Goal: Task Accomplishment & Management: Complete application form

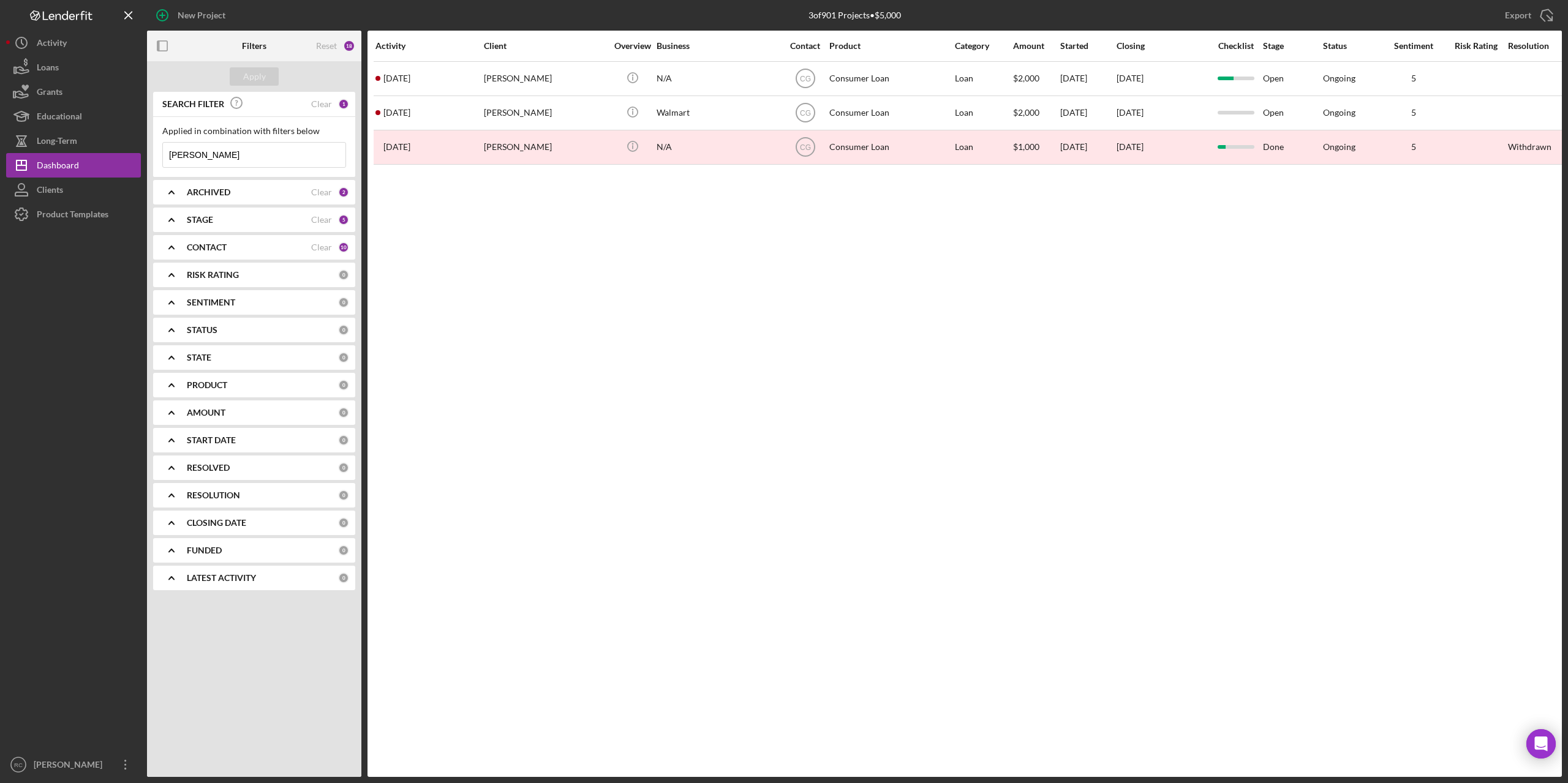
click at [197, 161] on input "[PERSON_NAME]" at bounding box center [254, 154] width 182 height 24
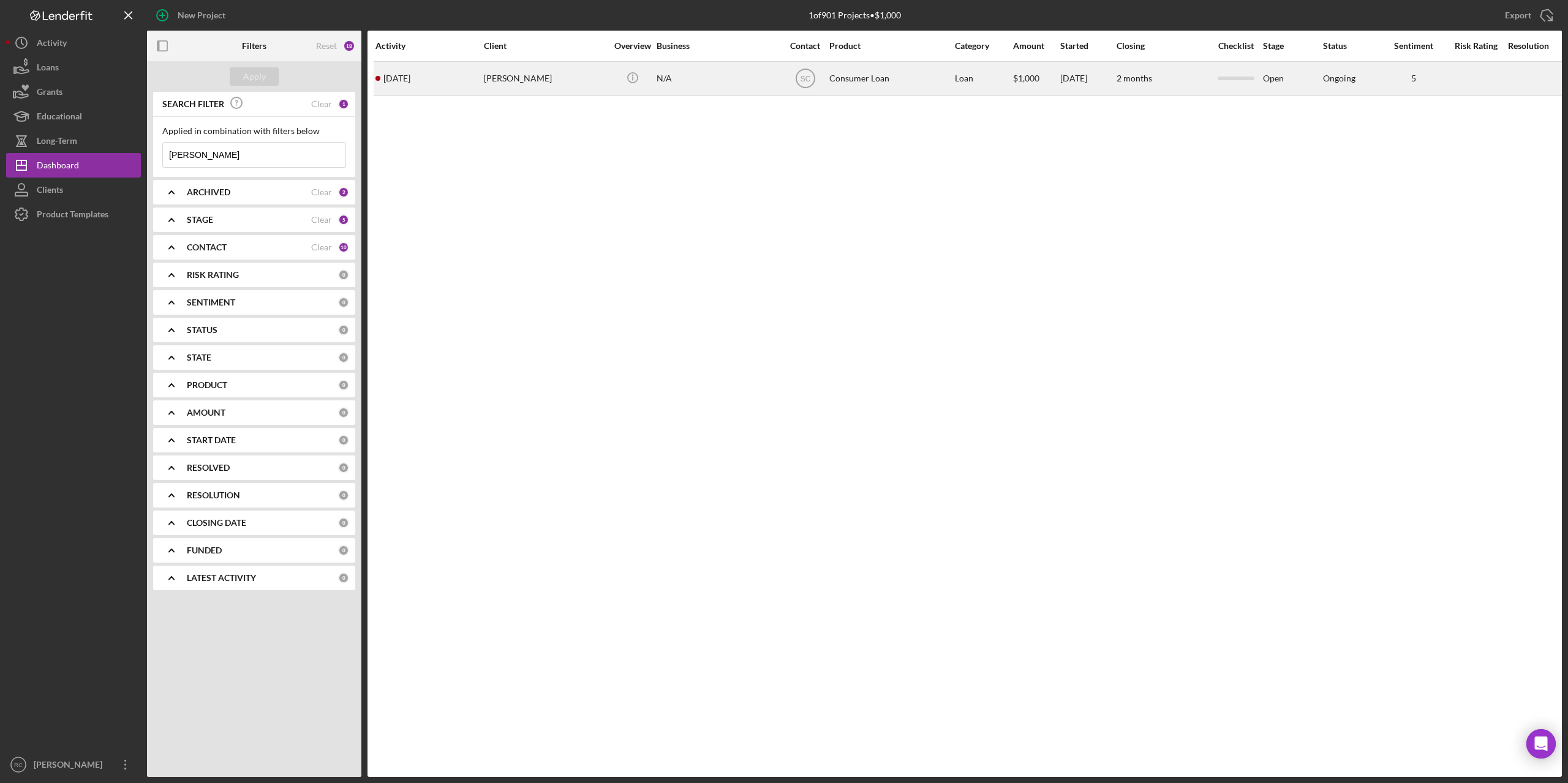
type input "[PERSON_NAME]"
click at [530, 78] on div "[PERSON_NAME]" at bounding box center [545, 79] width 123 height 33
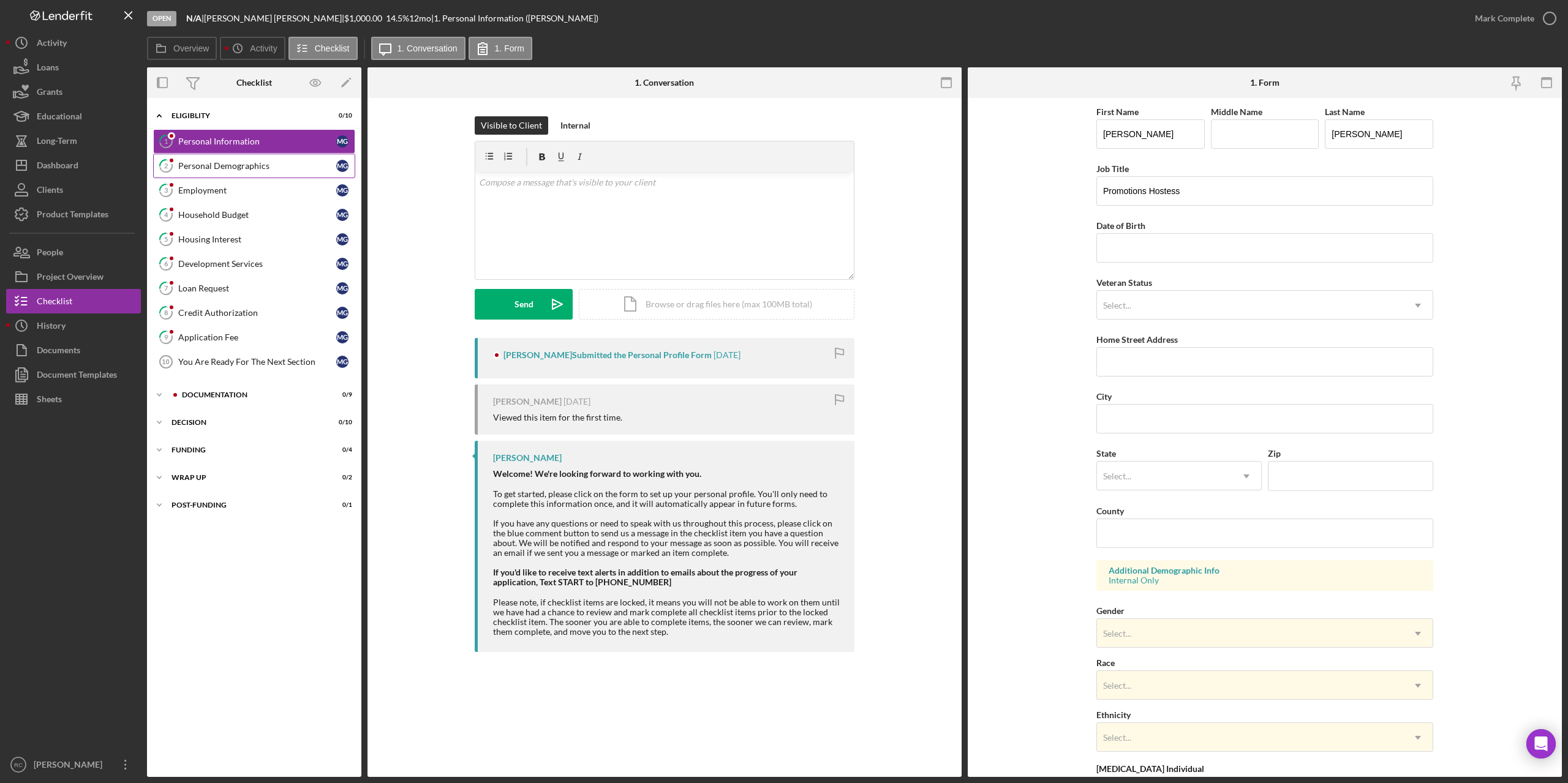
click at [224, 164] on div "Personal Demographics" at bounding box center [257, 166] width 158 height 10
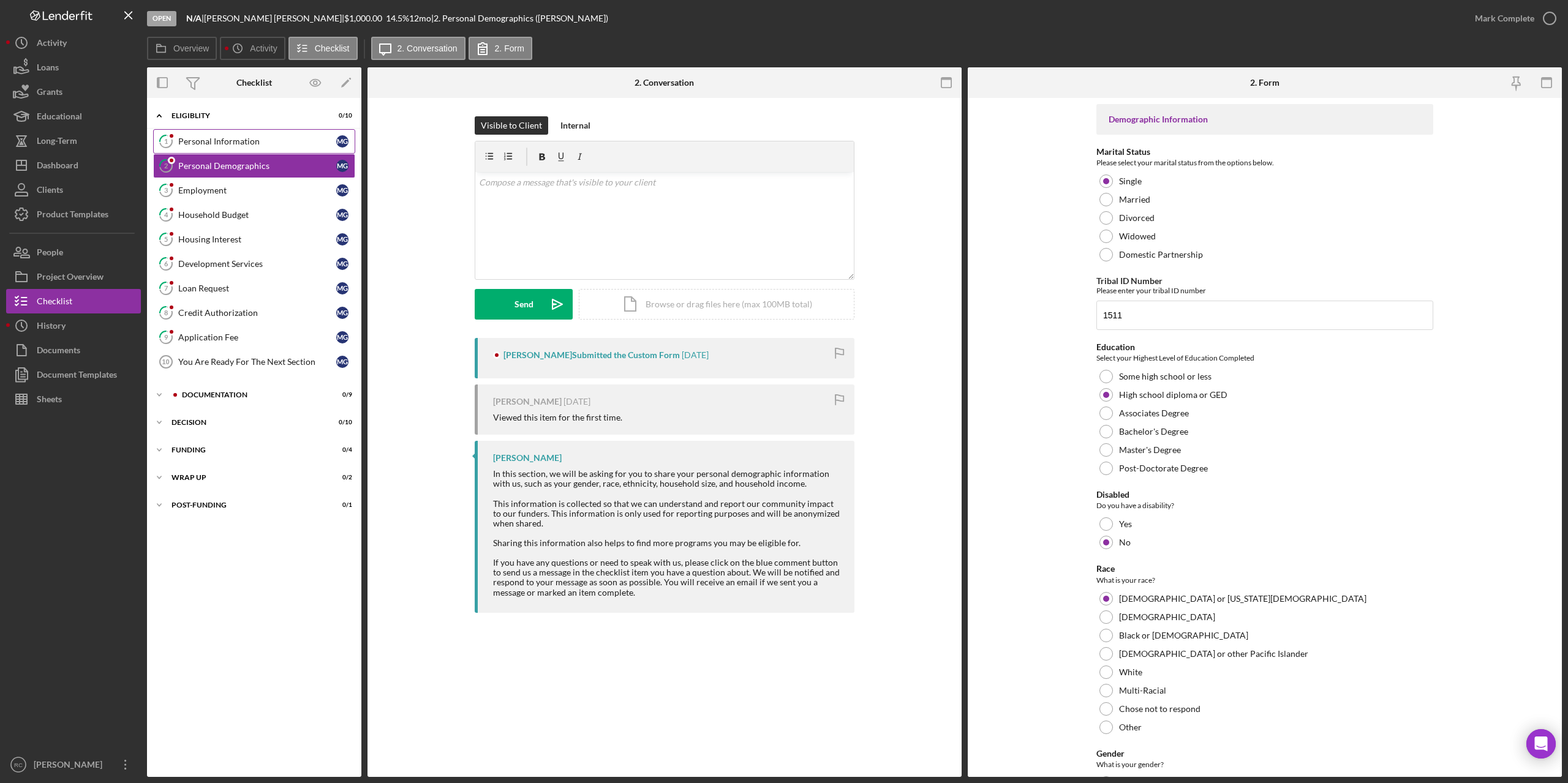
click at [212, 143] on div "Personal Information" at bounding box center [257, 141] width 158 height 10
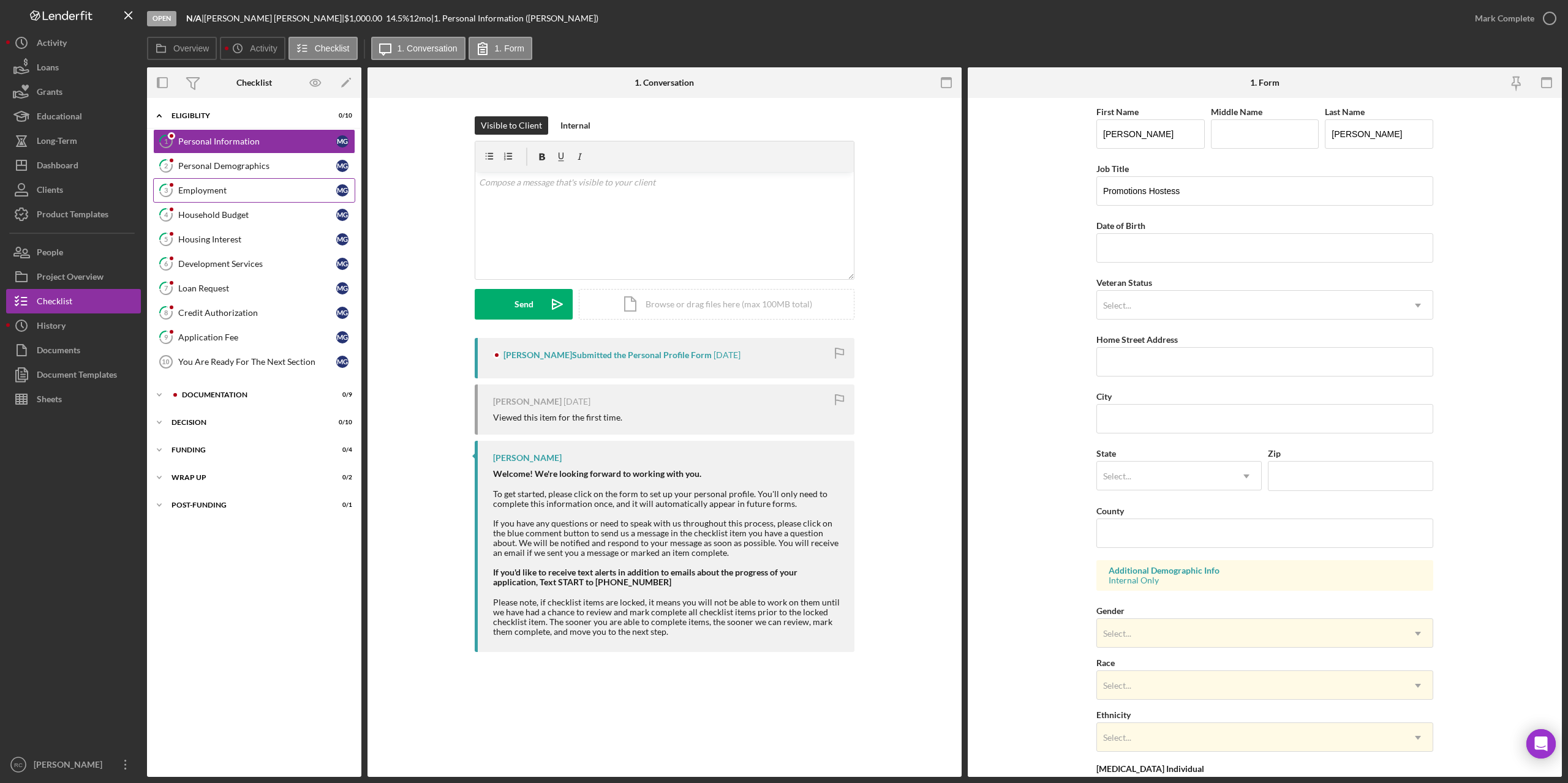
click at [220, 193] on div "Employment" at bounding box center [257, 190] width 158 height 10
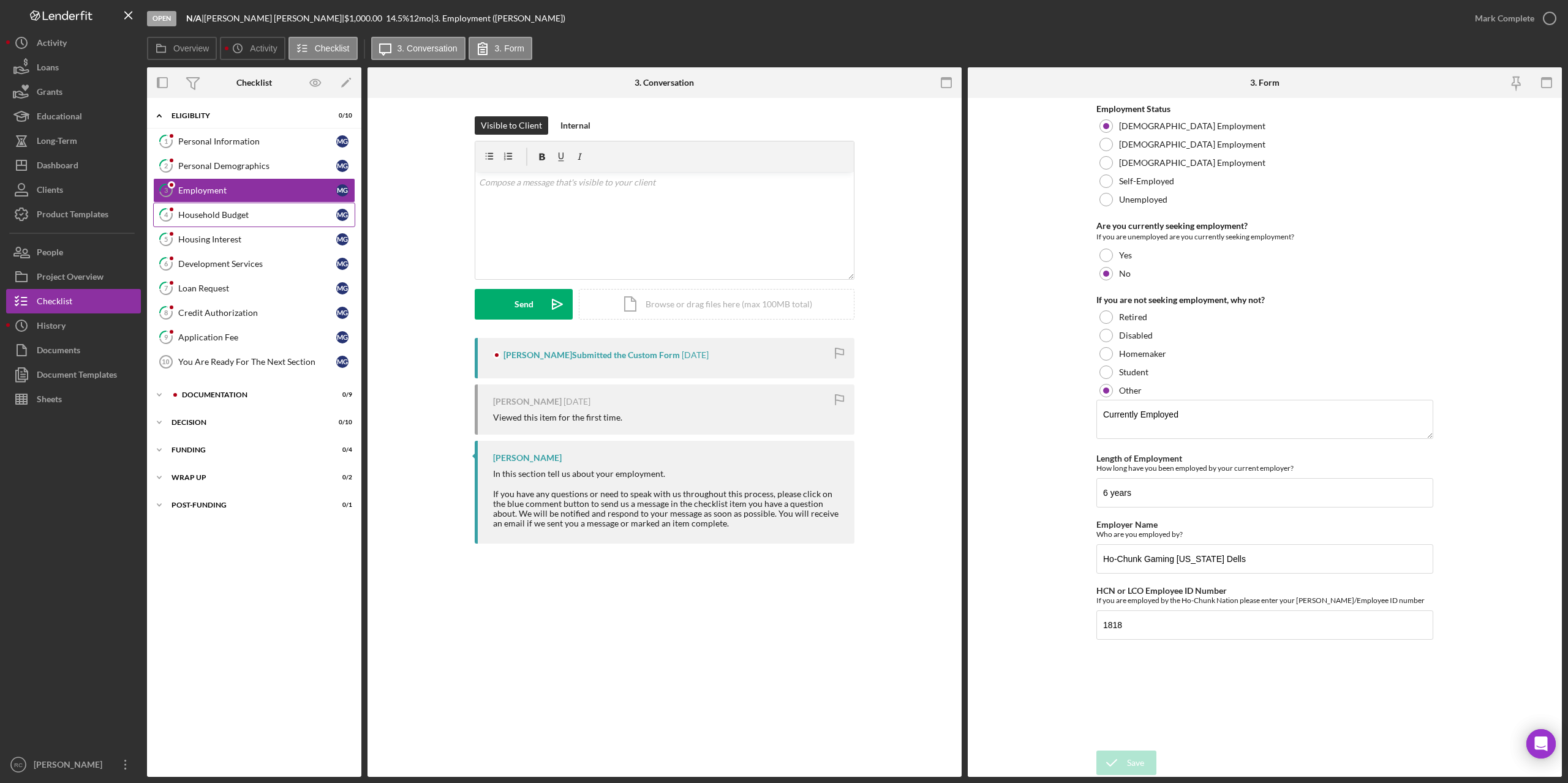
click at [214, 213] on div "Household Budget" at bounding box center [257, 214] width 158 height 10
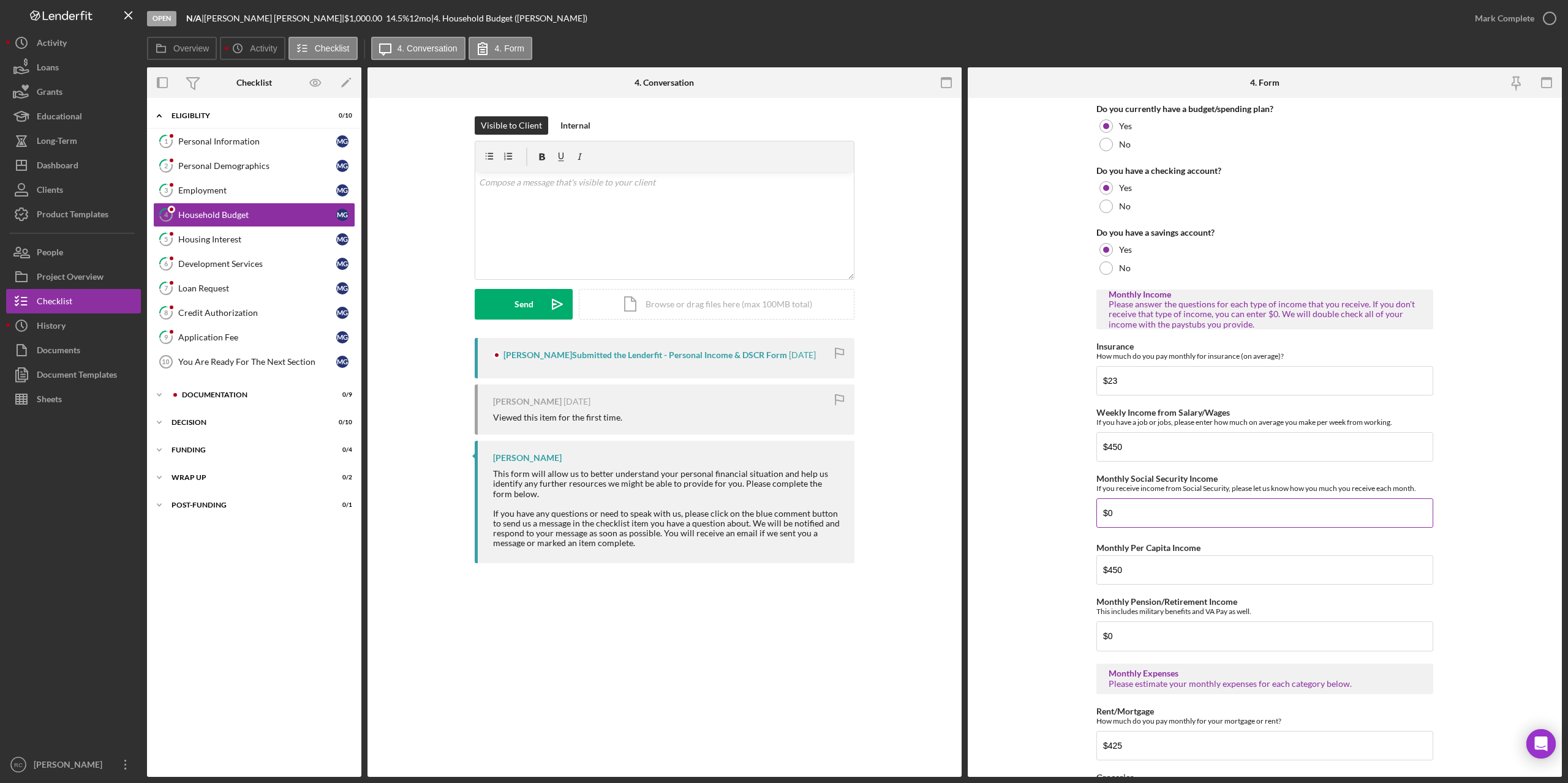
scroll to position [82, 0]
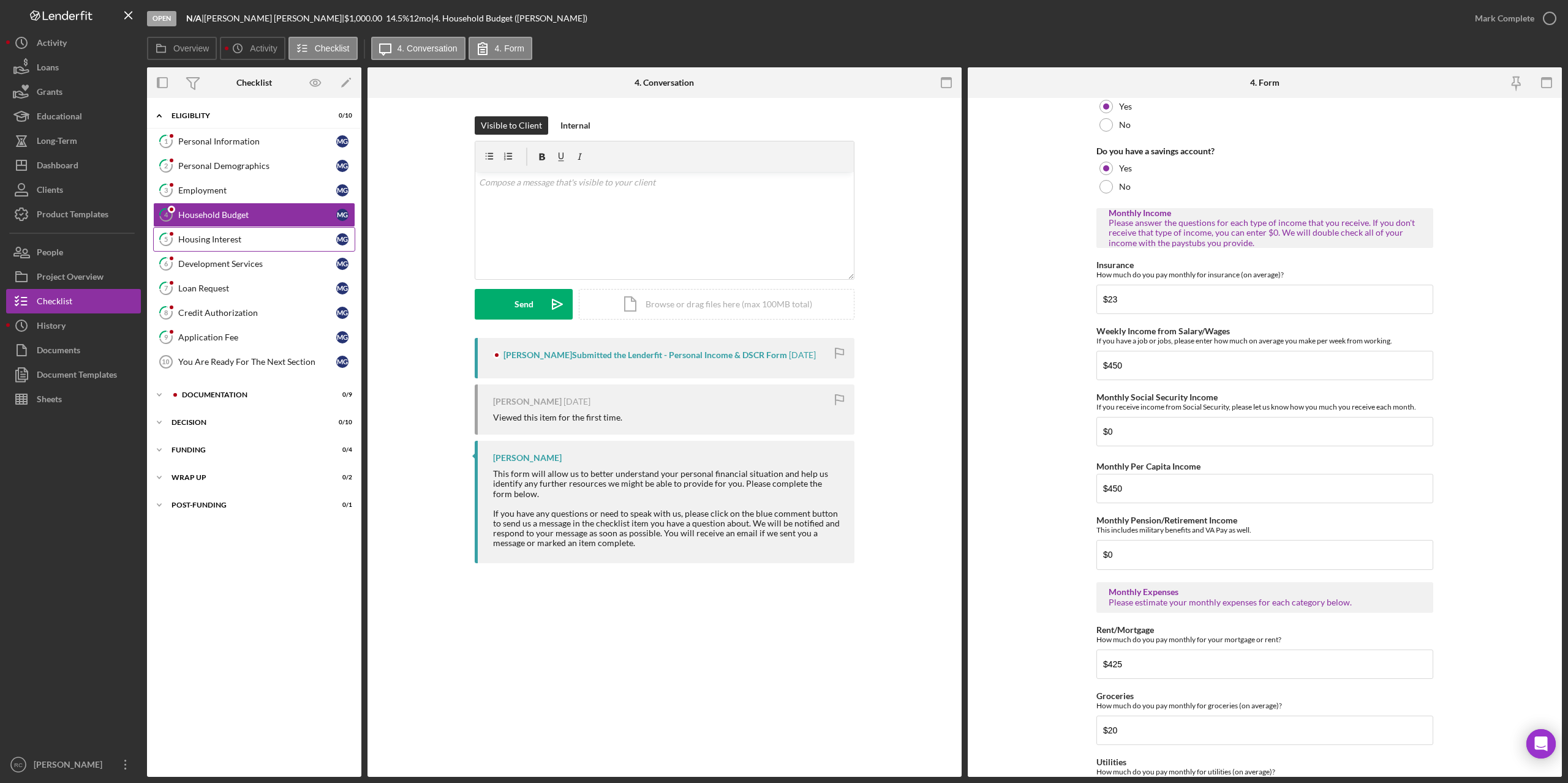
click at [226, 235] on div "Housing Interest" at bounding box center [257, 239] width 158 height 10
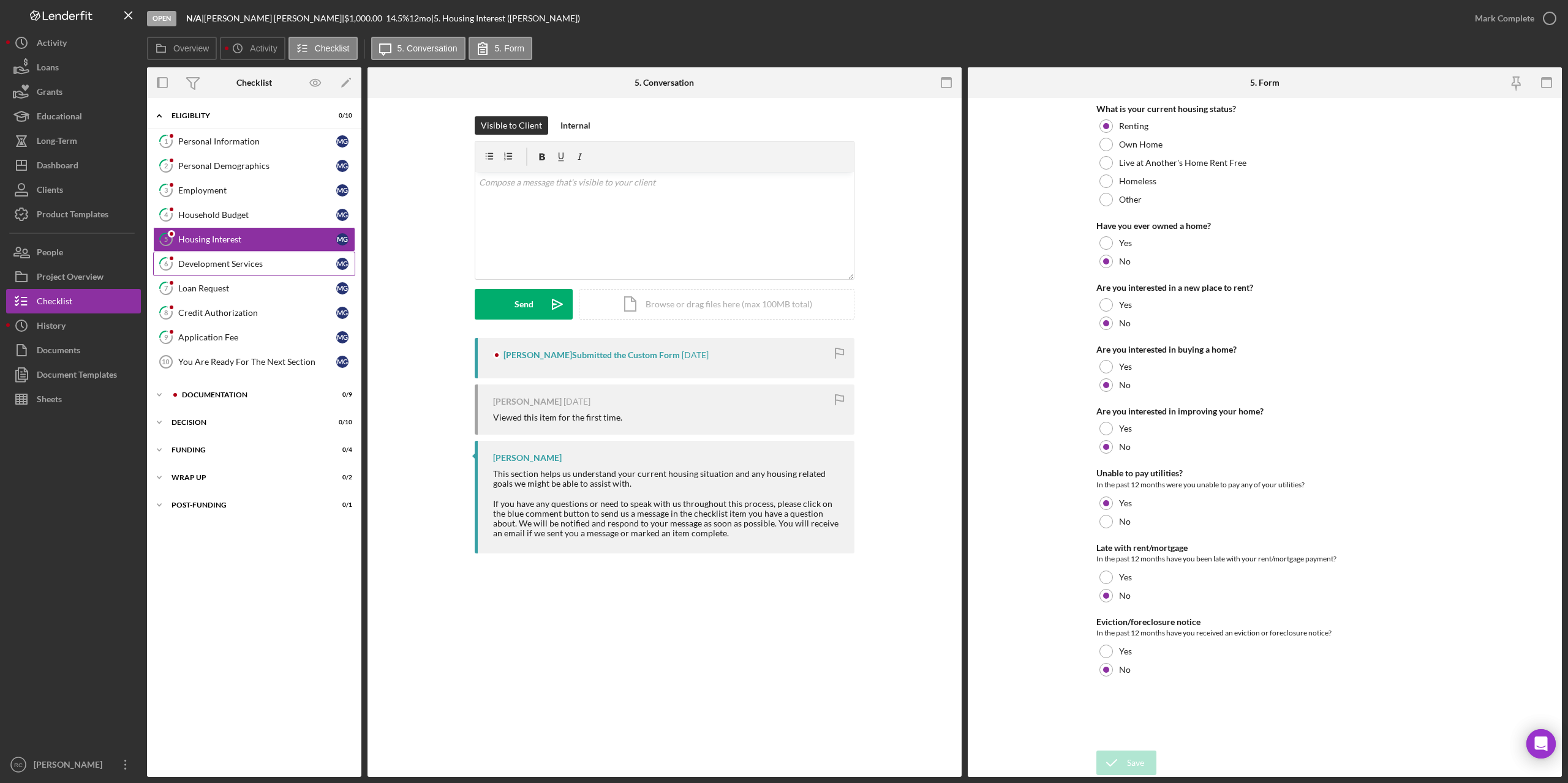
click at [229, 259] on div "Development Services" at bounding box center [257, 264] width 158 height 10
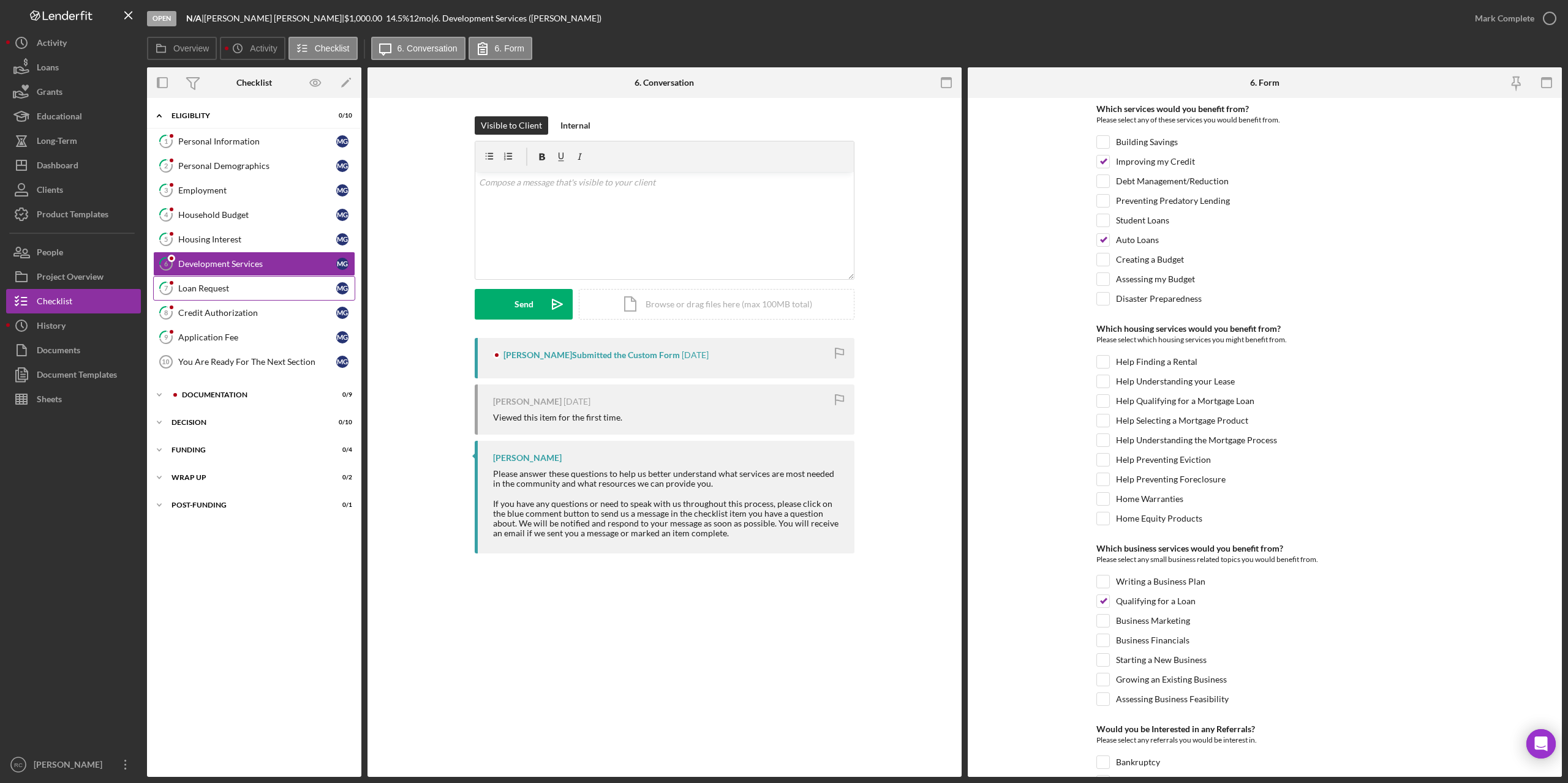
click at [220, 288] on div "Loan Request" at bounding box center [257, 288] width 158 height 10
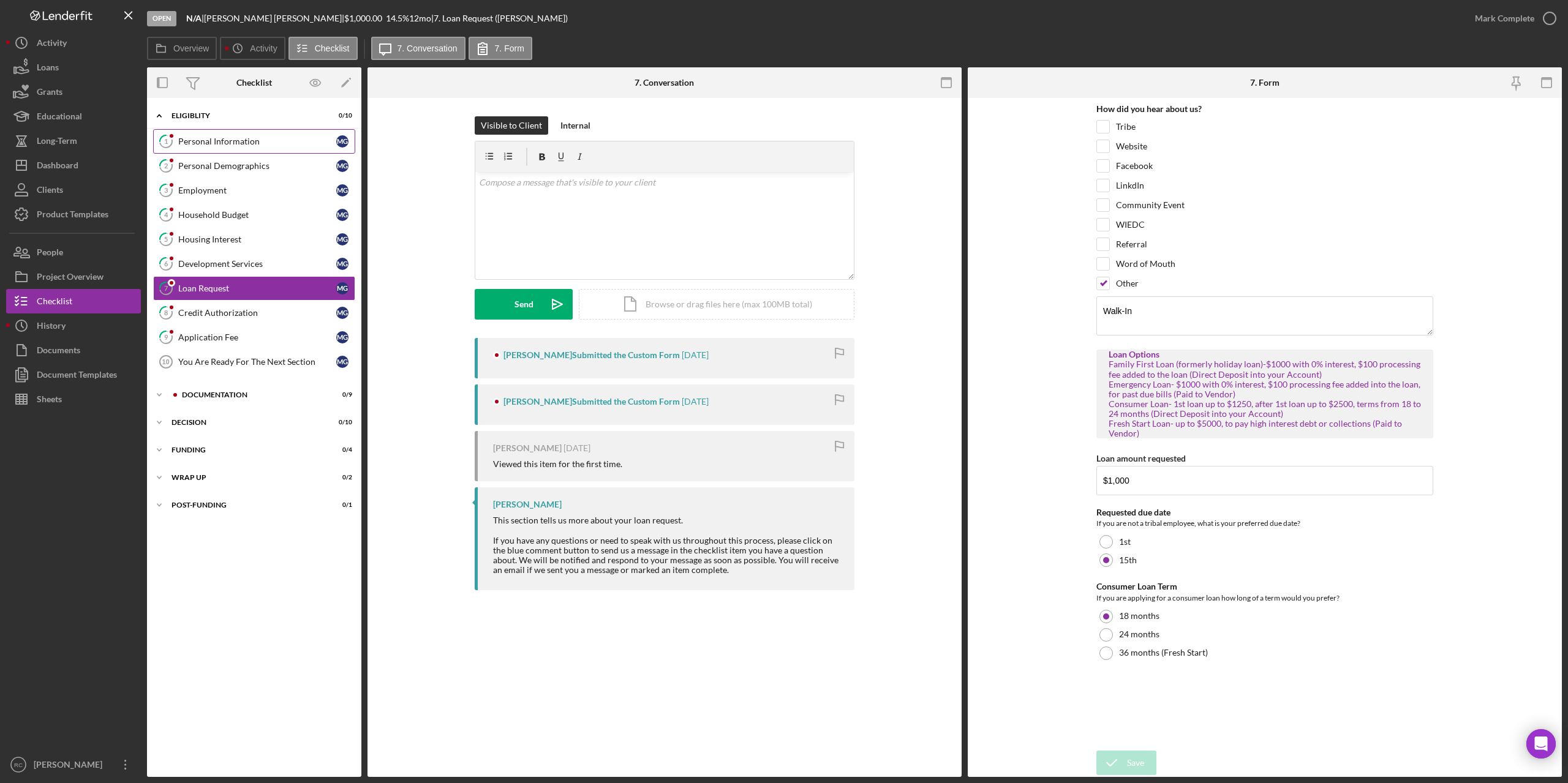
click at [242, 139] on div "Personal Information" at bounding box center [257, 141] width 158 height 10
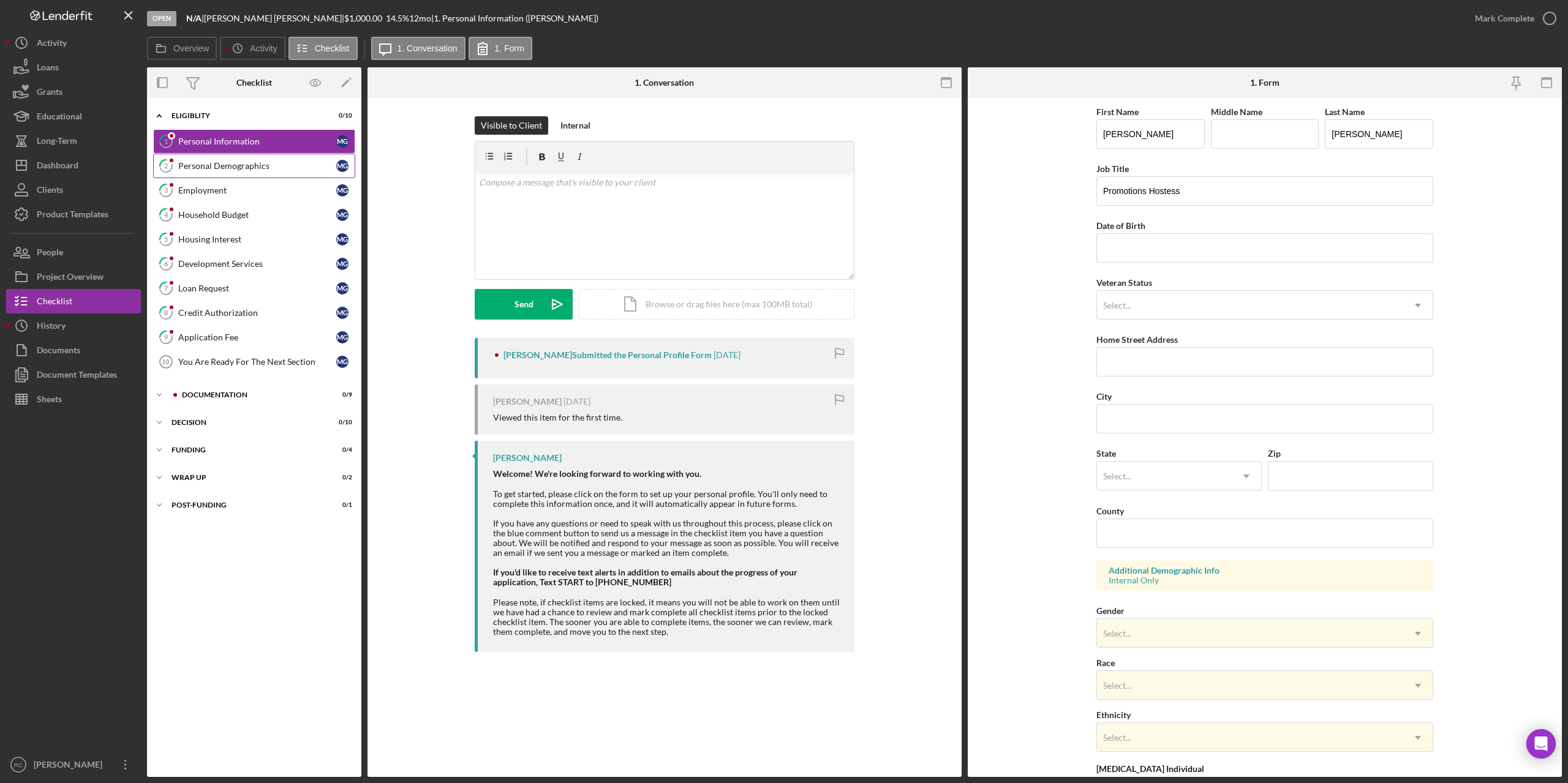
click at [245, 167] on div "Personal Demographics" at bounding box center [257, 166] width 158 height 10
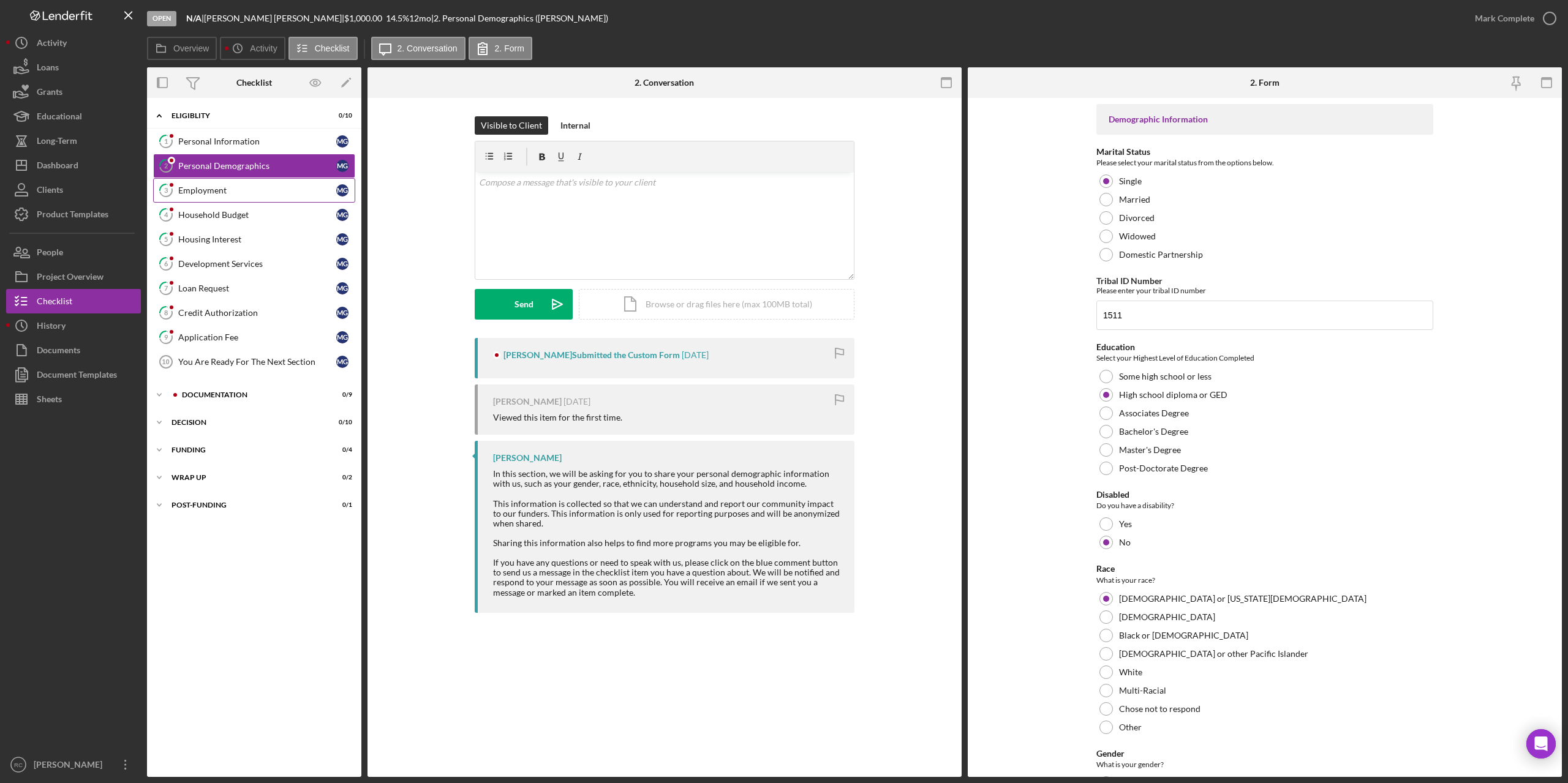
click at [217, 190] on div "Employment" at bounding box center [257, 190] width 158 height 10
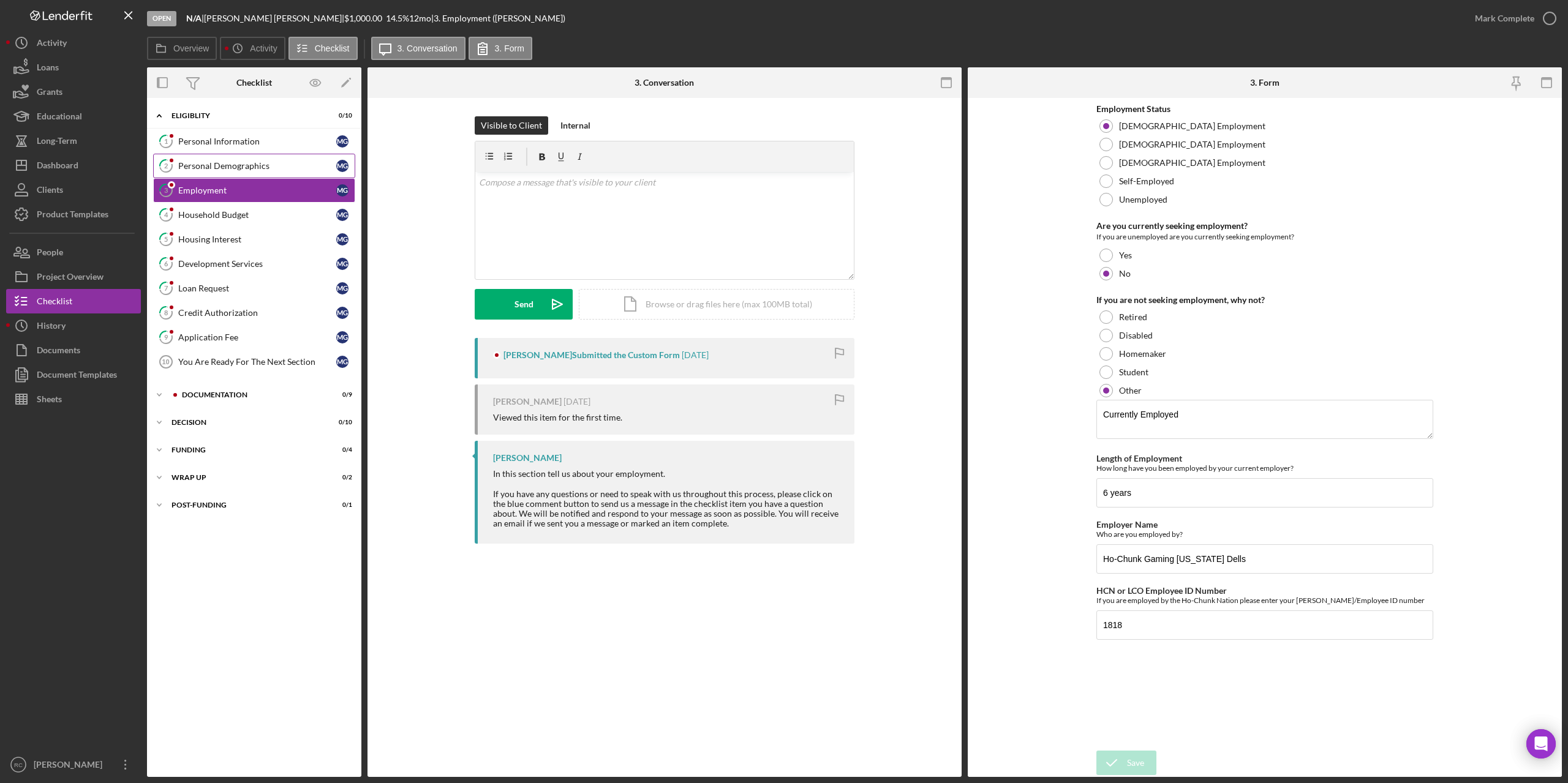
click at [217, 167] on div "Personal Demographics" at bounding box center [257, 166] width 158 height 10
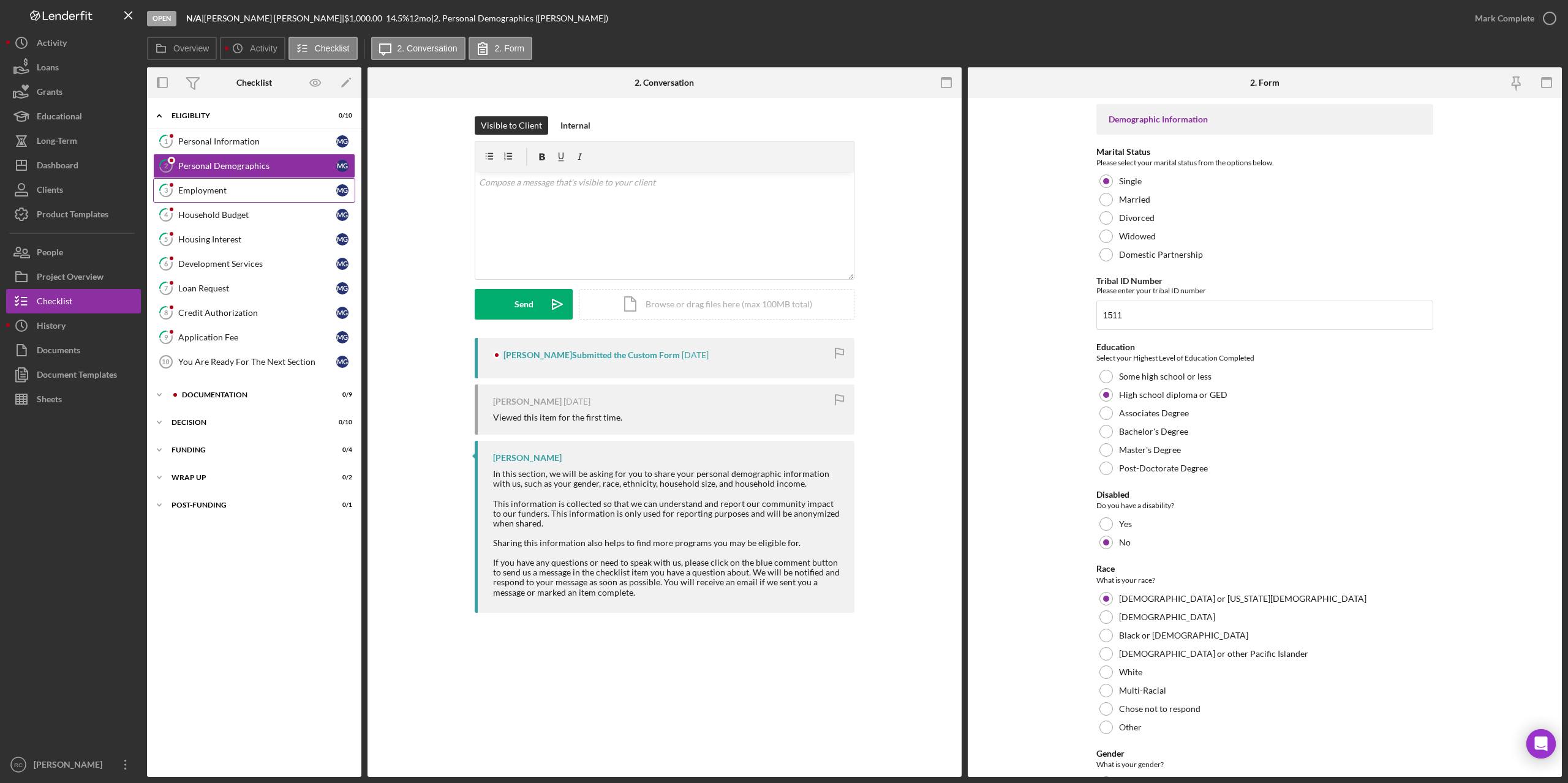
click at [206, 192] on div "Employment" at bounding box center [257, 190] width 158 height 10
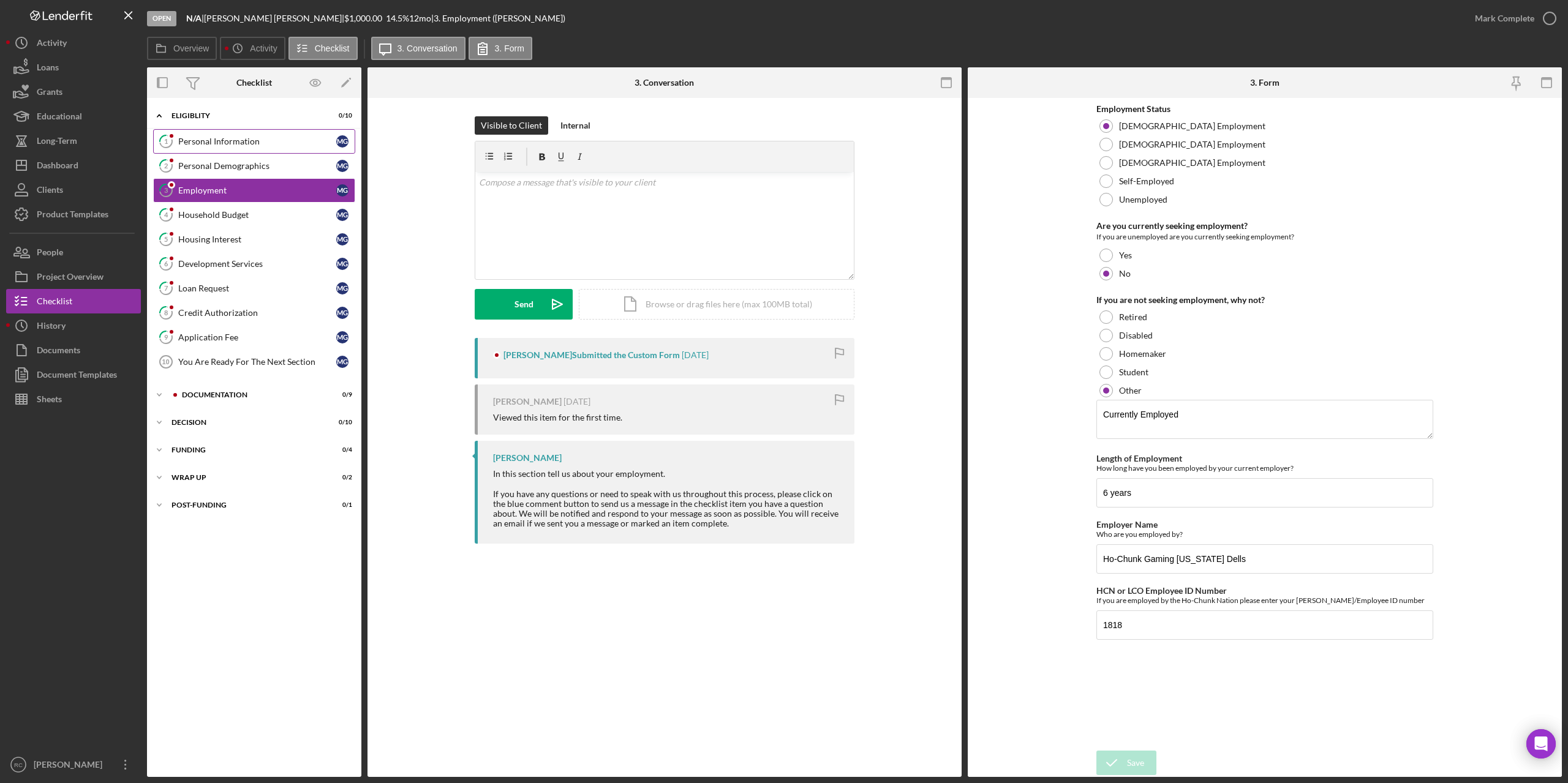
click at [210, 139] on div "Personal Information" at bounding box center [257, 141] width 158 height 10
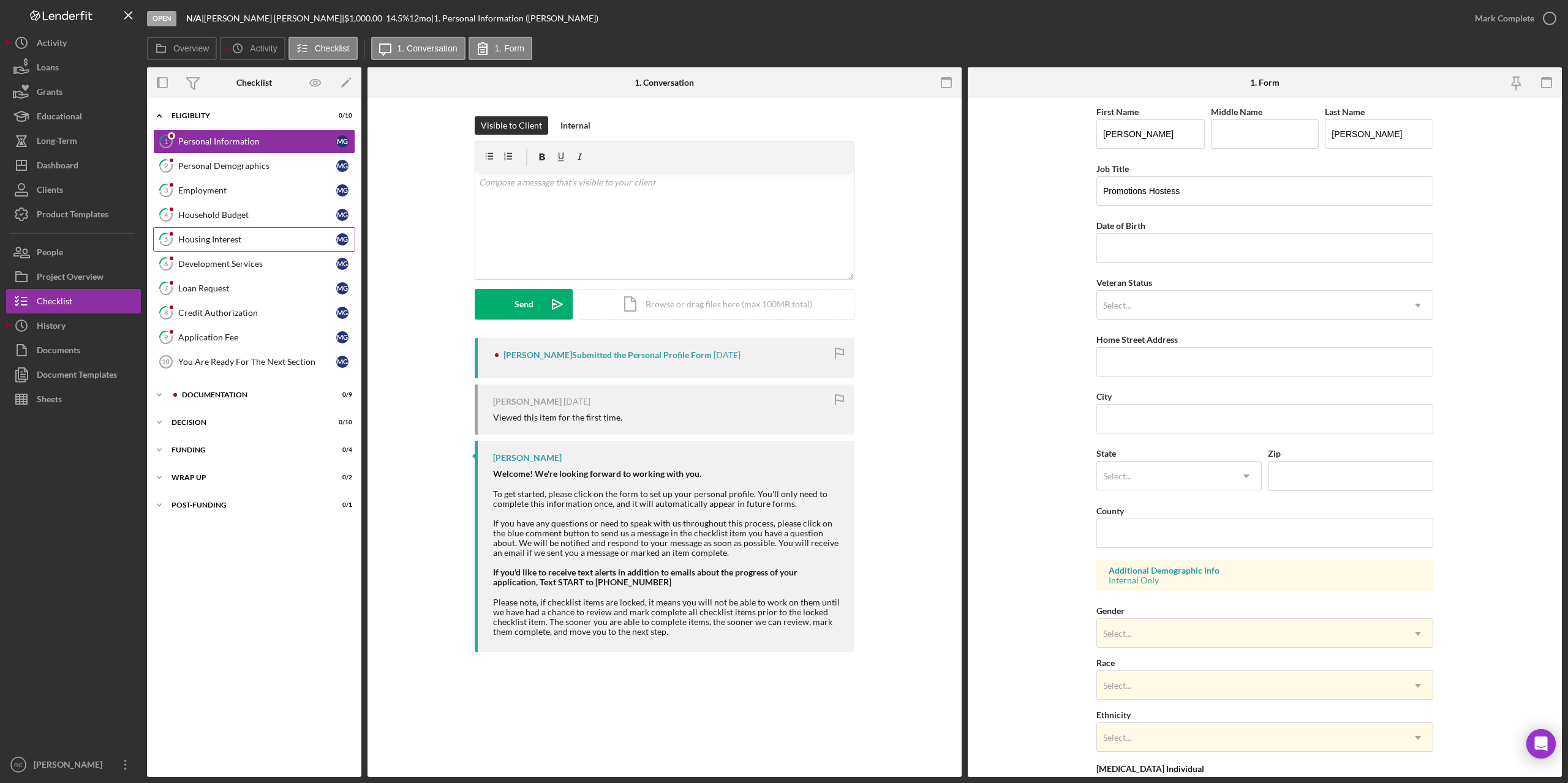
click at [217, 242] on div "Housing Interest" at bounding box center [257, 239] width 158 height 10
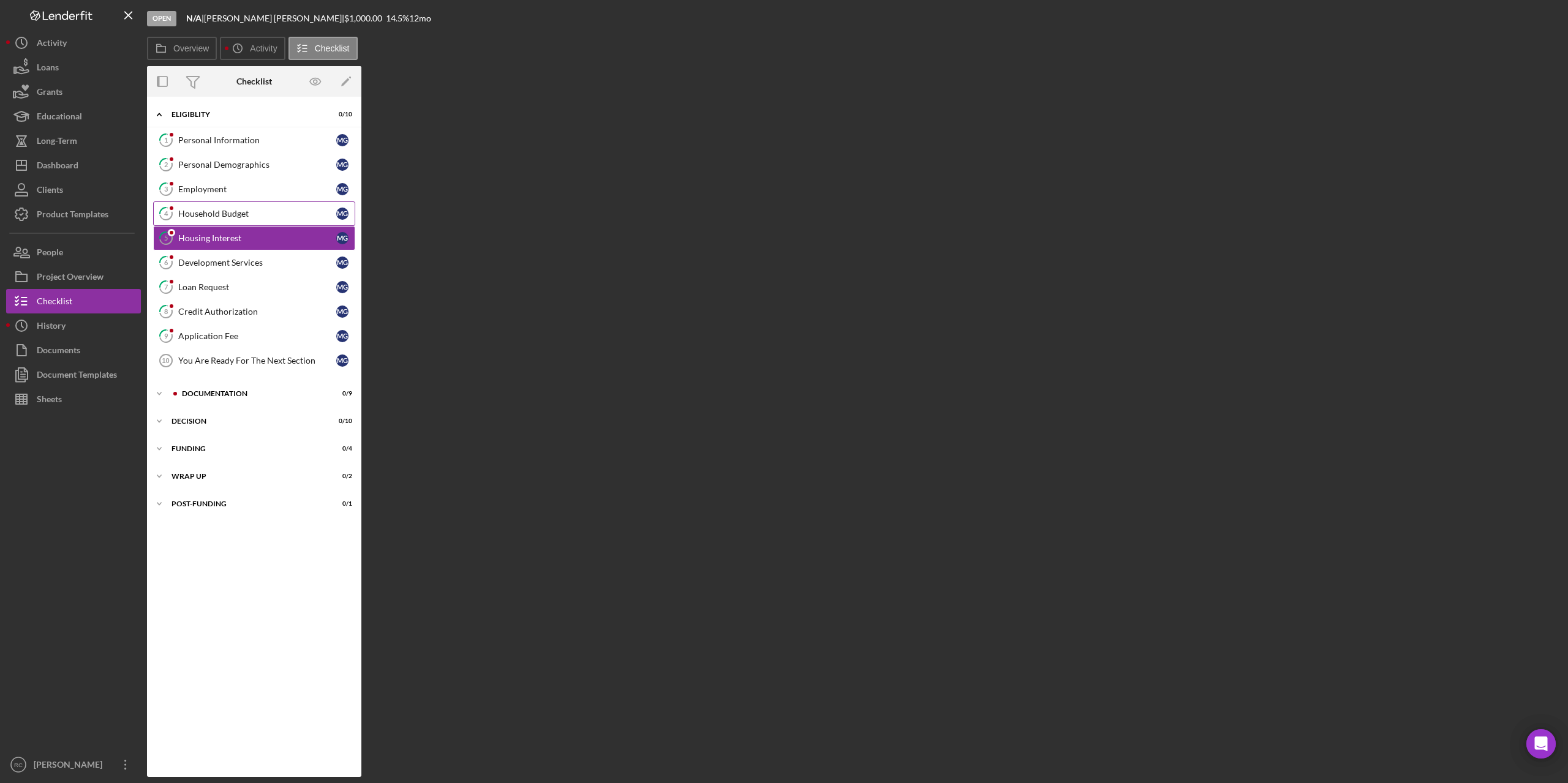
click at [233, 217] on div "Household Budget" at bounding box center [257, 214] width 158 height 10
click at [240, 264] on div "Development Services" at bounding box center [257, 263] width 158 height 10
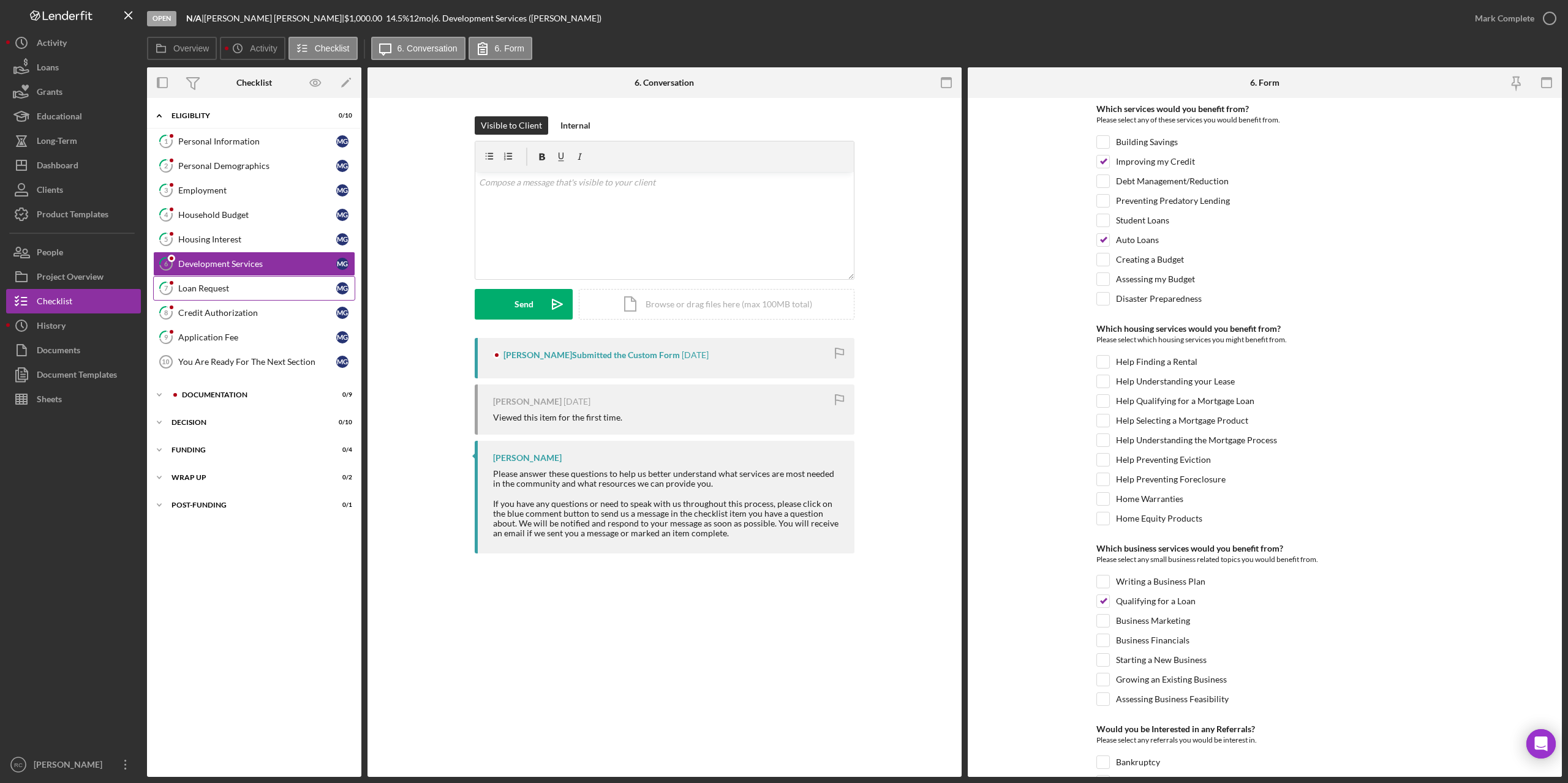
click at [228, 287] on div "Loan Request" at bounding box center [257, 288] width 158 height 10
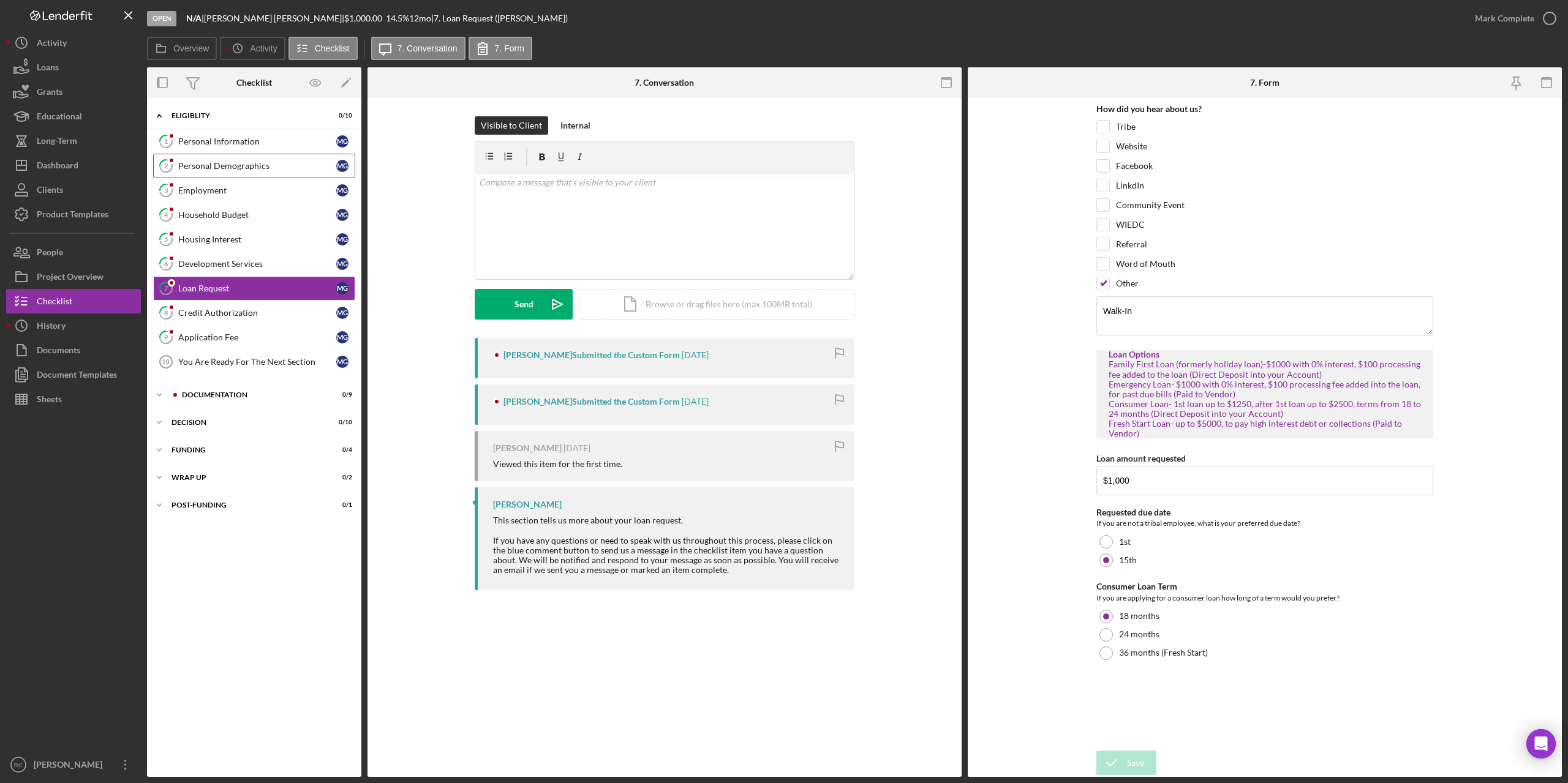
click at [229, 162] on div "Personal Demographics" at bounding box center [257, 166] width 158 height 10
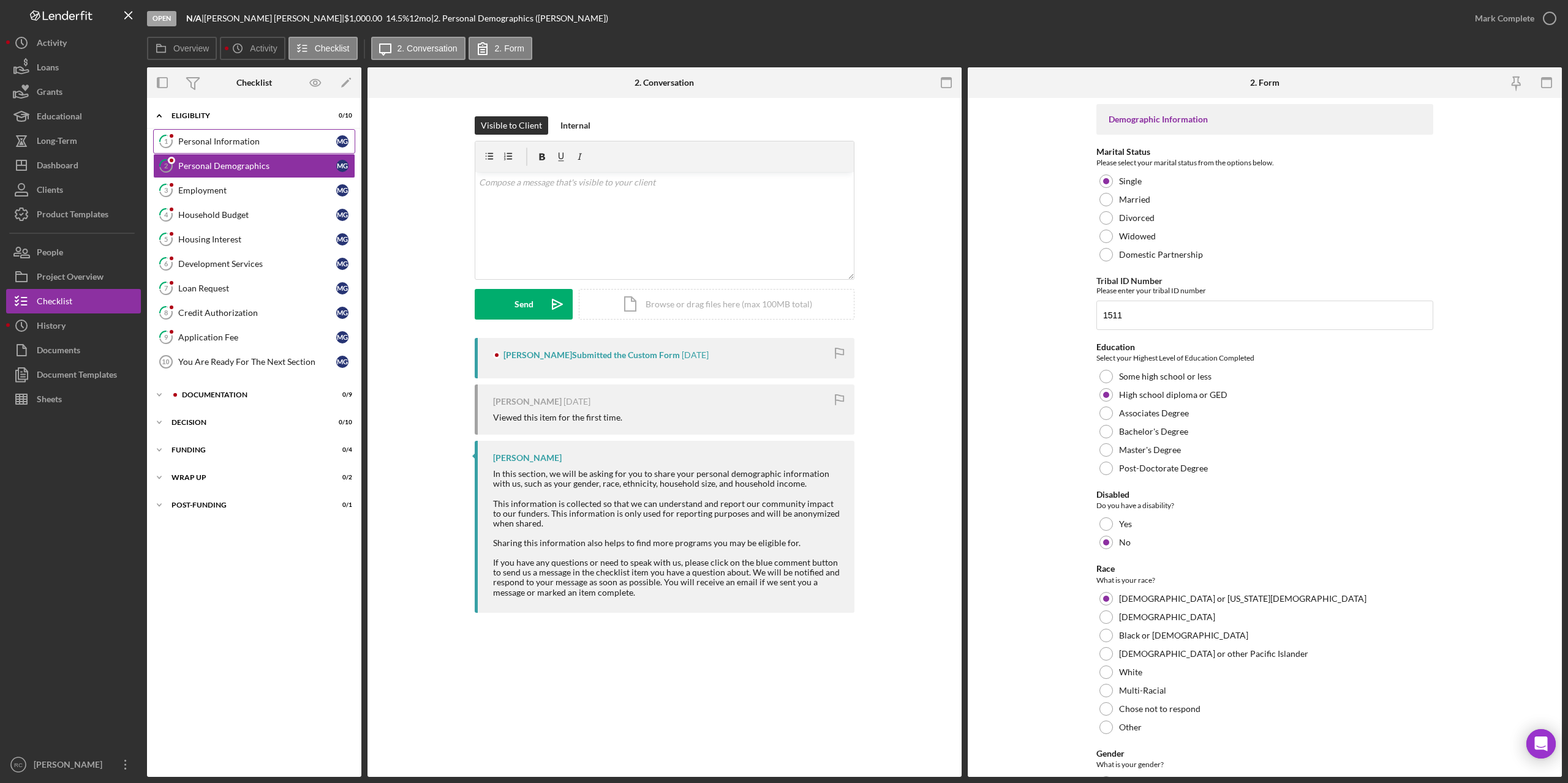
click at [244, 139] on div "Personal Information" at bounding box center [257, 141] width 158 height 10
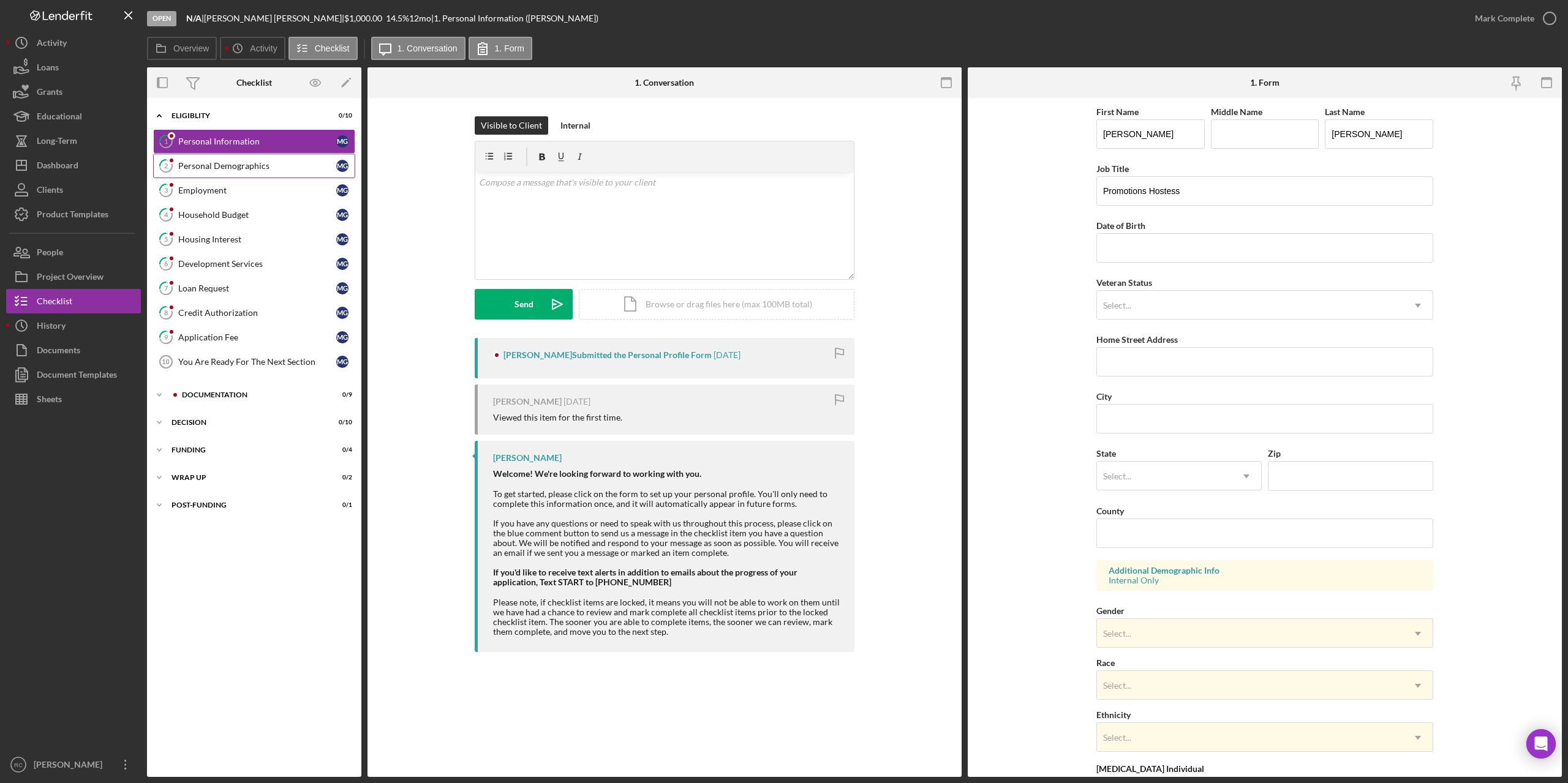
click at [229, 167] on div "Personal Demographics" at bounding box center [257, 166] width 158 height 10
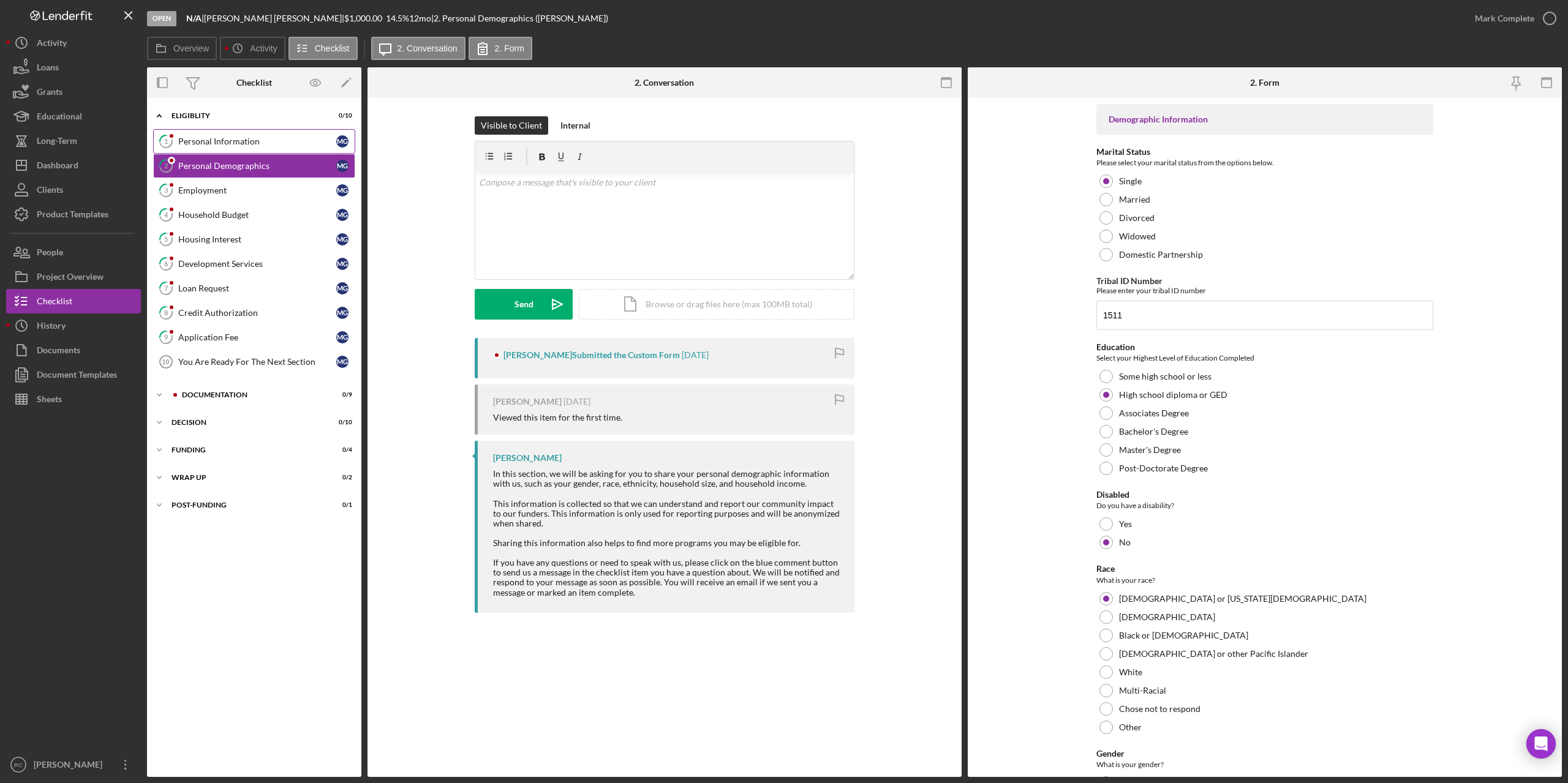
click at [232, 142] on div "Personal Information" at bounding box center [257, 141] width 158 height 10
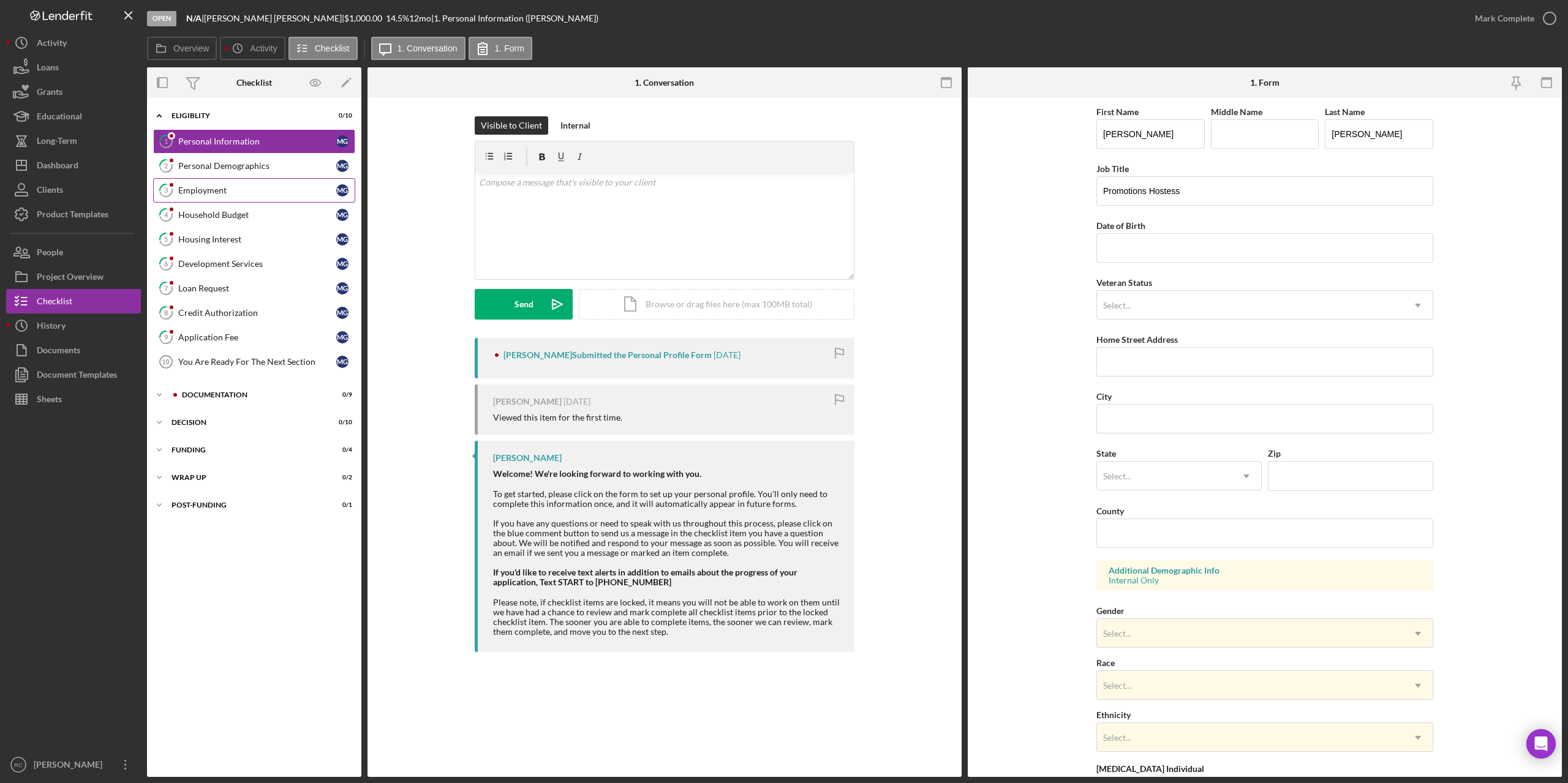
click at [222, 190] on div "Employment" at bounding box center [257, 190] width 158 height 10
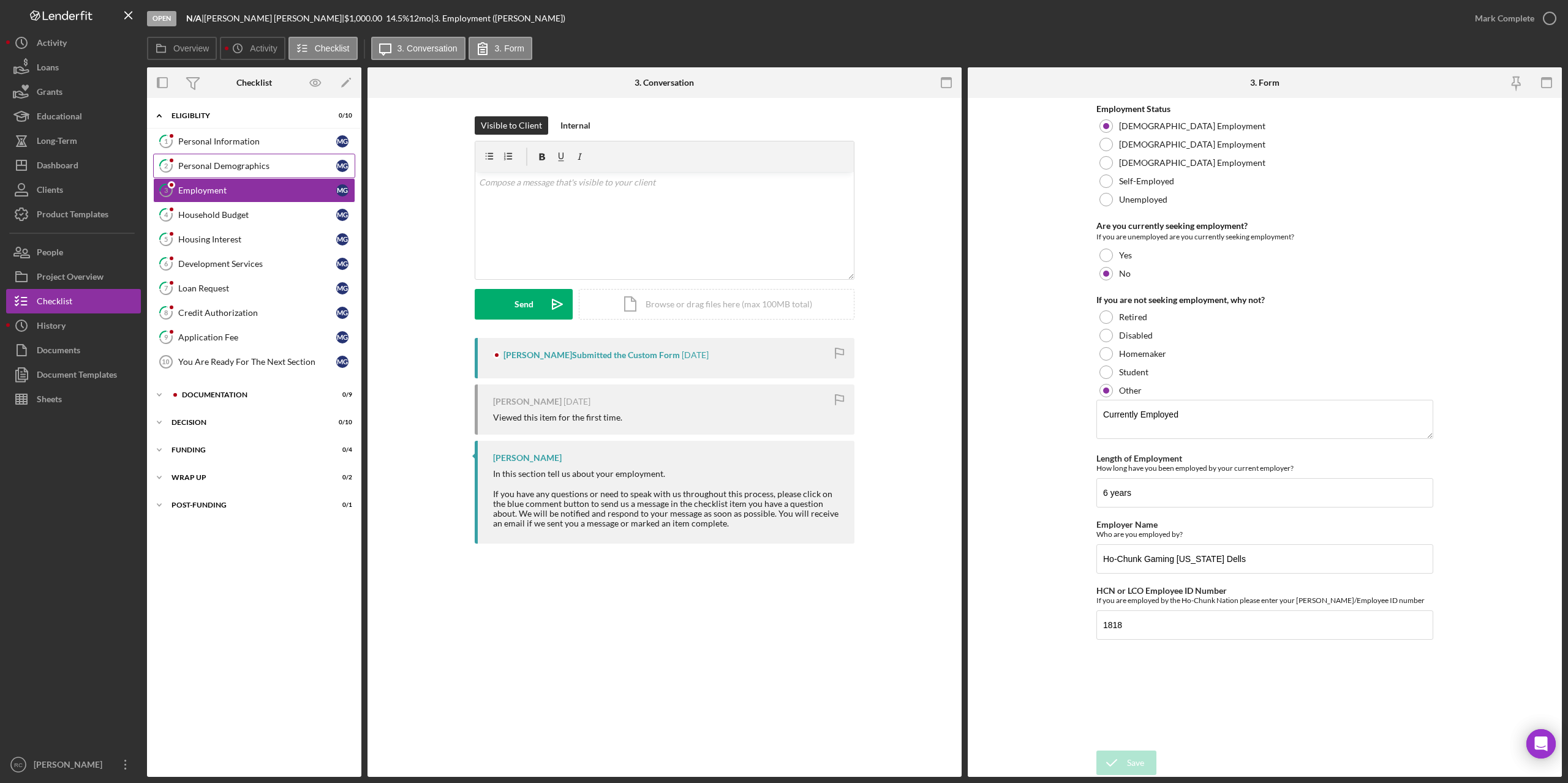
click at [251, 164] on div "Personal Demographics" at bounding box center [257, 166] width 158 height 10
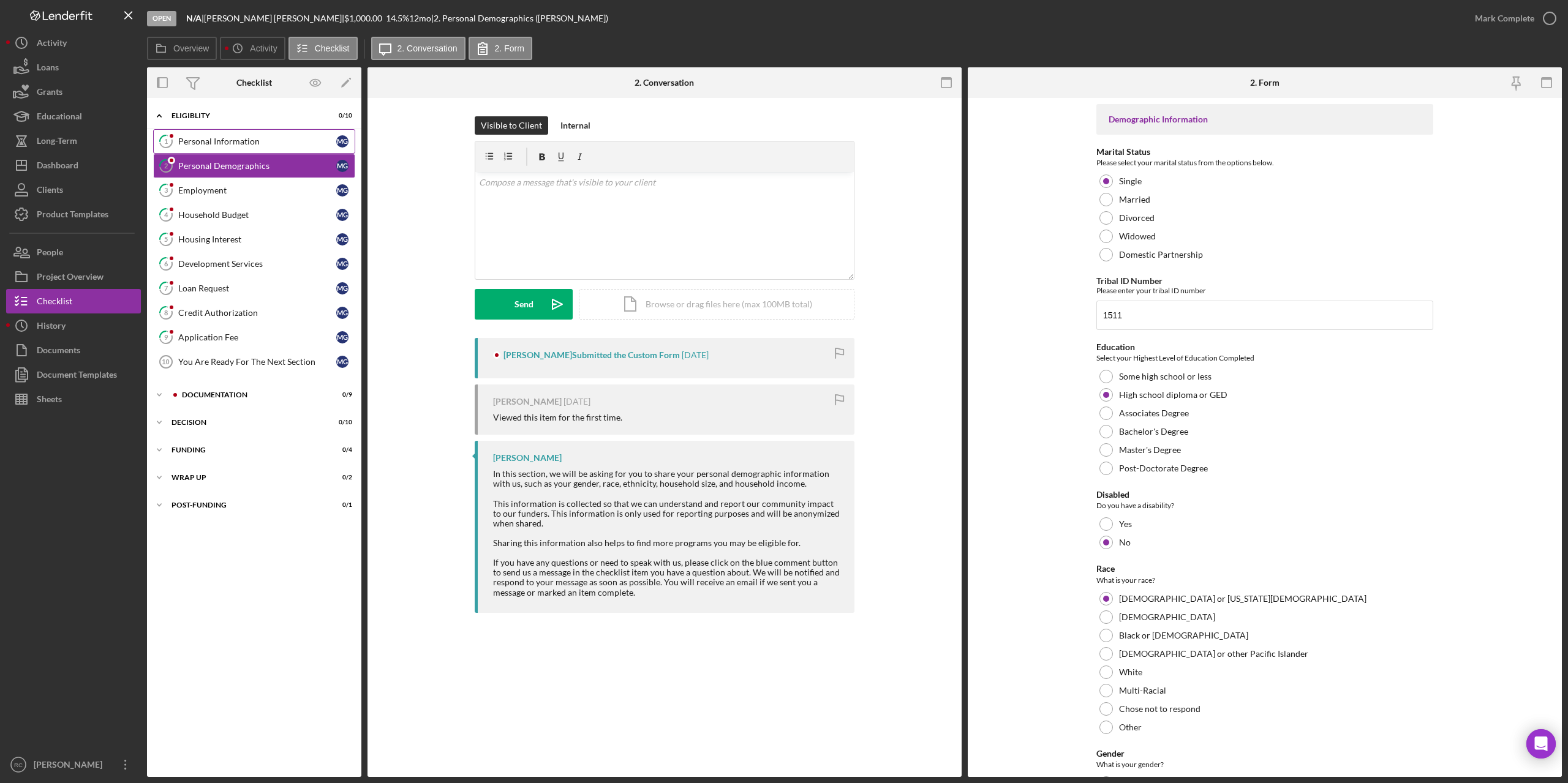
click at [232, 139] on div "Personal Information" at bounding box center [257, 141] width 158 height 10
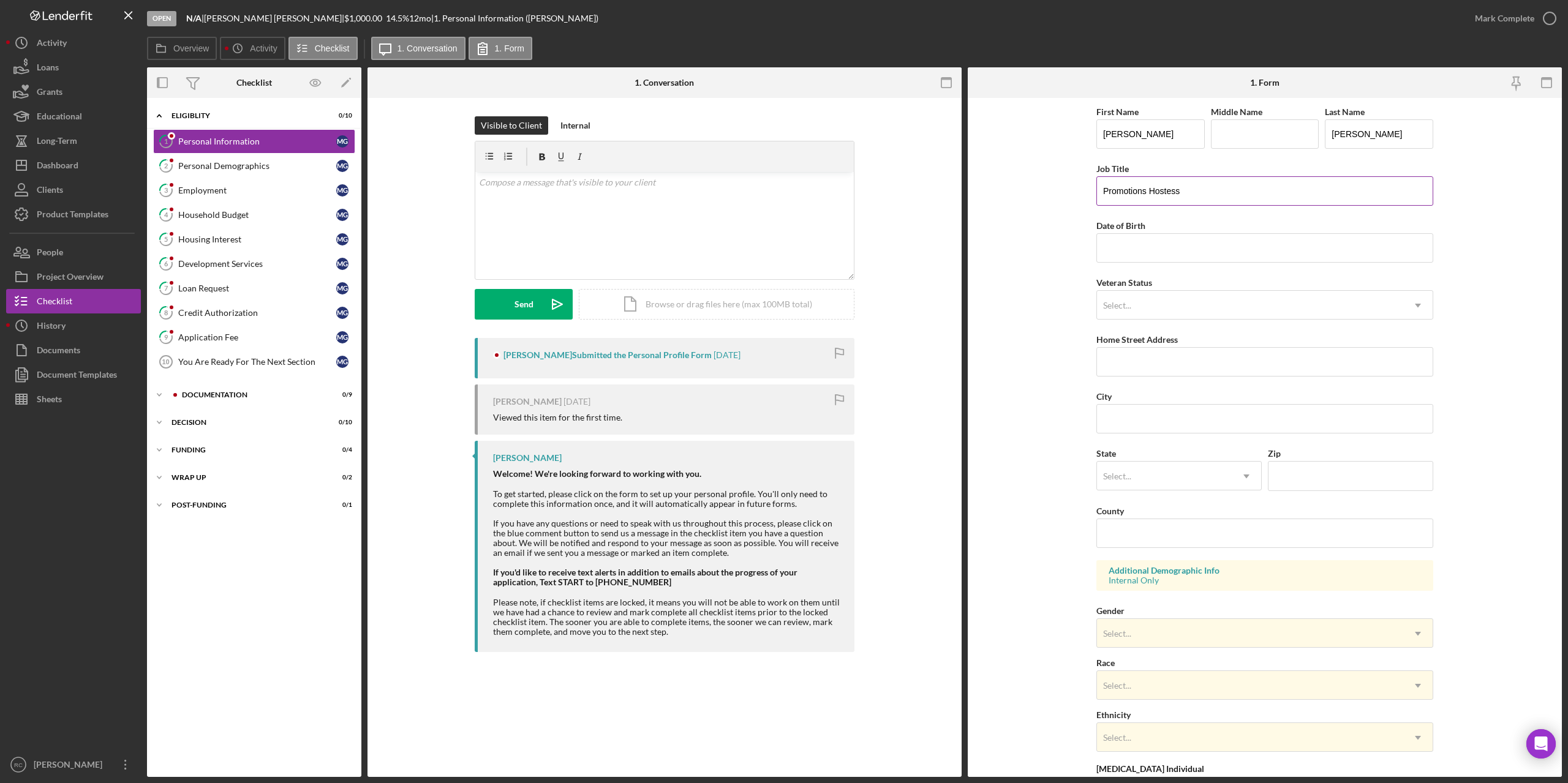
click at [1190, 194] on input "Promotions Hostess" at bounding box center [1264, 191] width 337 height 30
click at [222, 287] on div "Loan Request" at bounding box center [257, 288] width 158 height 10
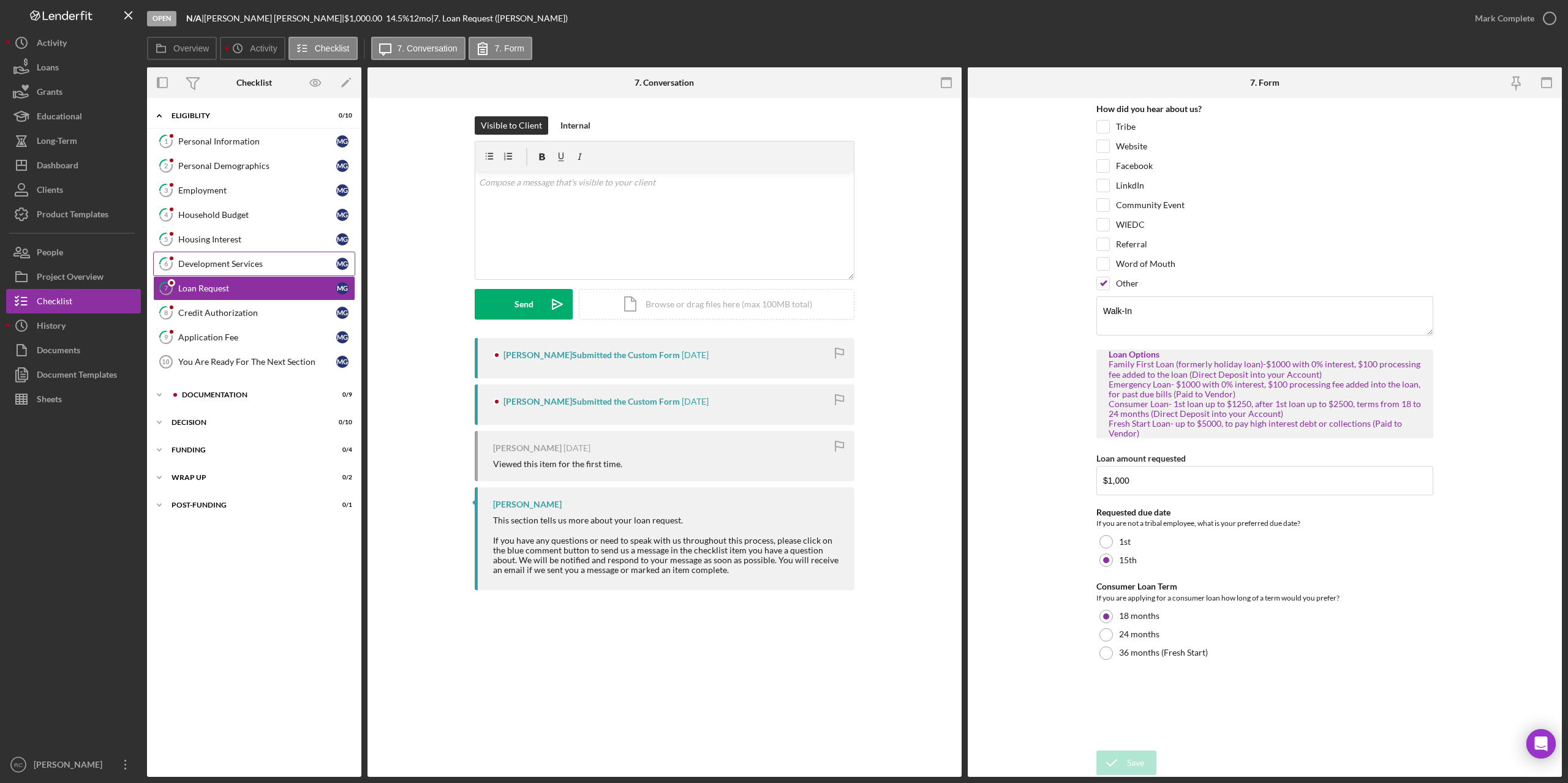
click at [223, 264] on div "Development Services" at bounding box center [257, 264] width 158 height 10
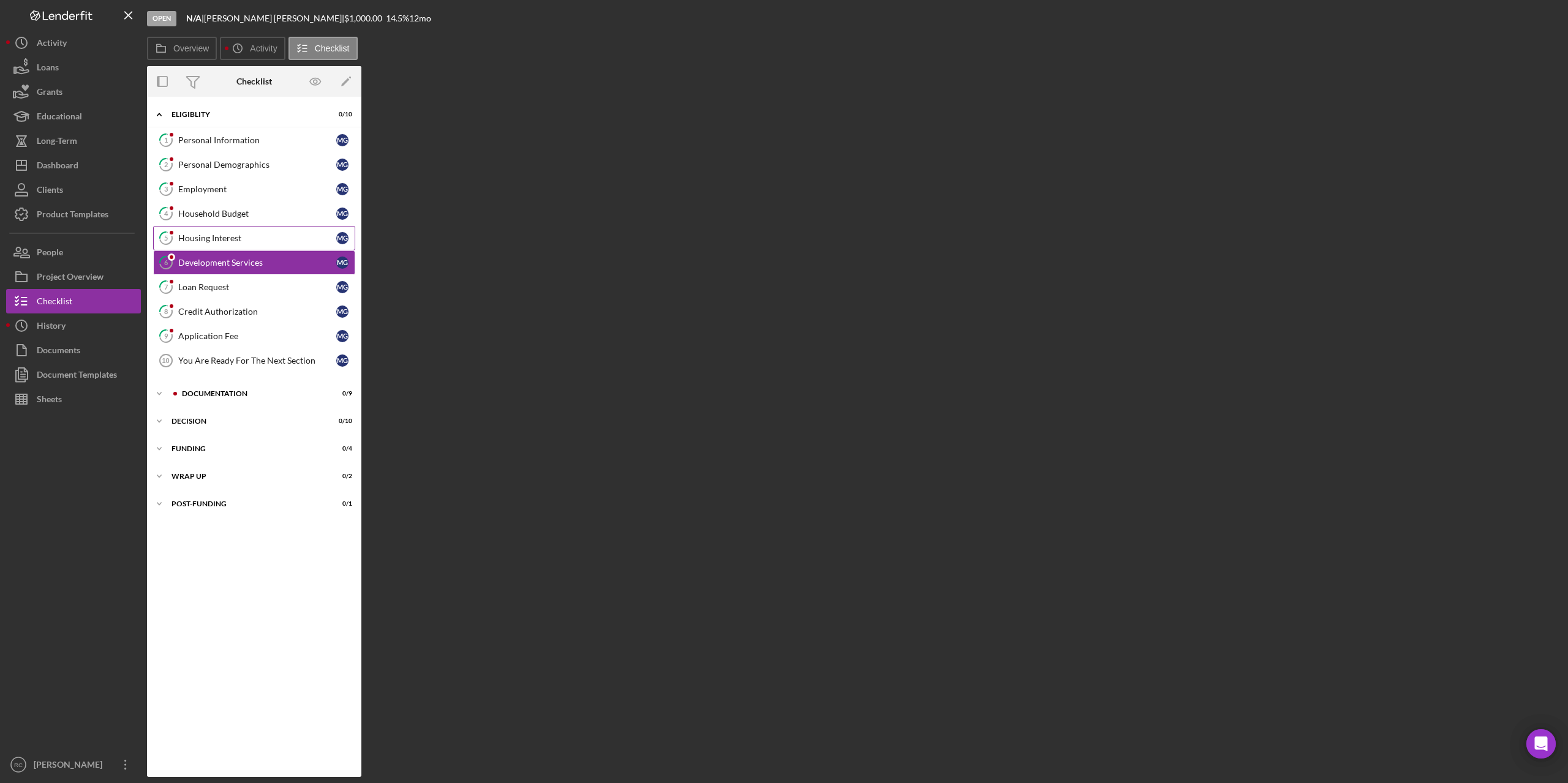
click at [229, 238] on div "Housing Interest" at bounding box center [257, 238] width 158 height 10
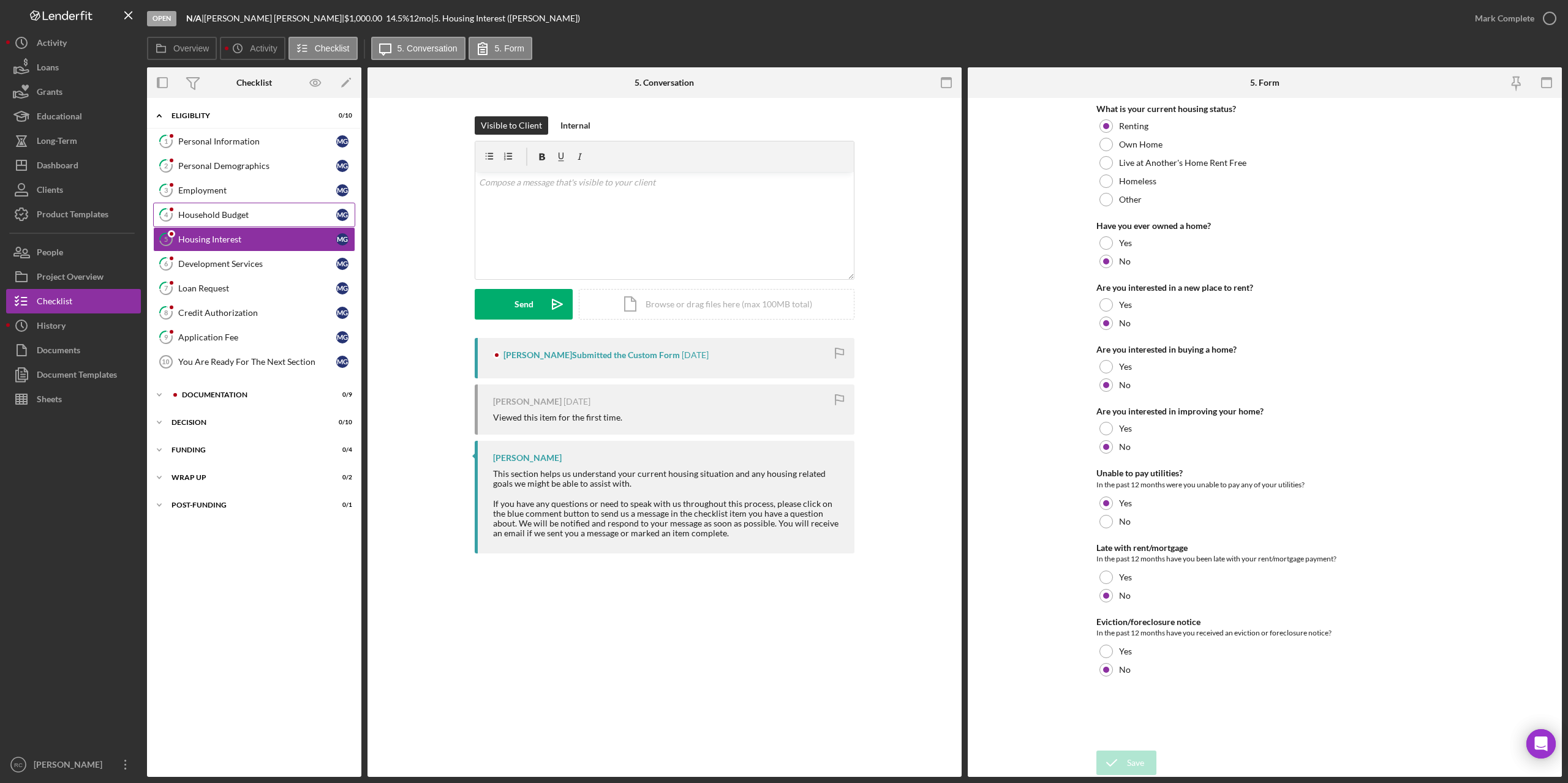
click at [235, 216] on div "Household Budget" at bounding box center [257, 214] width 158 height 10
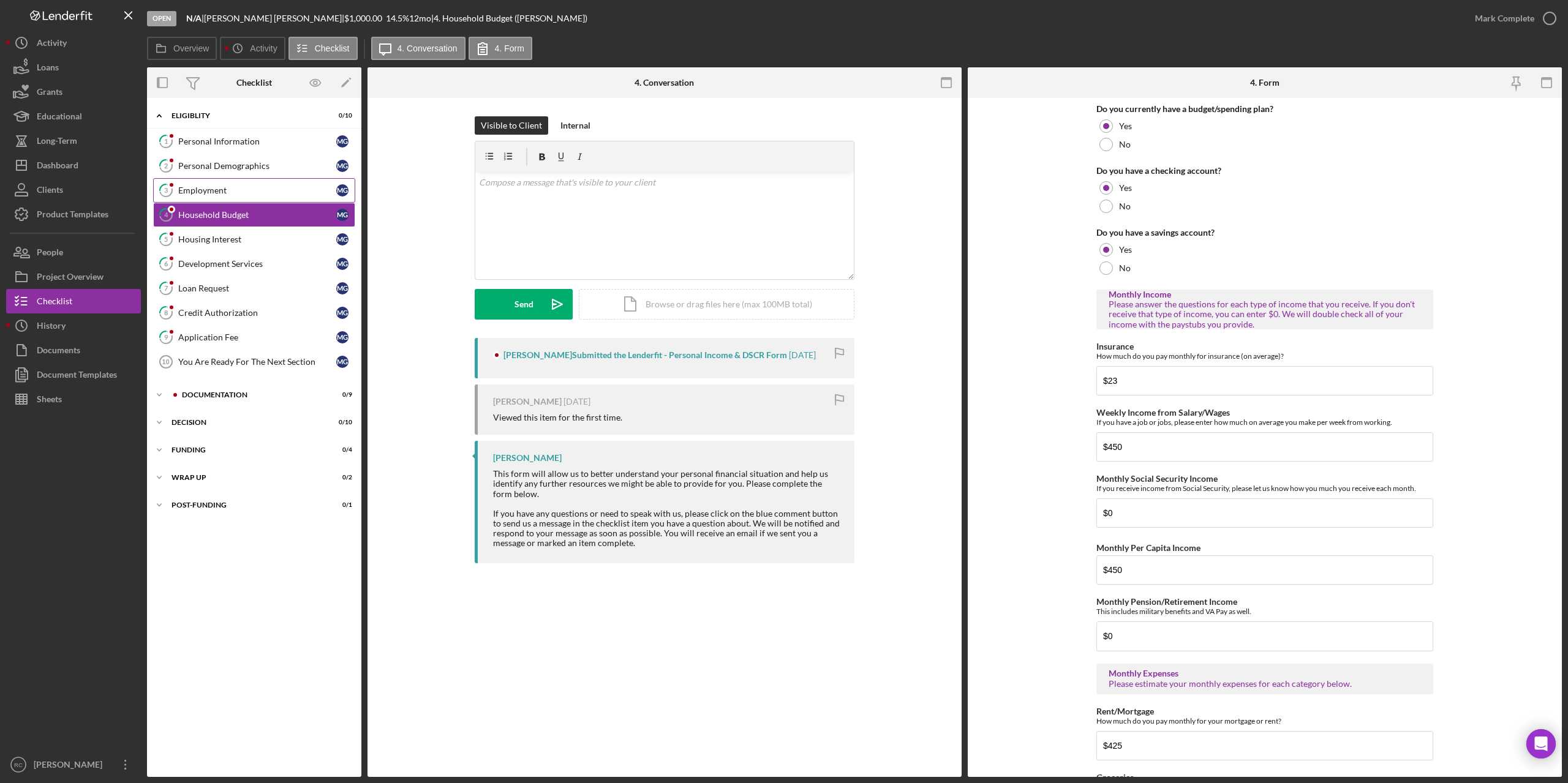
click at [226, 189] on div "Employment" at bounding box center [257, 190] width 158 height 10
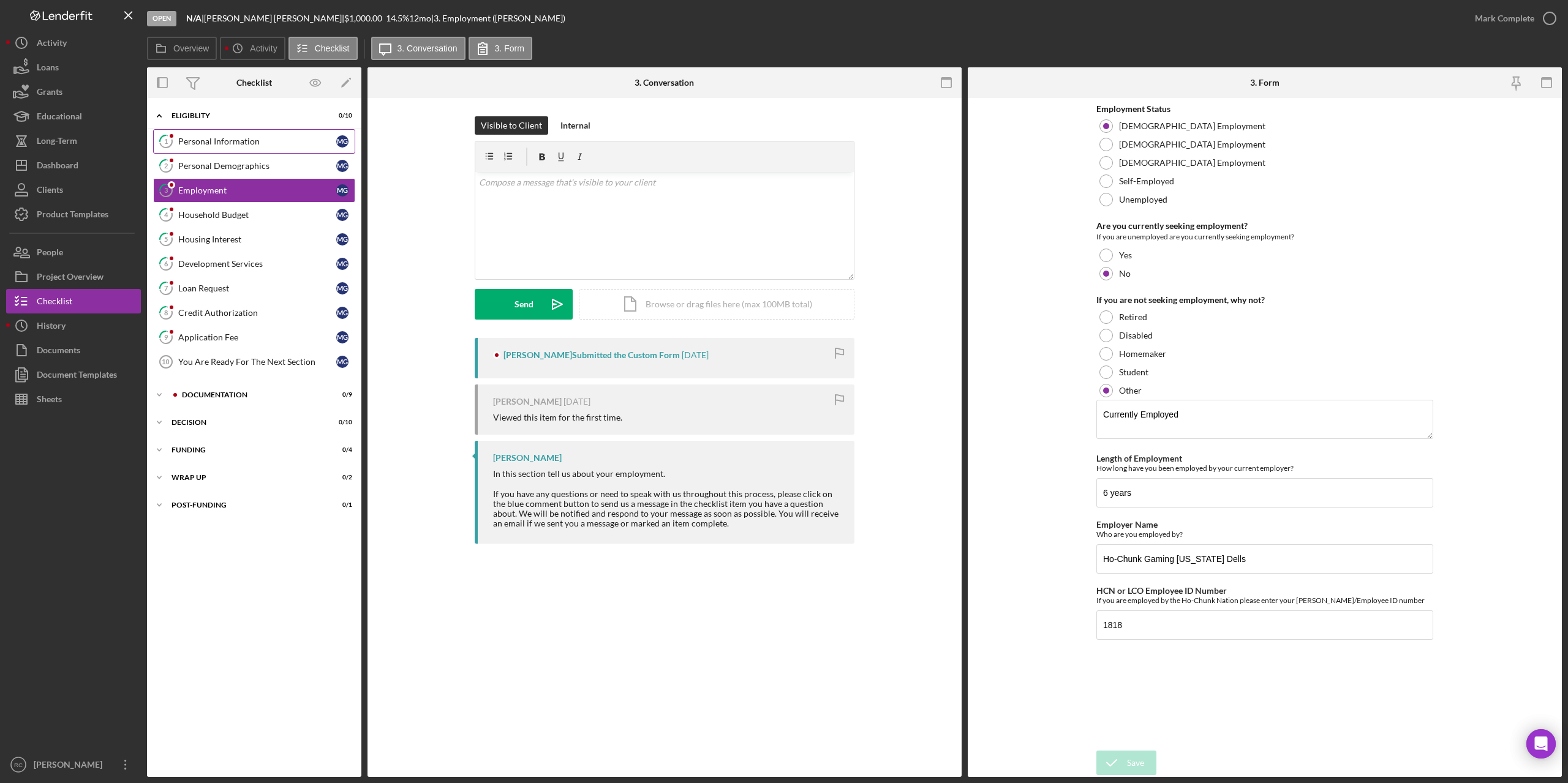
click at [254, 139] on div "Personal Information" at bounding box center [257, 141] width 158 height 10
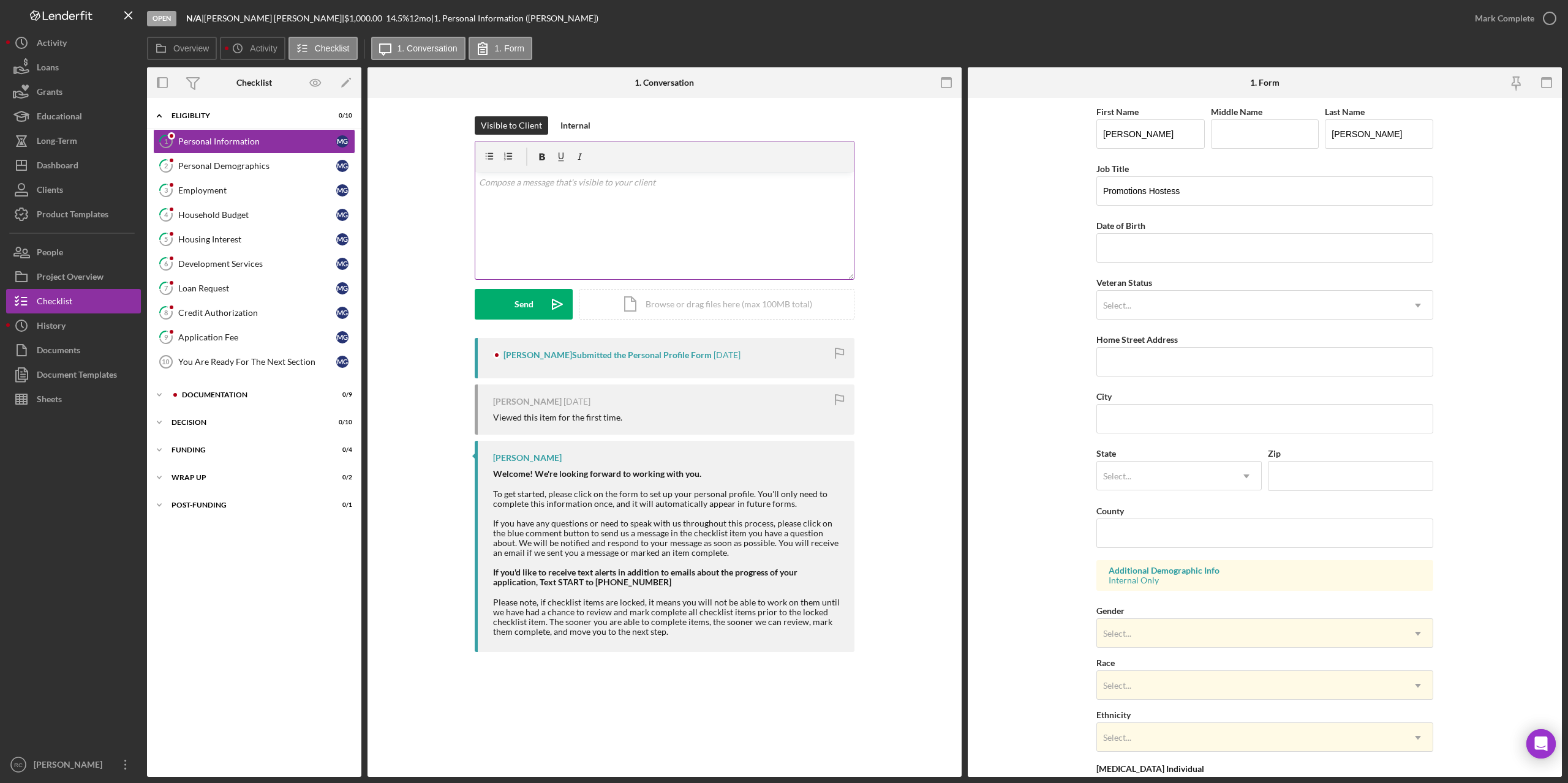
click at [553, 181] on p at bounding box center [665, 182] width 372 height 14
click at [255, 167] on div "Personal Demographics" at bounding box center [257, 166] width 158 height 10
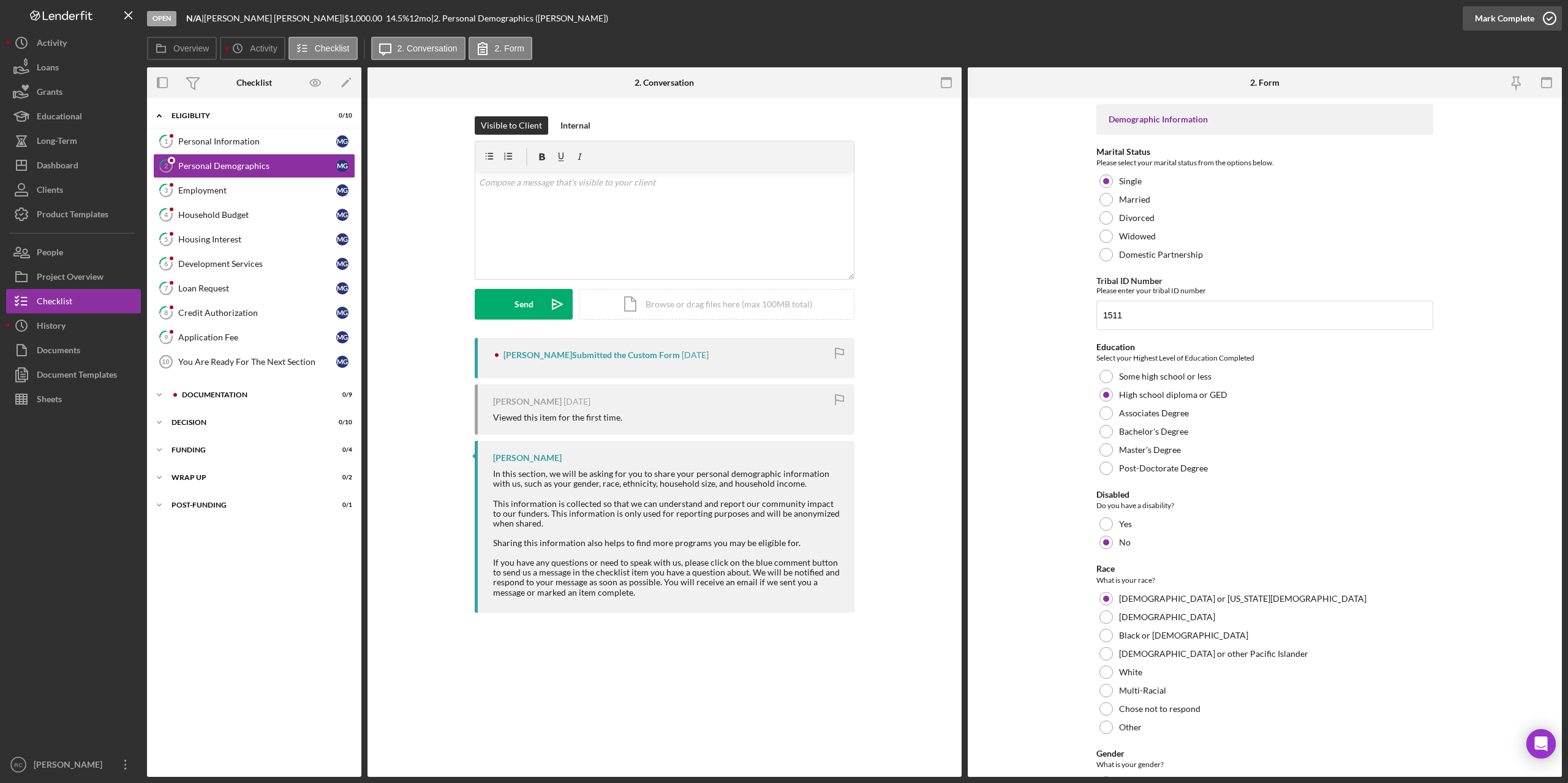
click at [1549, 17] on icon "button" at bounding box center [1549, 18] width 30 height 30
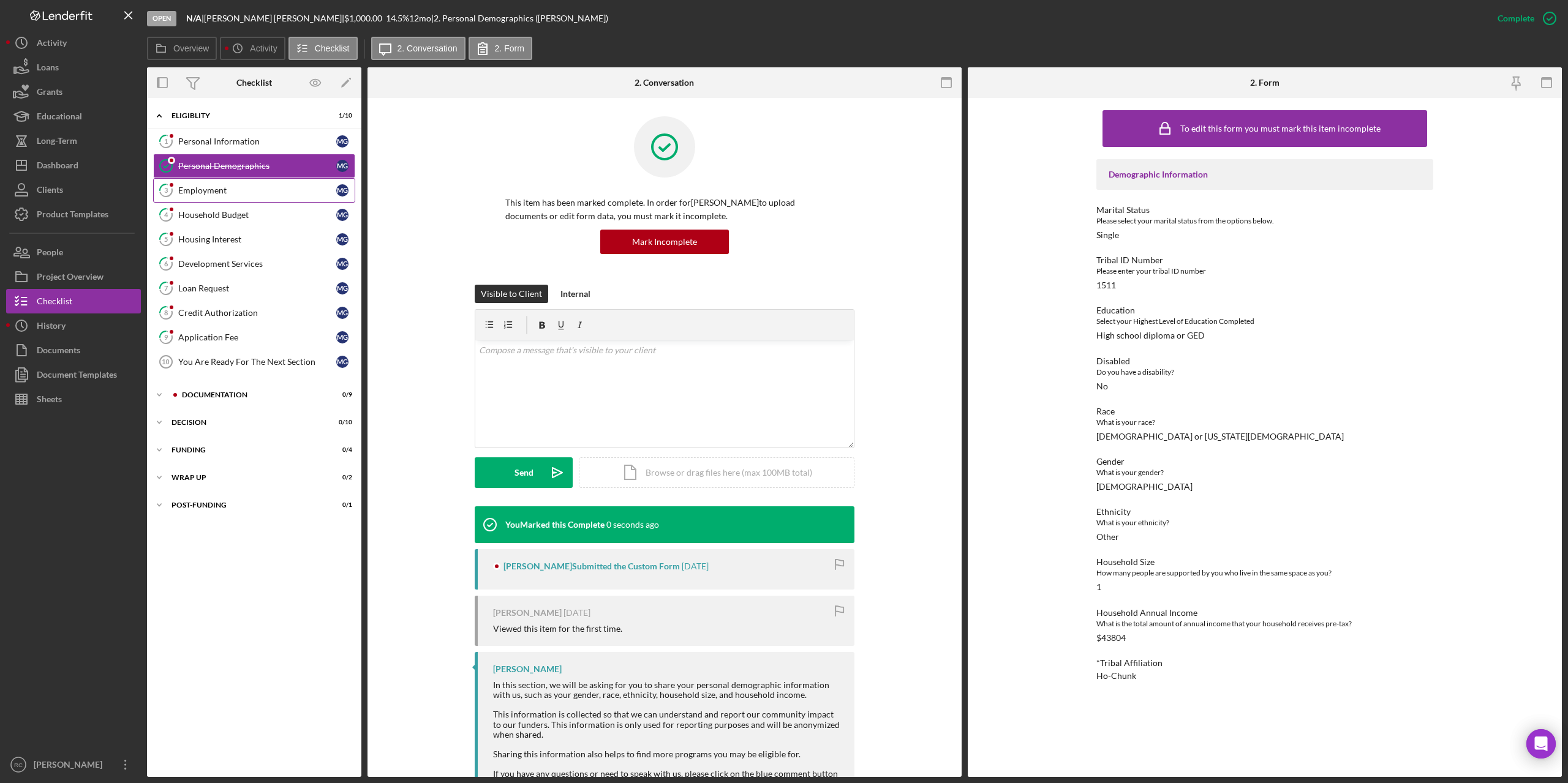
click at [271, 188] on div "Employment" at bounding box center [257, 190] width 158 height 10
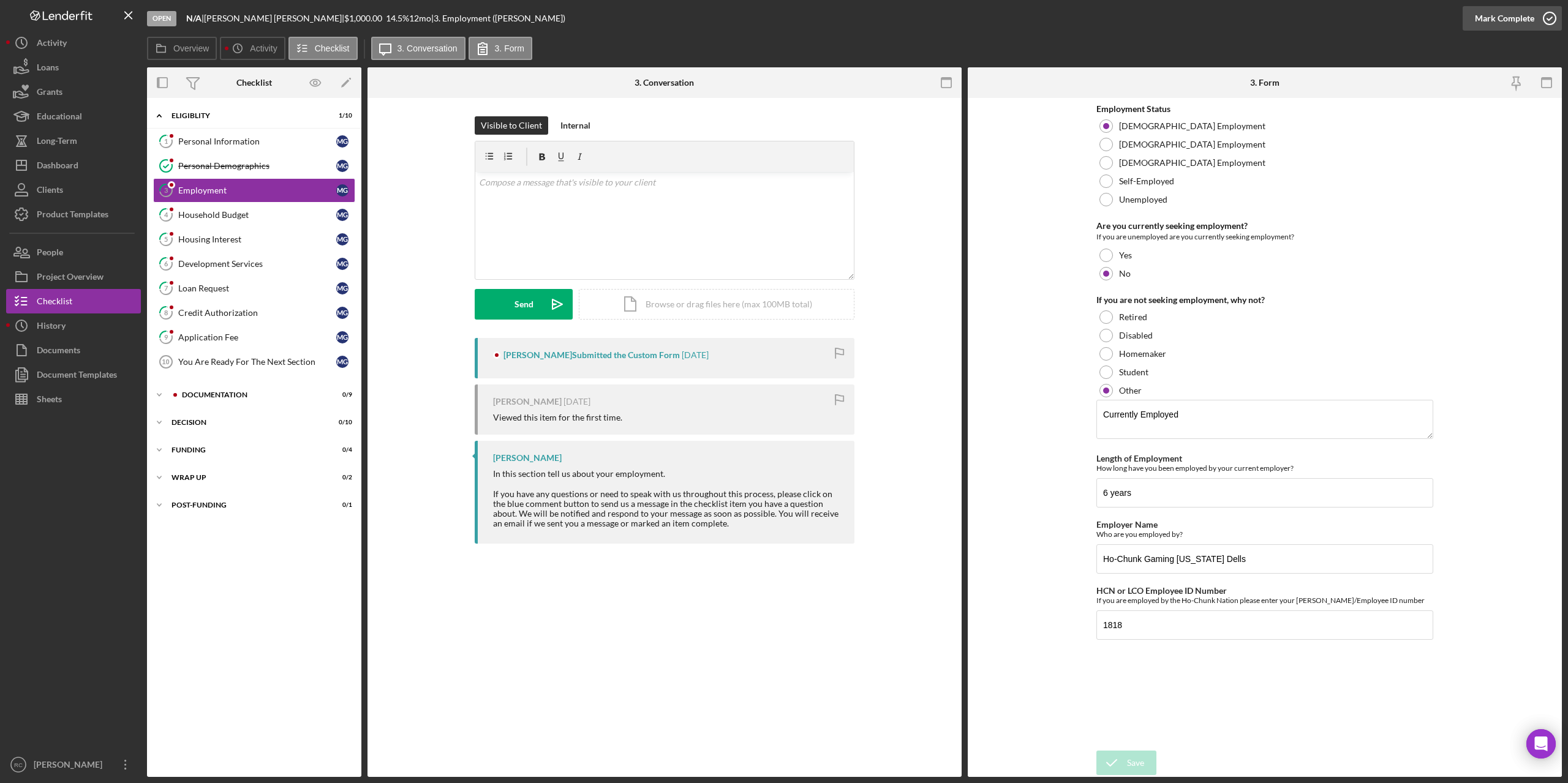
click at [1549, 17] on icon "button" at bounding box center [1549, 18] width 30 height 30
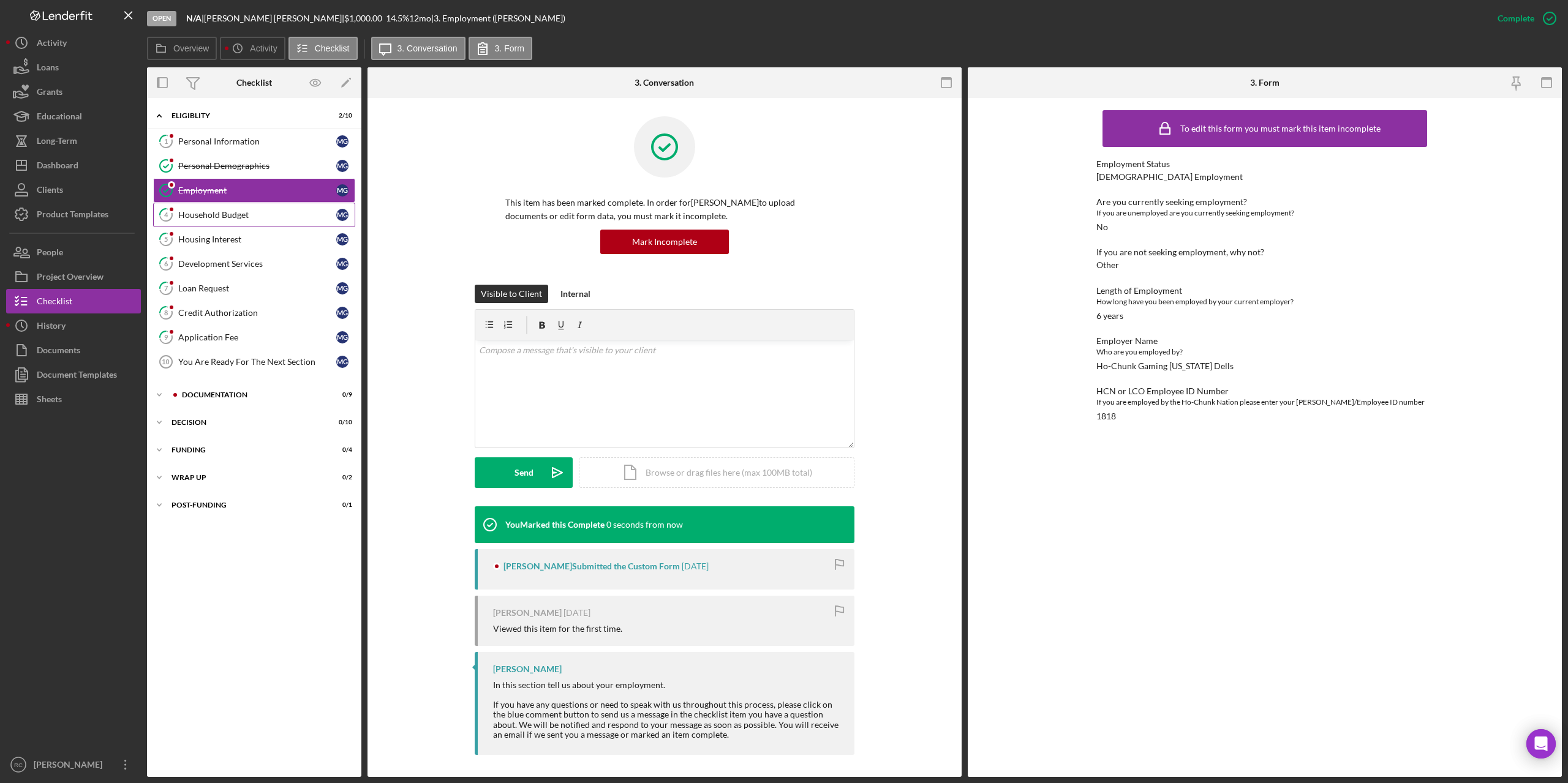
click at [226, 214] on div "Household Budget" at bounding box center [257, 214] width 158 height 10
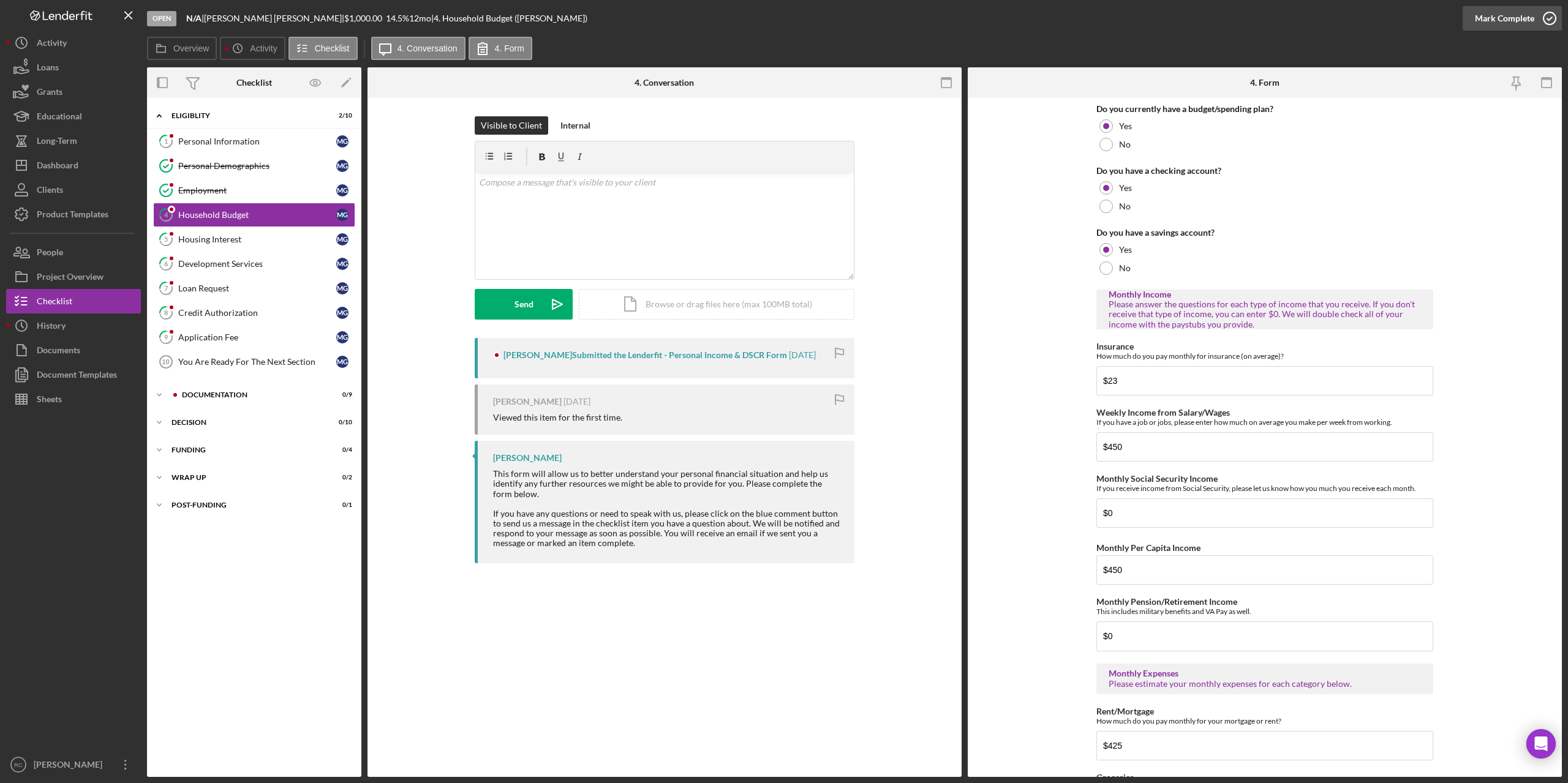
click at [1548, 19] on icon "button" at bounding box center [1549, 18] width 30 height 30
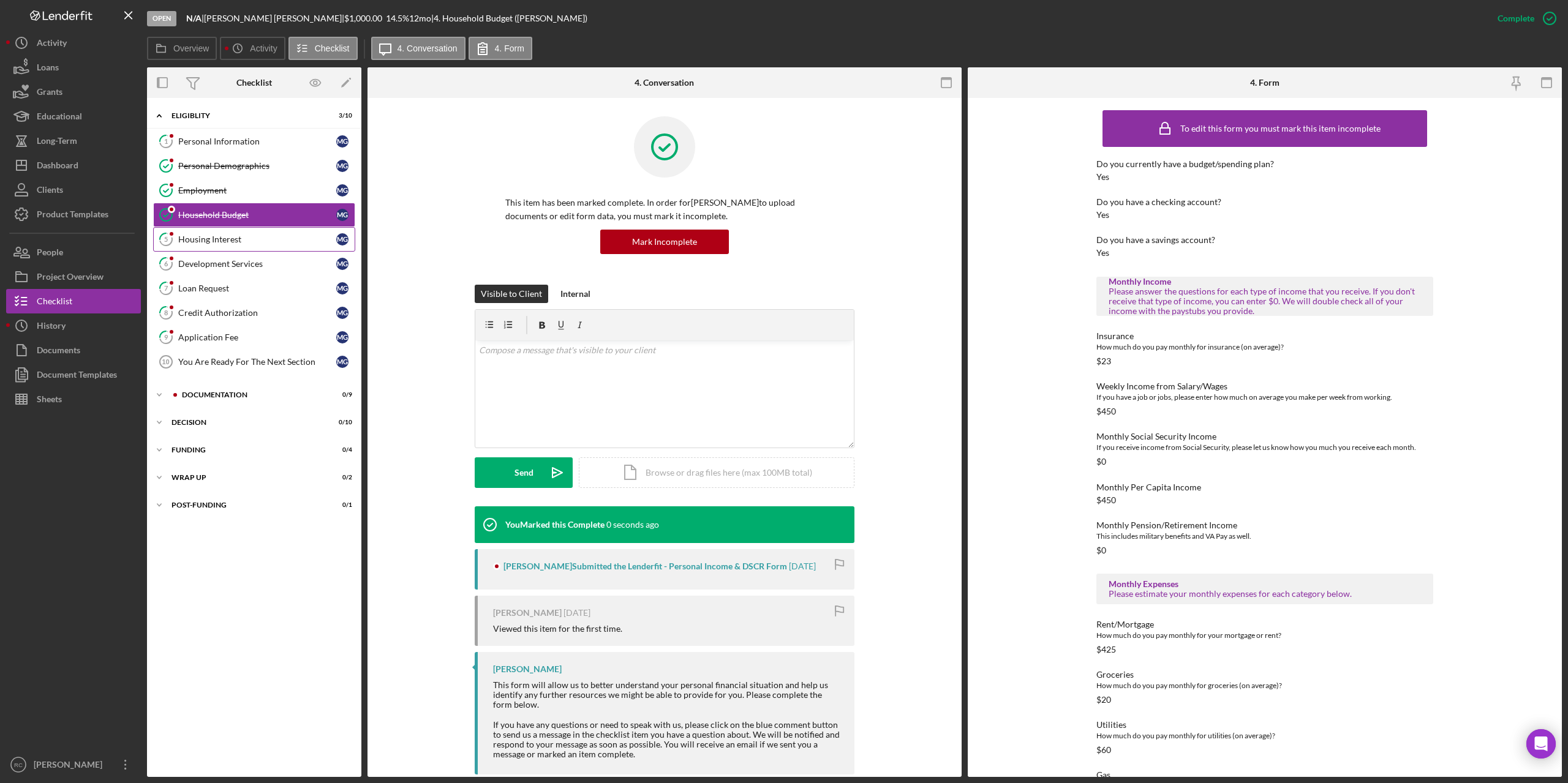
click at [228, 238] on div "Housing Interest" at bounding box center [257, 239] width 158 height 10
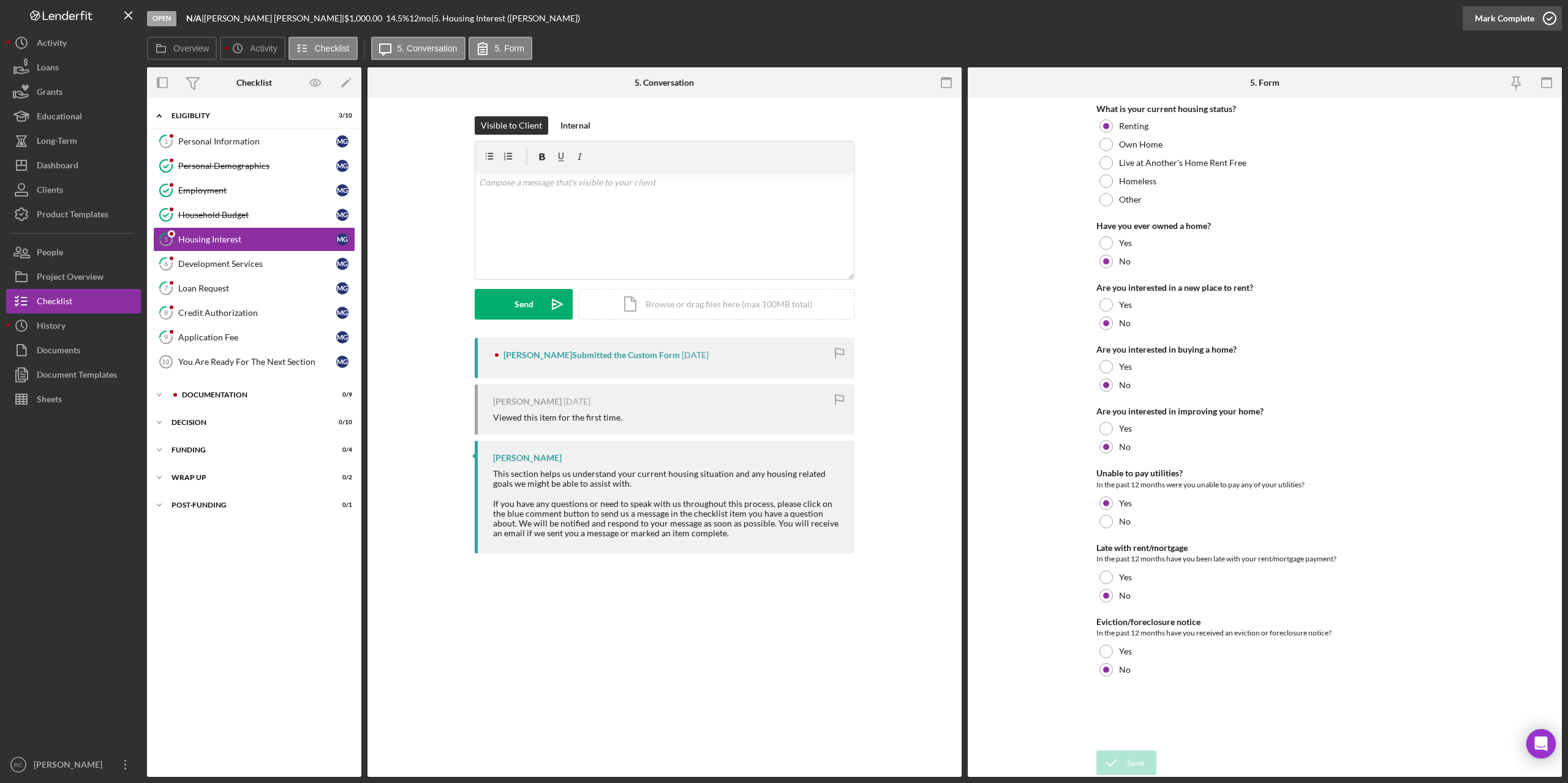
click at [1551, 19] on icon "button" at bounding box center [1549, 18] width 30 height 30
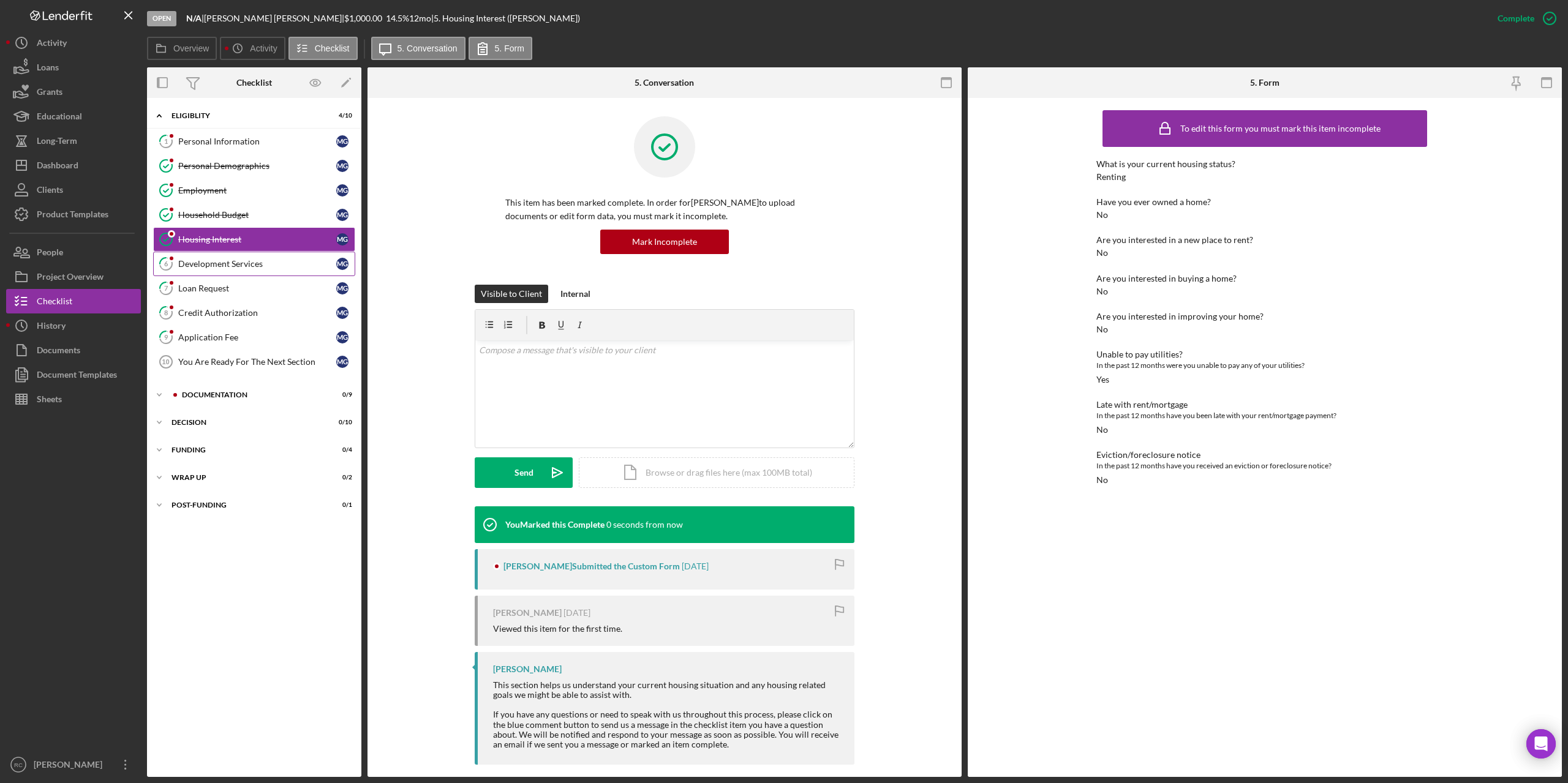
click at [232, 266] on div "Development Services" at bounding box center [257, 264] width 158 height 10
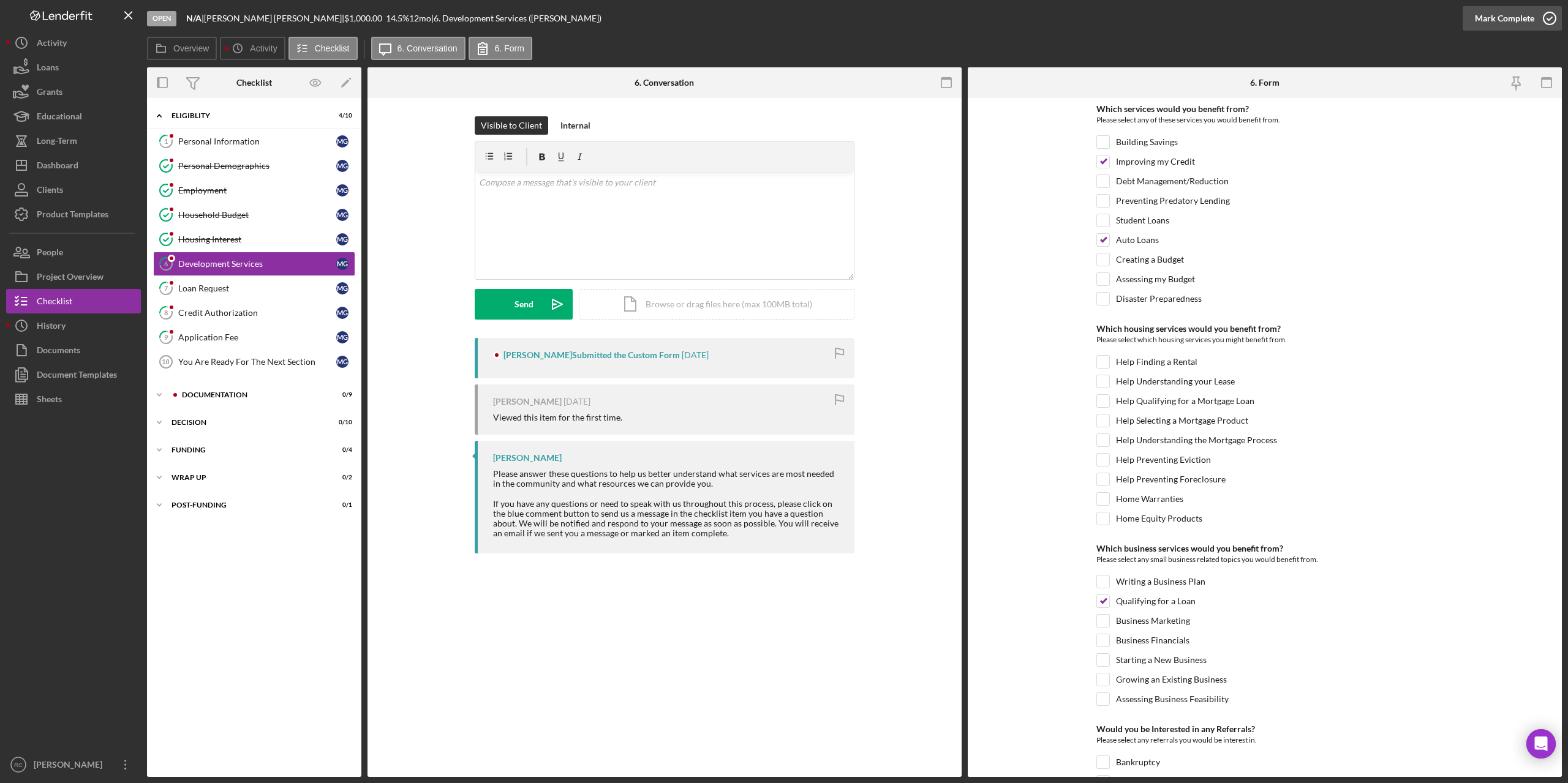
drag, startPoint x: 1551, startPoint y: 14, endPoint x: 1140, endPoint y: 98, distance: 419.5
click at [1550, 14] on icon "button" at bounding box center [1549, 18] width 30 height 30
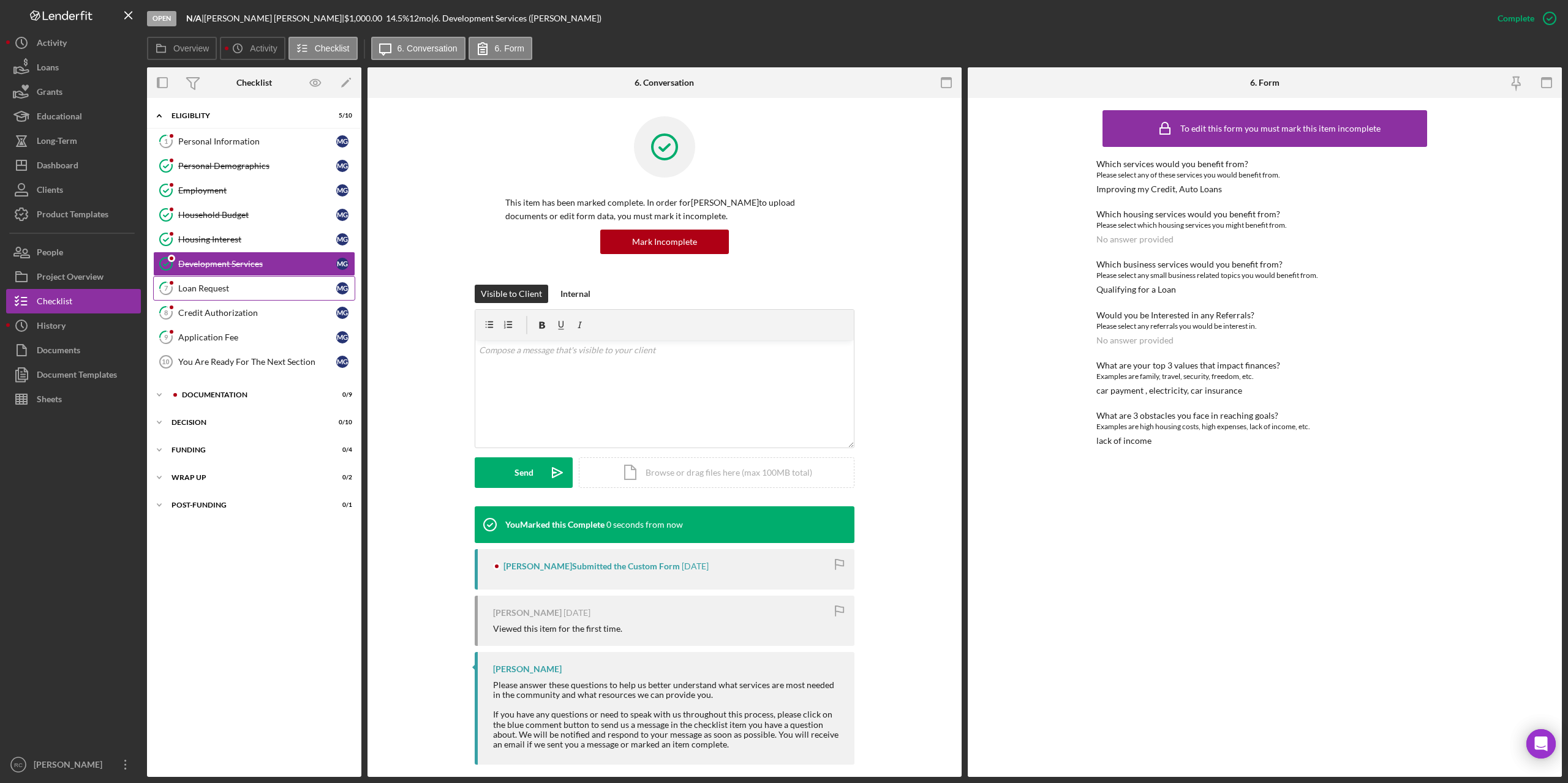
click at [237, 290] on div "Loan Request" at bounding box center [257, 288] width 158 height 10
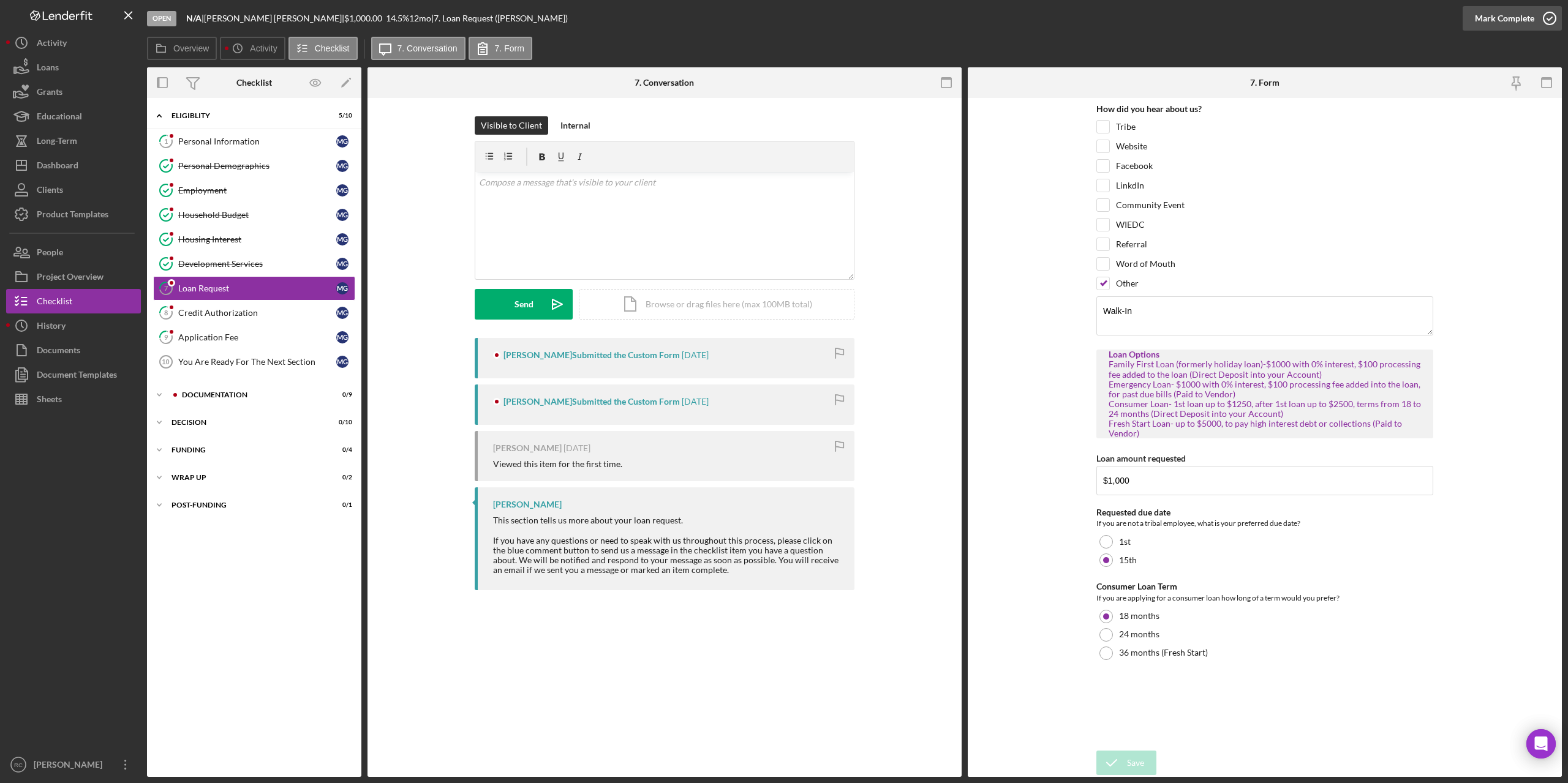
click at [1550, 17] on icon "button" at bounding box center [1549, 18] width 30 height 30
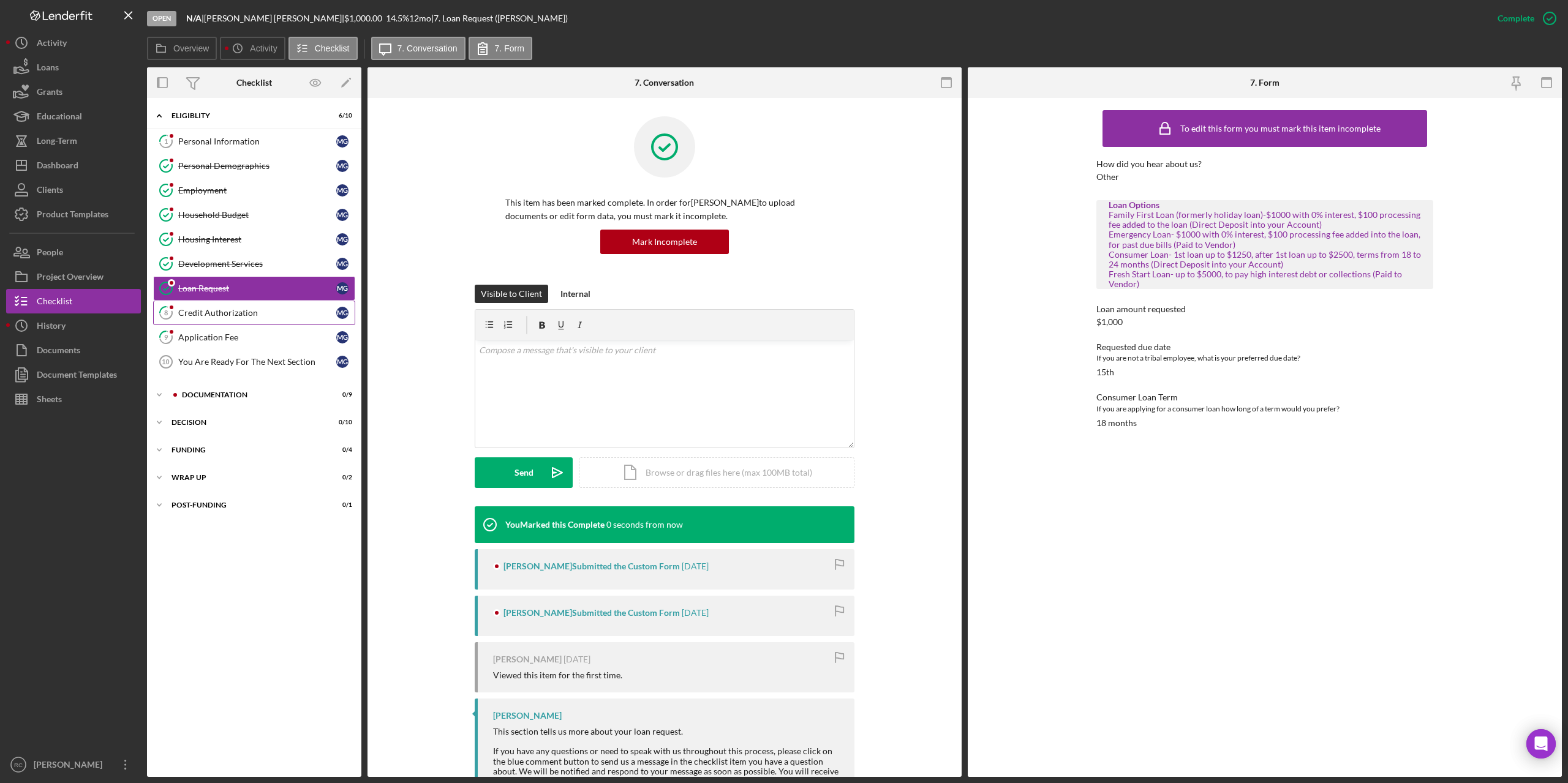
click at [229, 310] on div "Credit Authorization" at bounding box center [257, 313] width 158 height 10
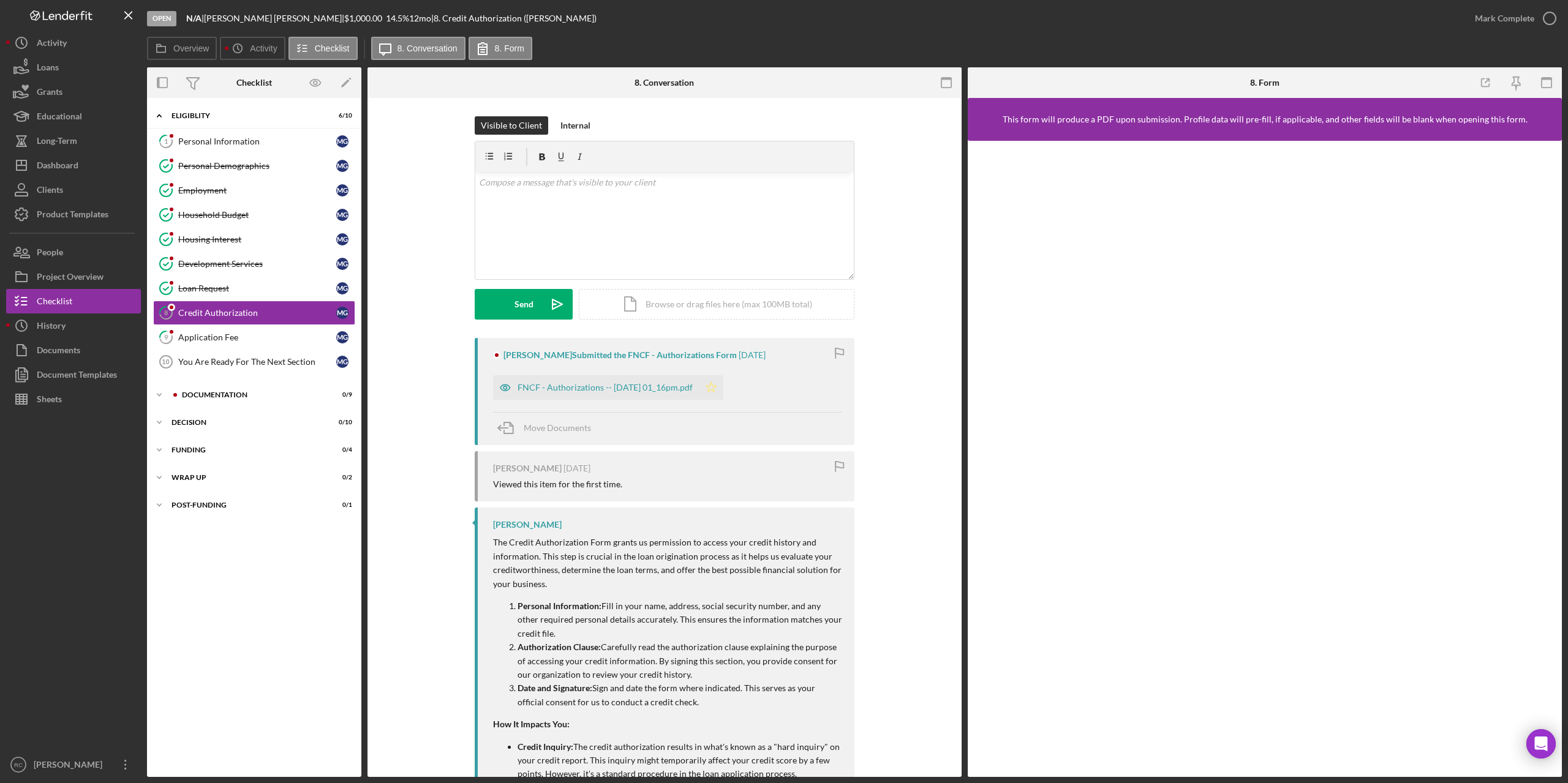
click at [723, 387] on icon "Icon/Star" at bounding box center [711, 388] width 24 height 24
click at [1550, 17] on icon "button" at bounding box center [1549, 18] width 30 height 30
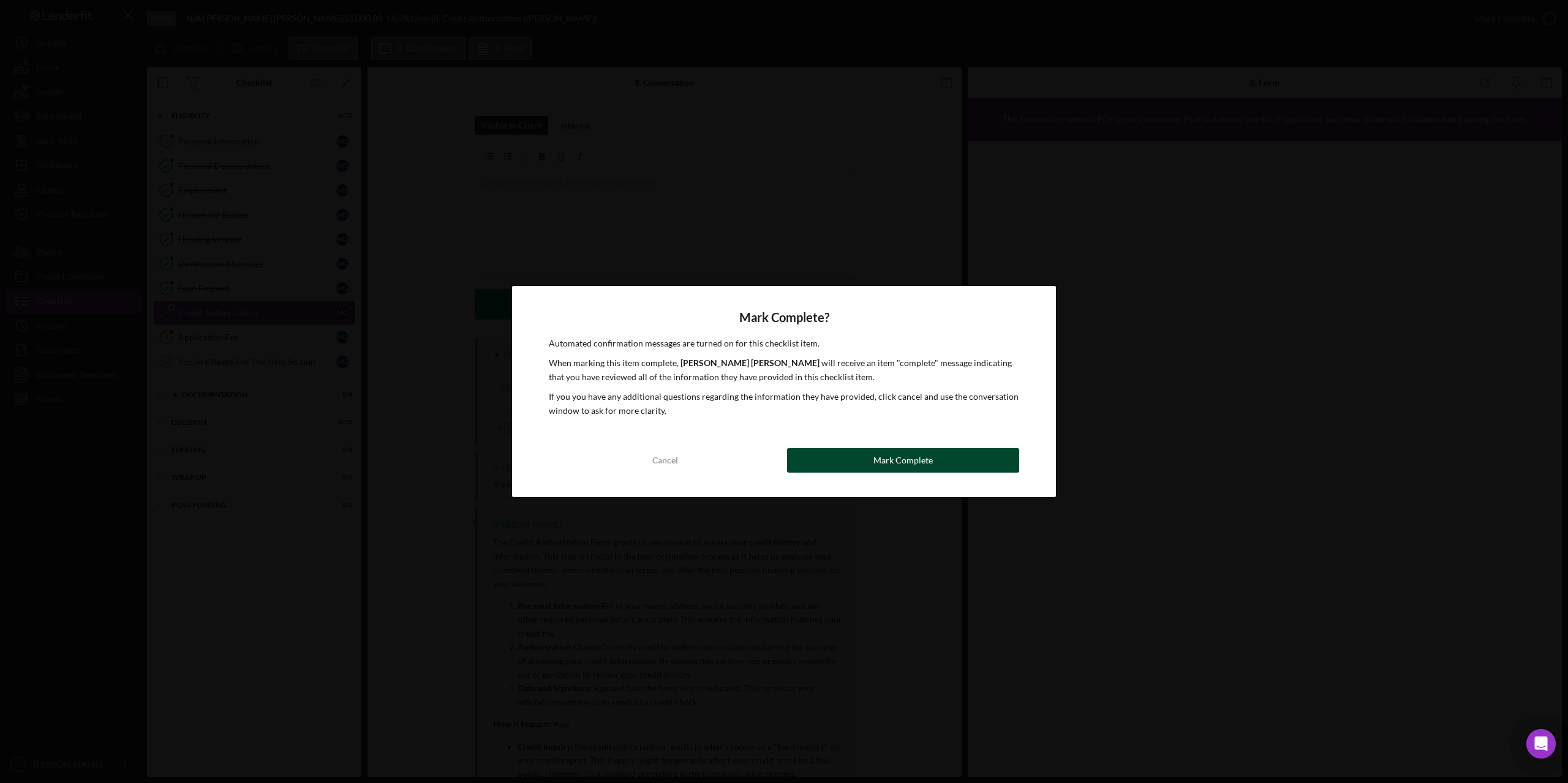
click at [853, 463] on button "Mark Complete" at bounding box center [902, 460] width 232 height 24
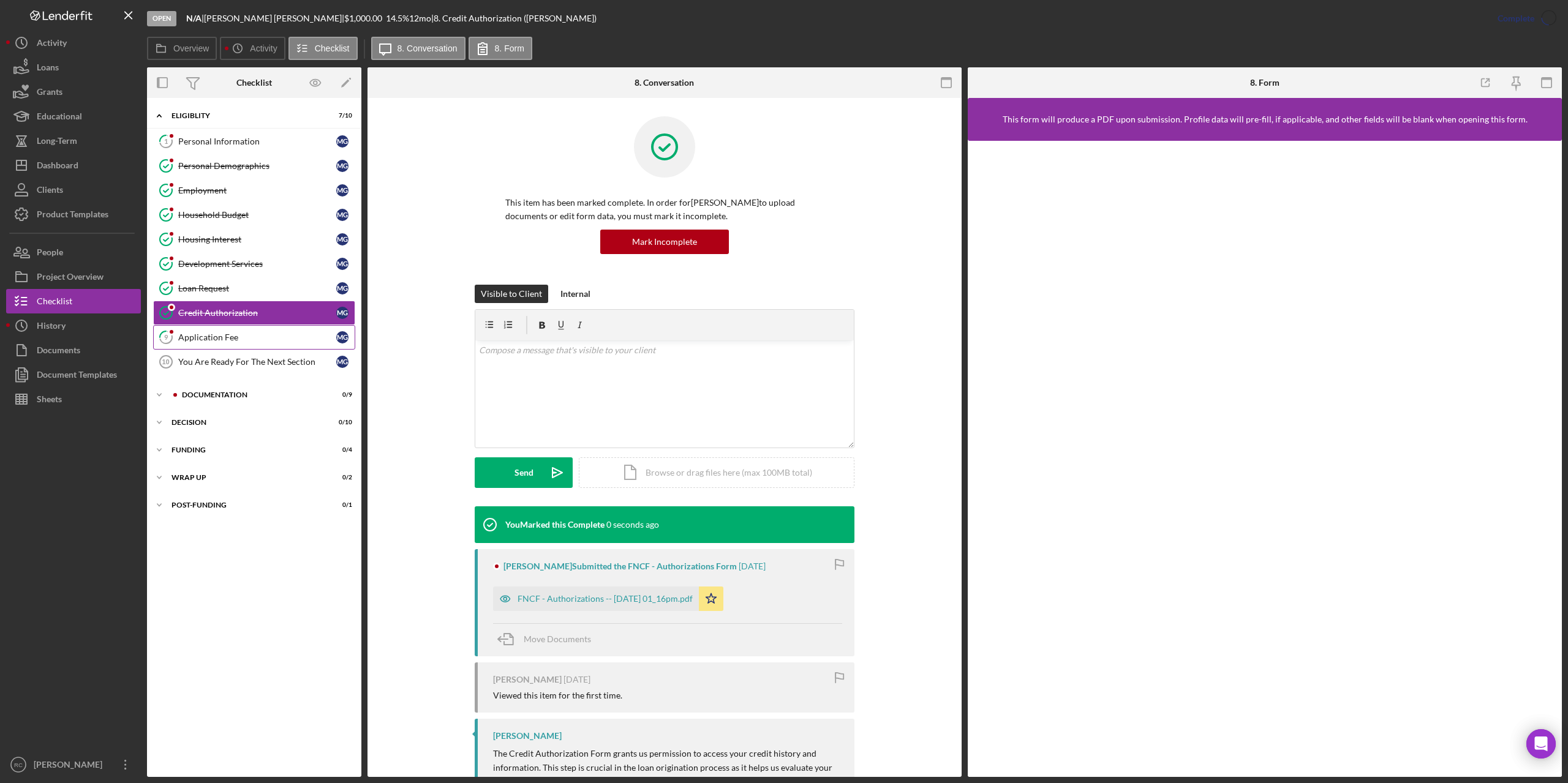
click at [204, 338] on div "Application Fee" at bounding box center [257, 337] width 158 height 10
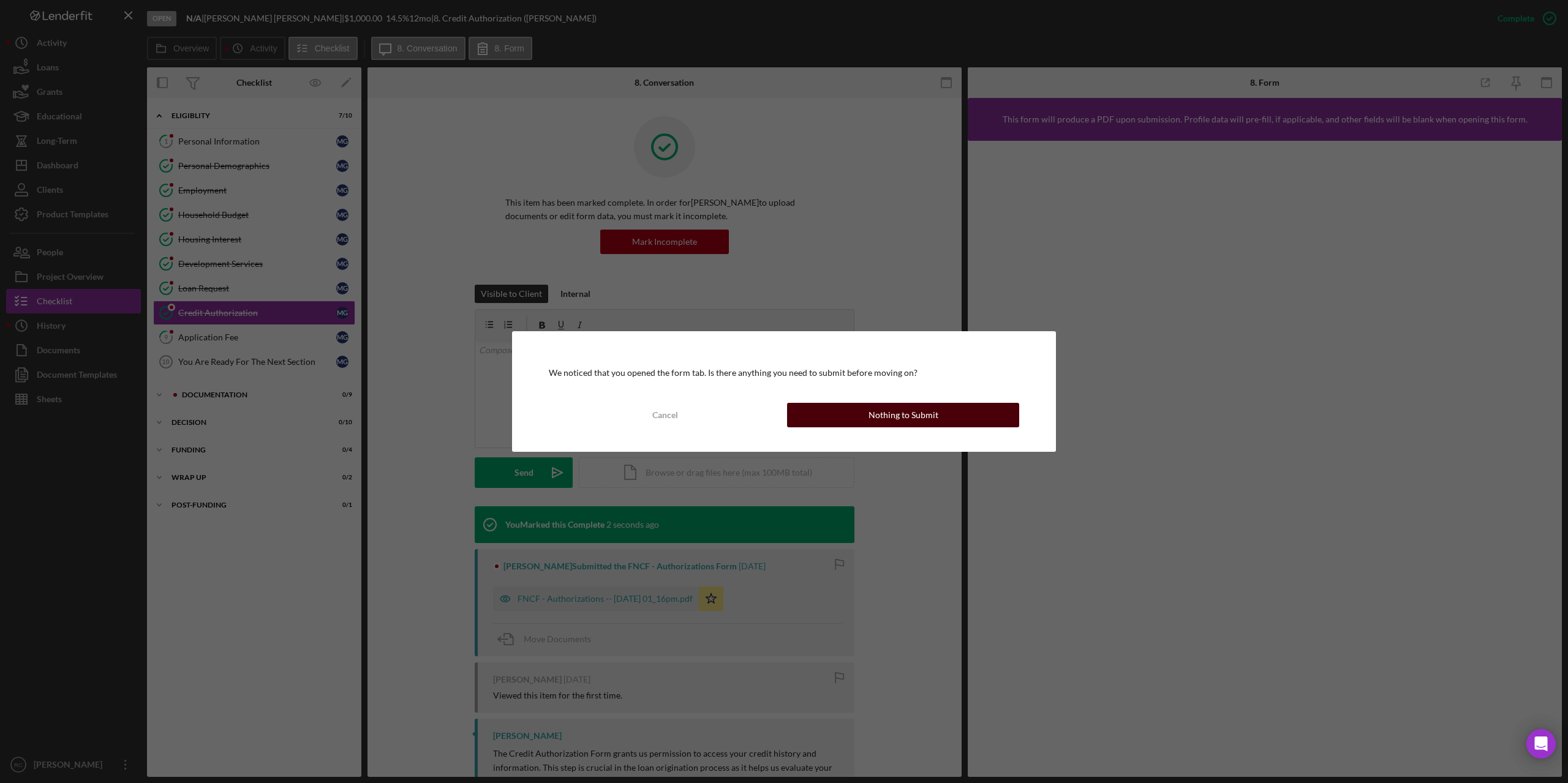
click at [886, 414] on div "Nothing to Submit" at bounding box center [903, 415] width 70 height 24
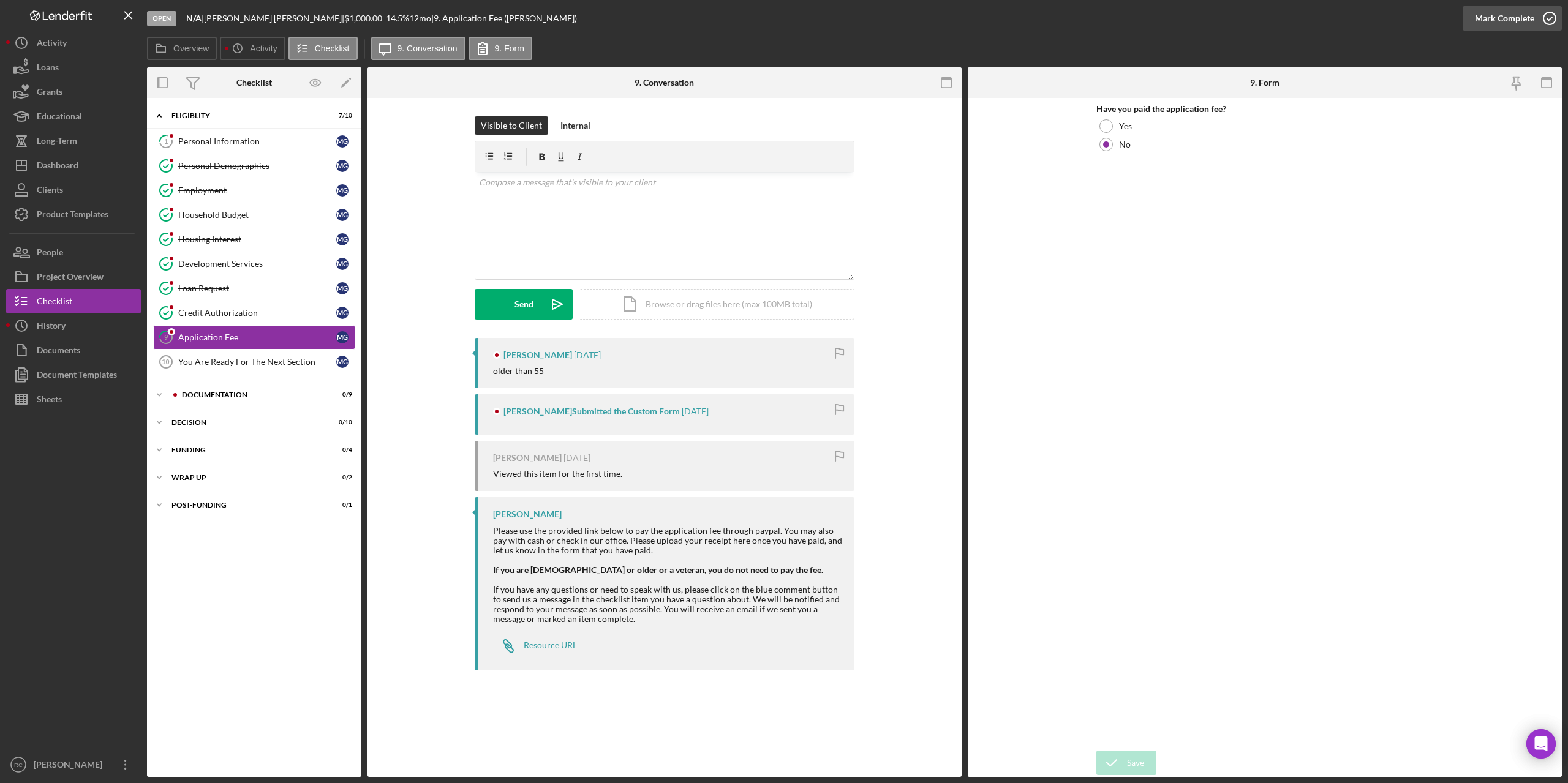
click at [1554, 17] on icon "button" at bounding box center [1549, 18] width 30 height 30
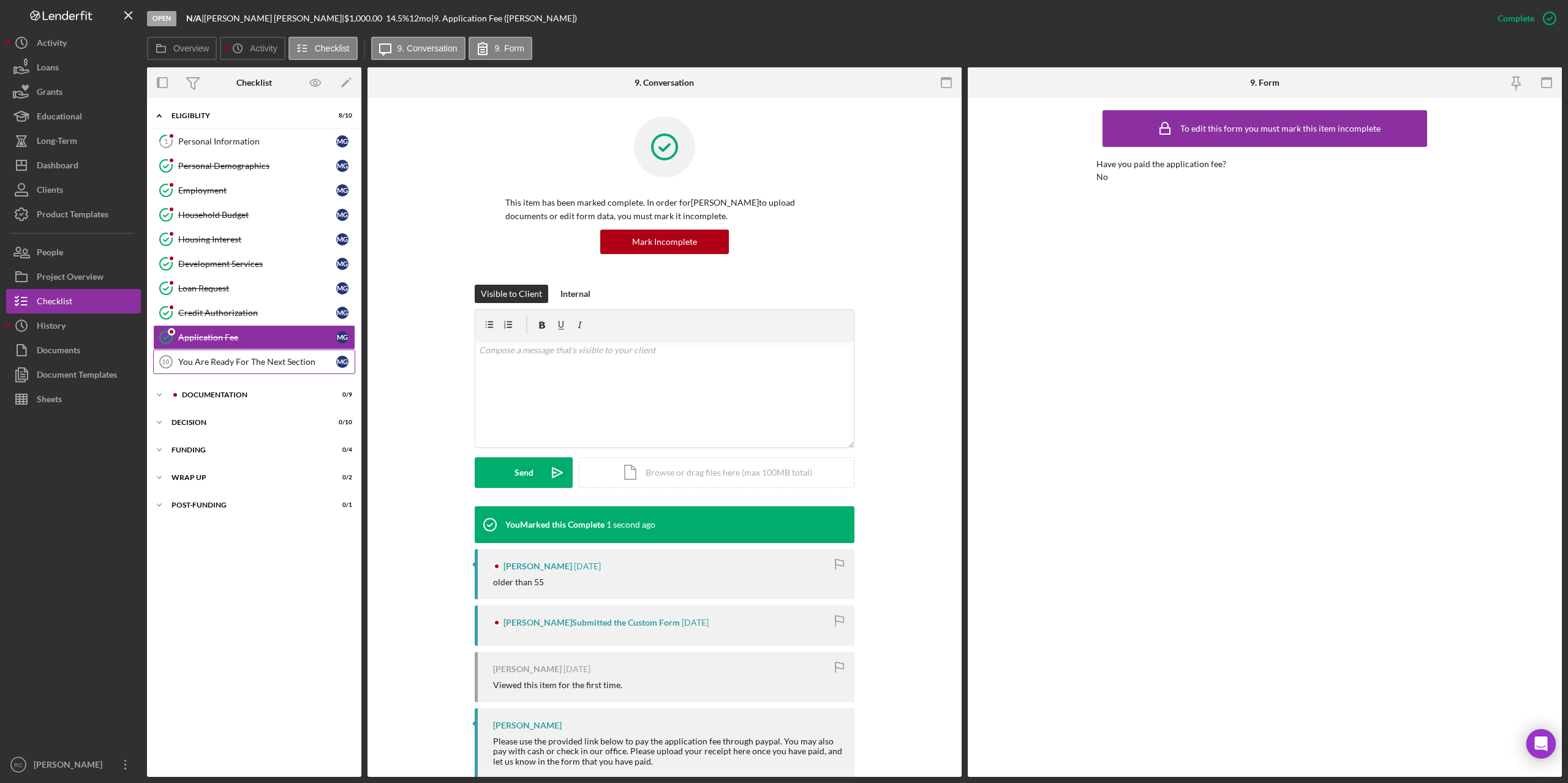
click at [291, 365] on div "You Are Ready For The Next Section" at bounding box center [257, 362] width 158 height 10
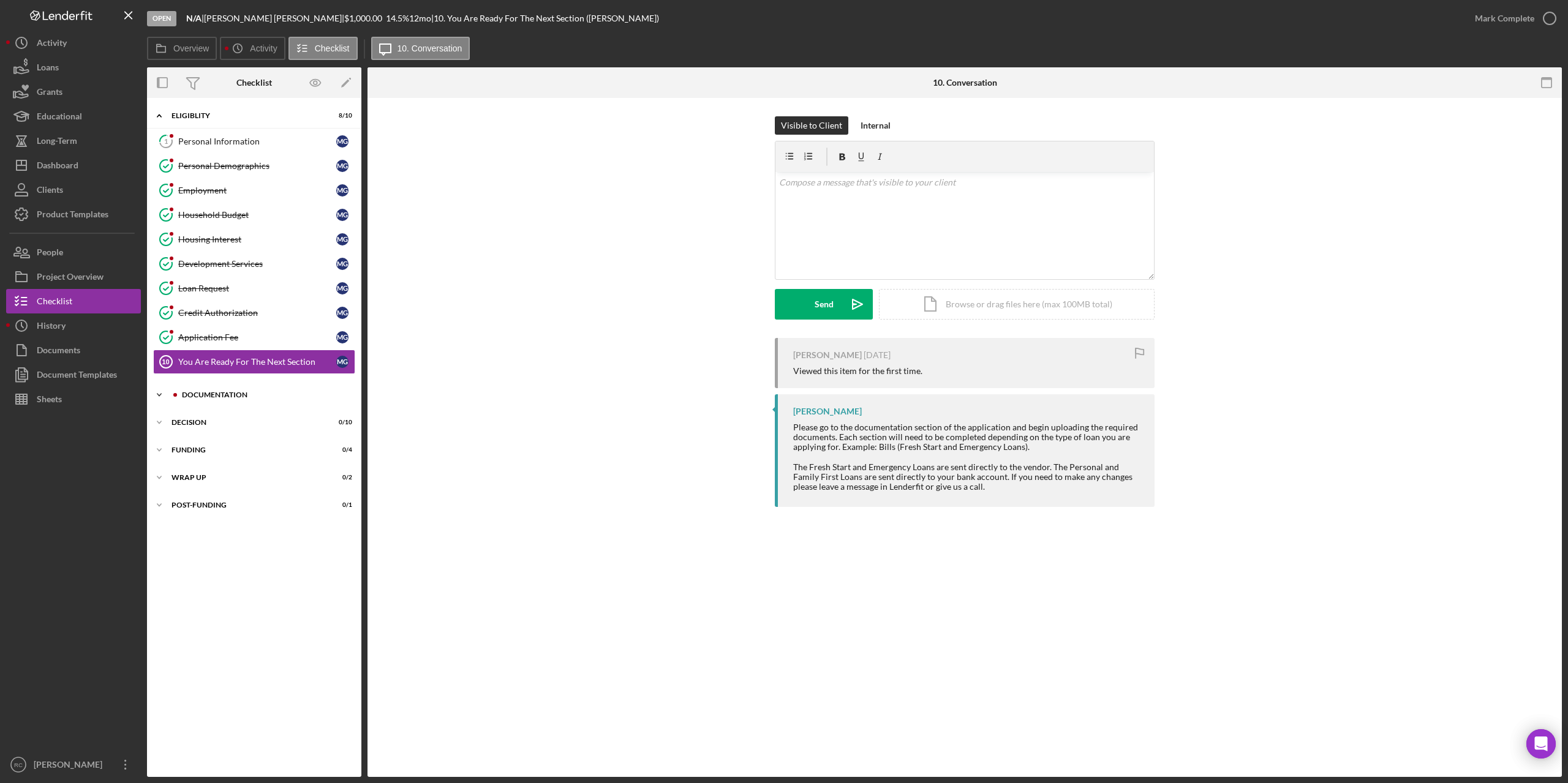
click at [223, 395] on div "Documentation" at bounding box center [263, 395] width 164 height 8
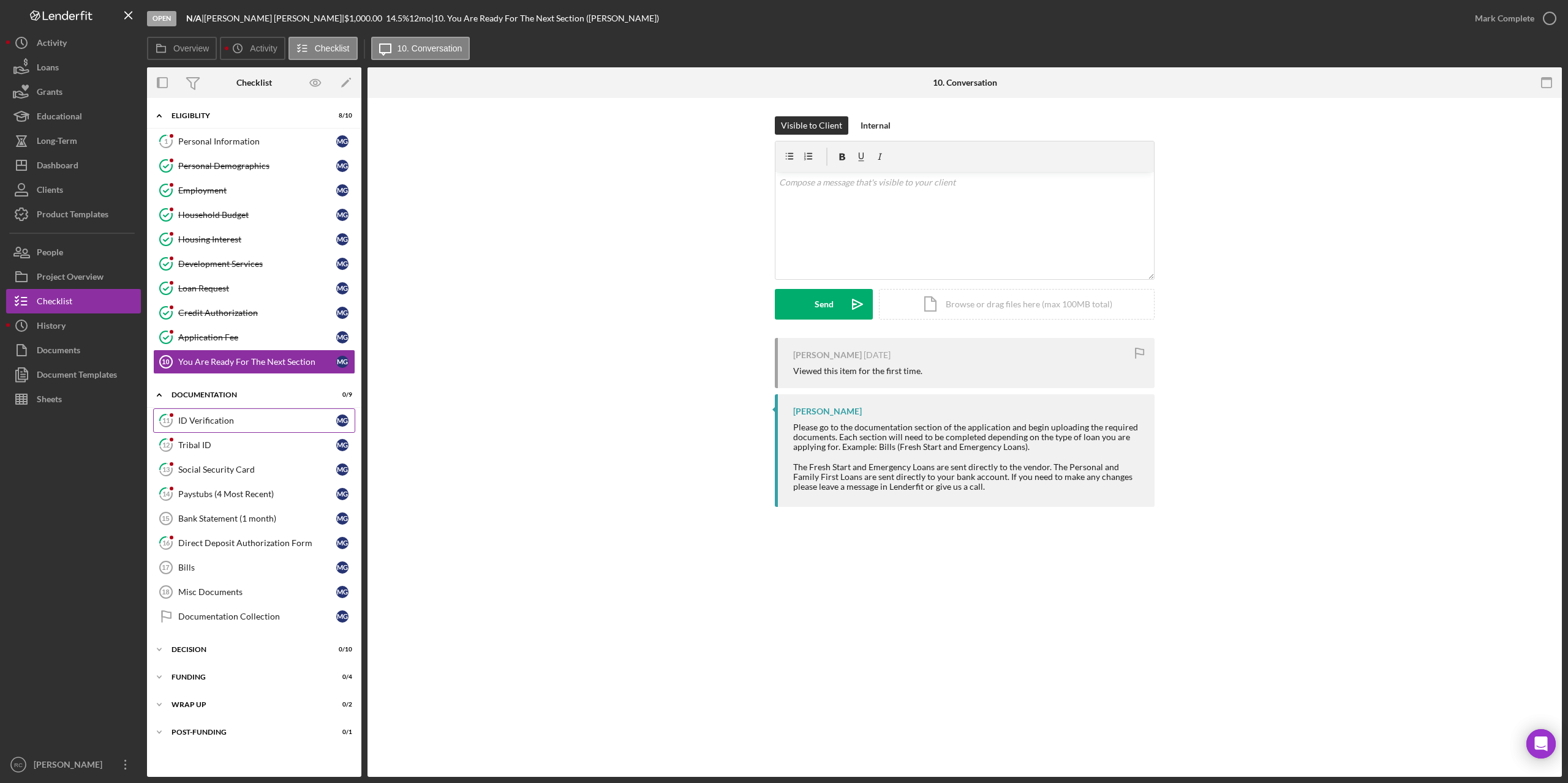
click at [211, 420] on div "ID Verification" at bounding box center [257, 420] width 158 height 10
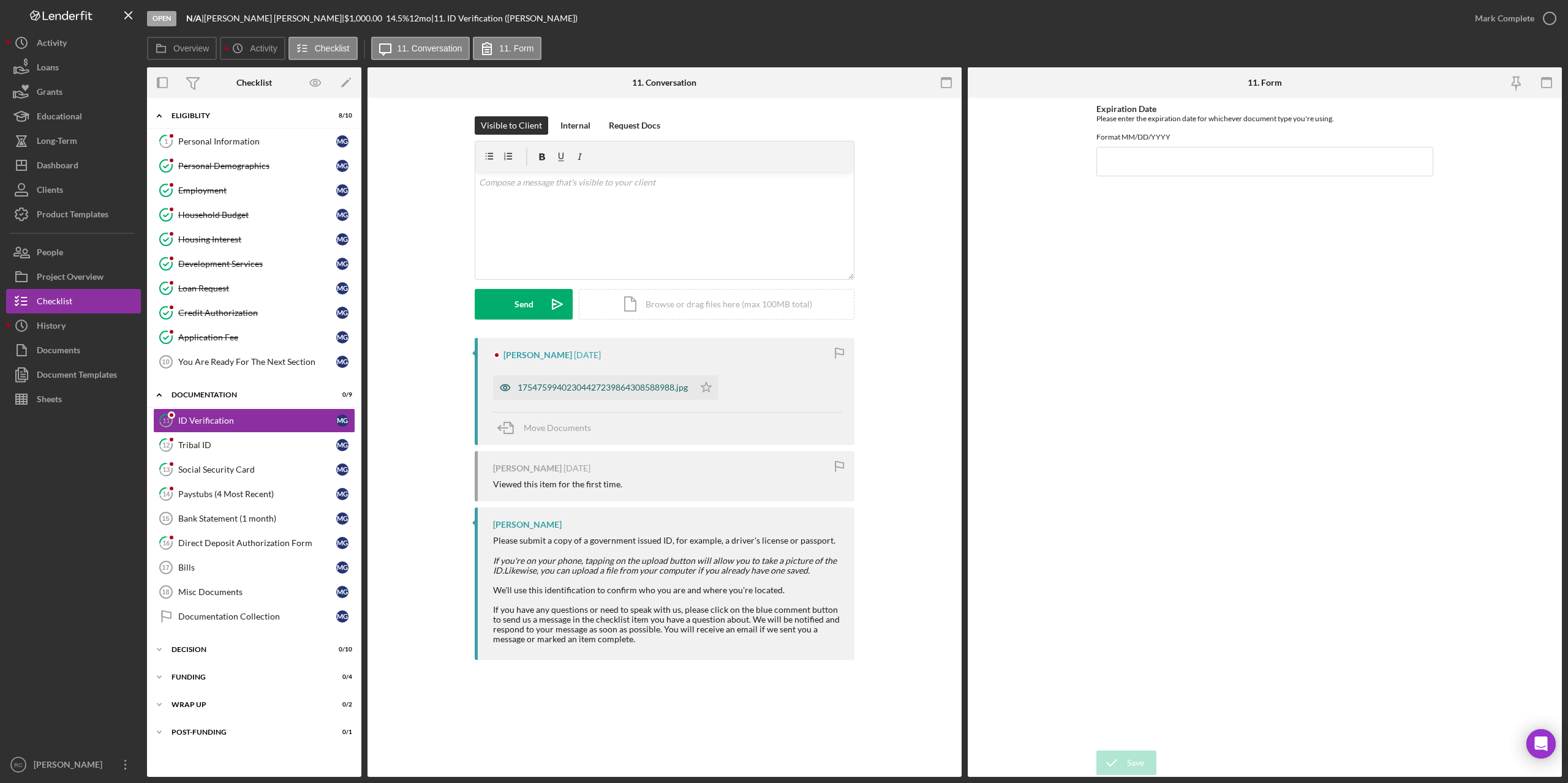
click at [579, 385] on div "17547599402304427239864308588988.jpg" at bounding box center [602, 388] width 170 height 10
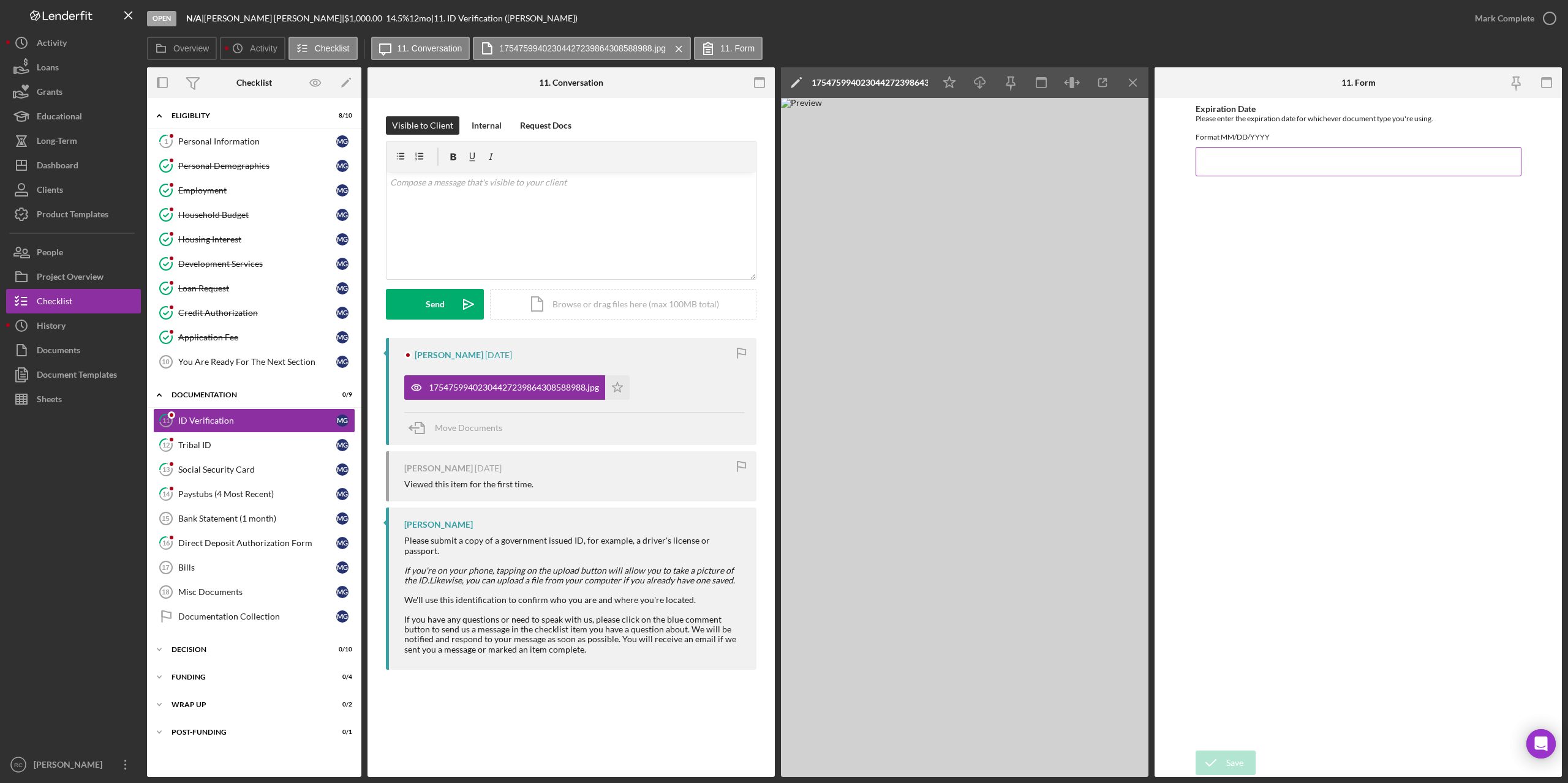
click at [1295, 171] on input "Expiration Date" at bounding box center [1358, 161] width 326 height 30
type input "[DATE]"
click at [1222, 761] on icon "submit" at bounding box center [1211, 763] width 30 height 30
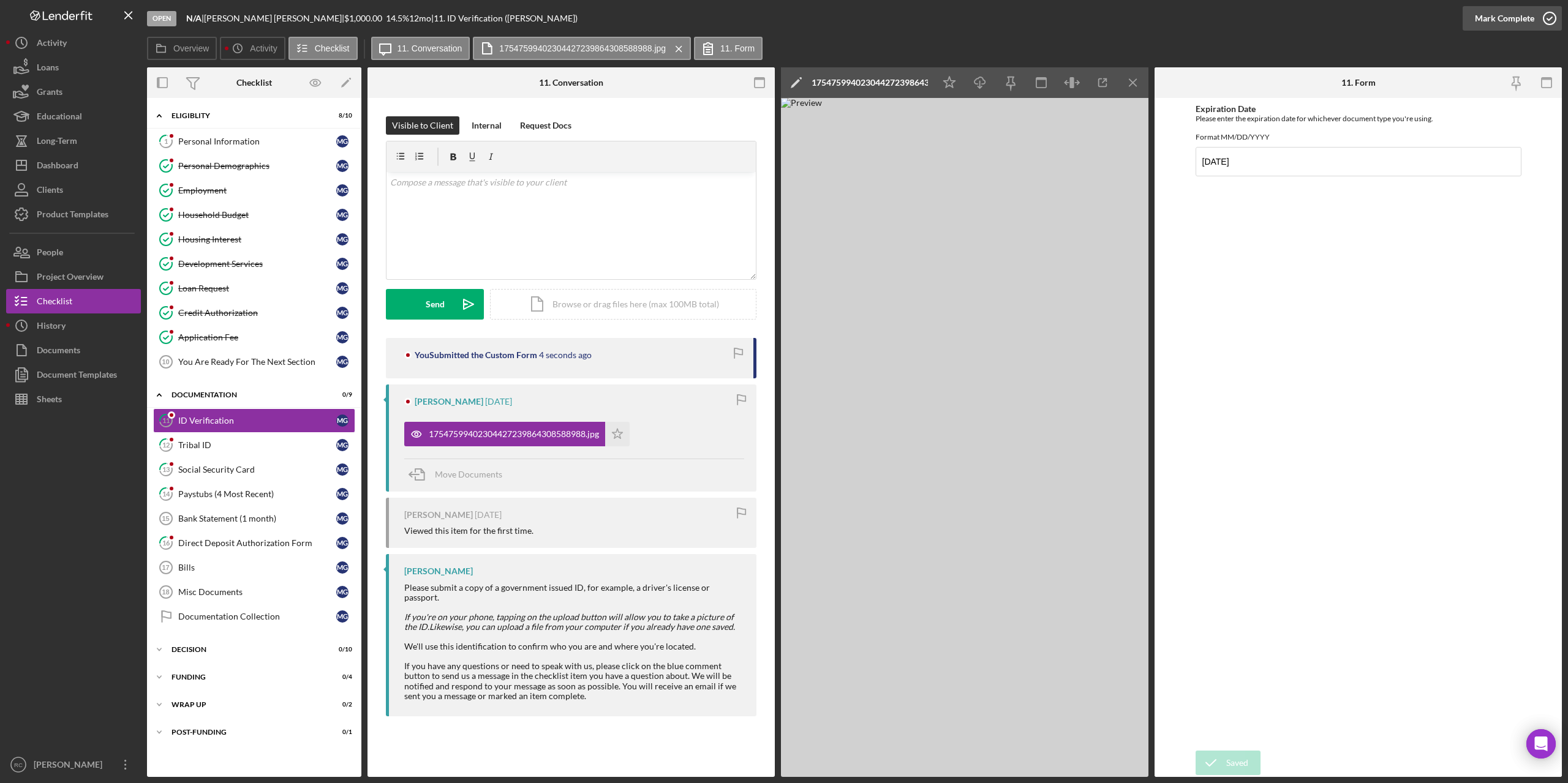
click at [1546, 17] on icon "button" at bounding box center [1549, 18] width 30 height 30
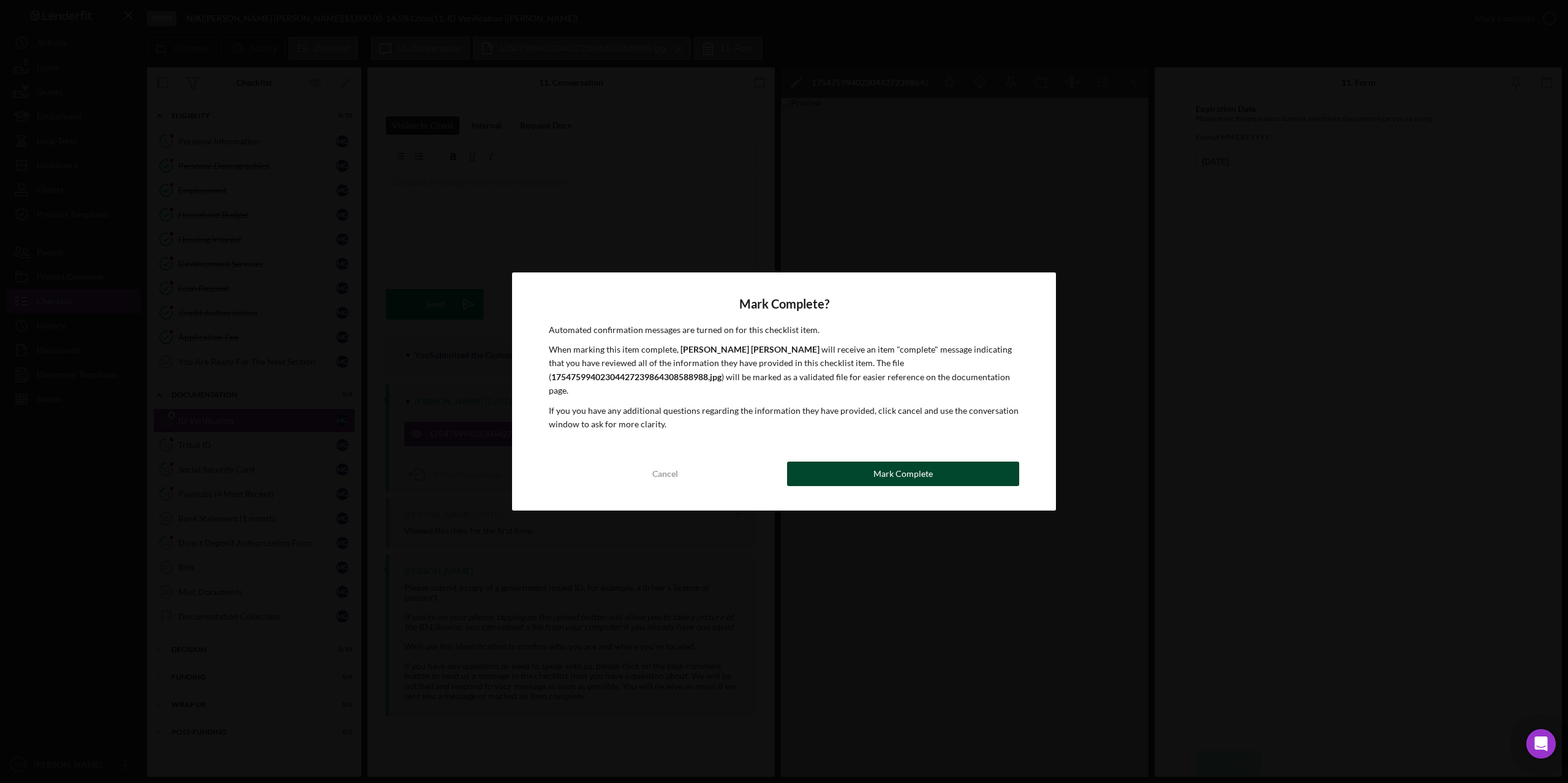
click at [834, 473] on button "Mark Complete" at bounding box center [902, 474] width 232 height 24
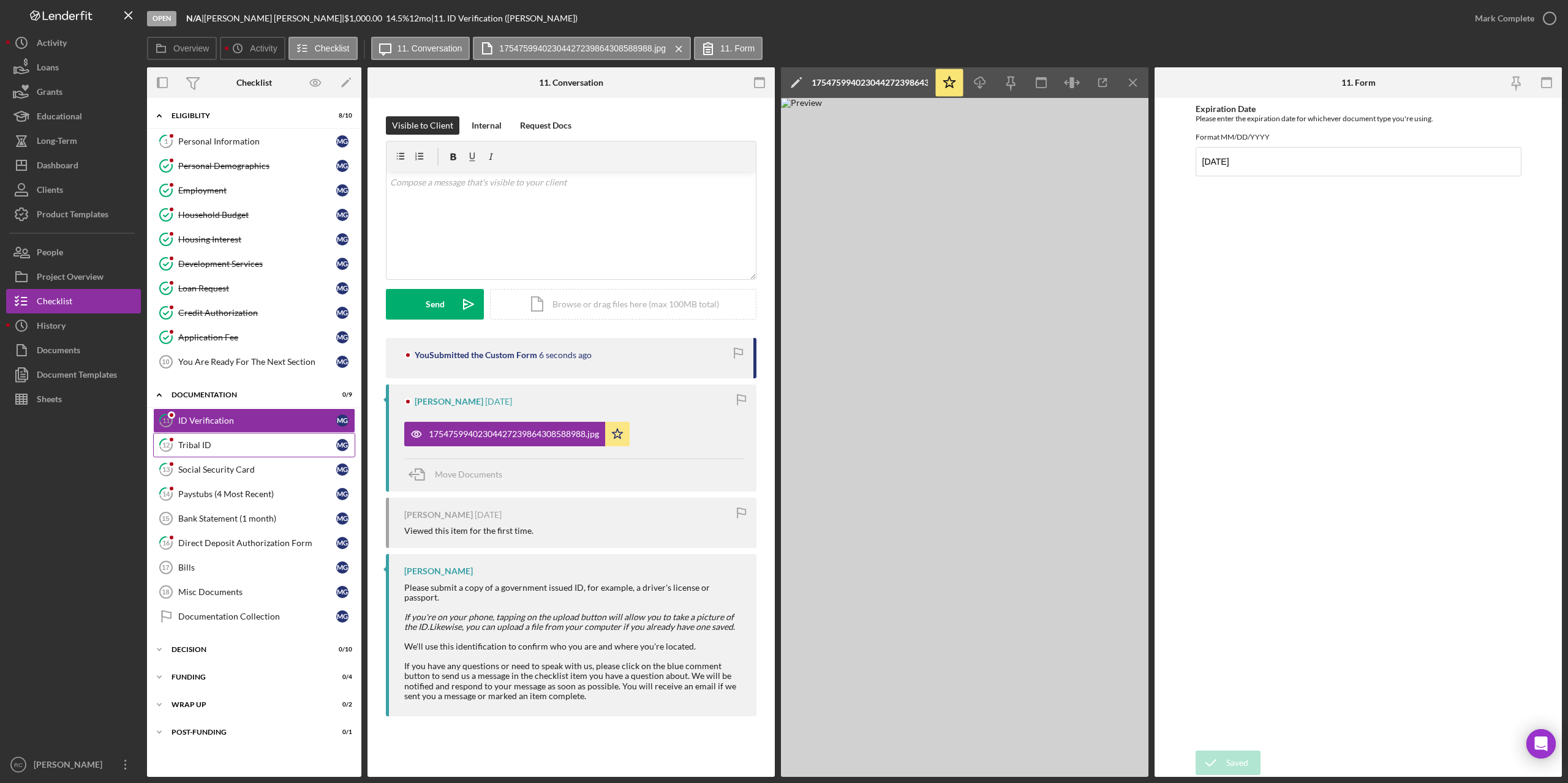
click at [214, 447] on div "Tribal ID" at bounding box center [257, 445] width 158 height 10
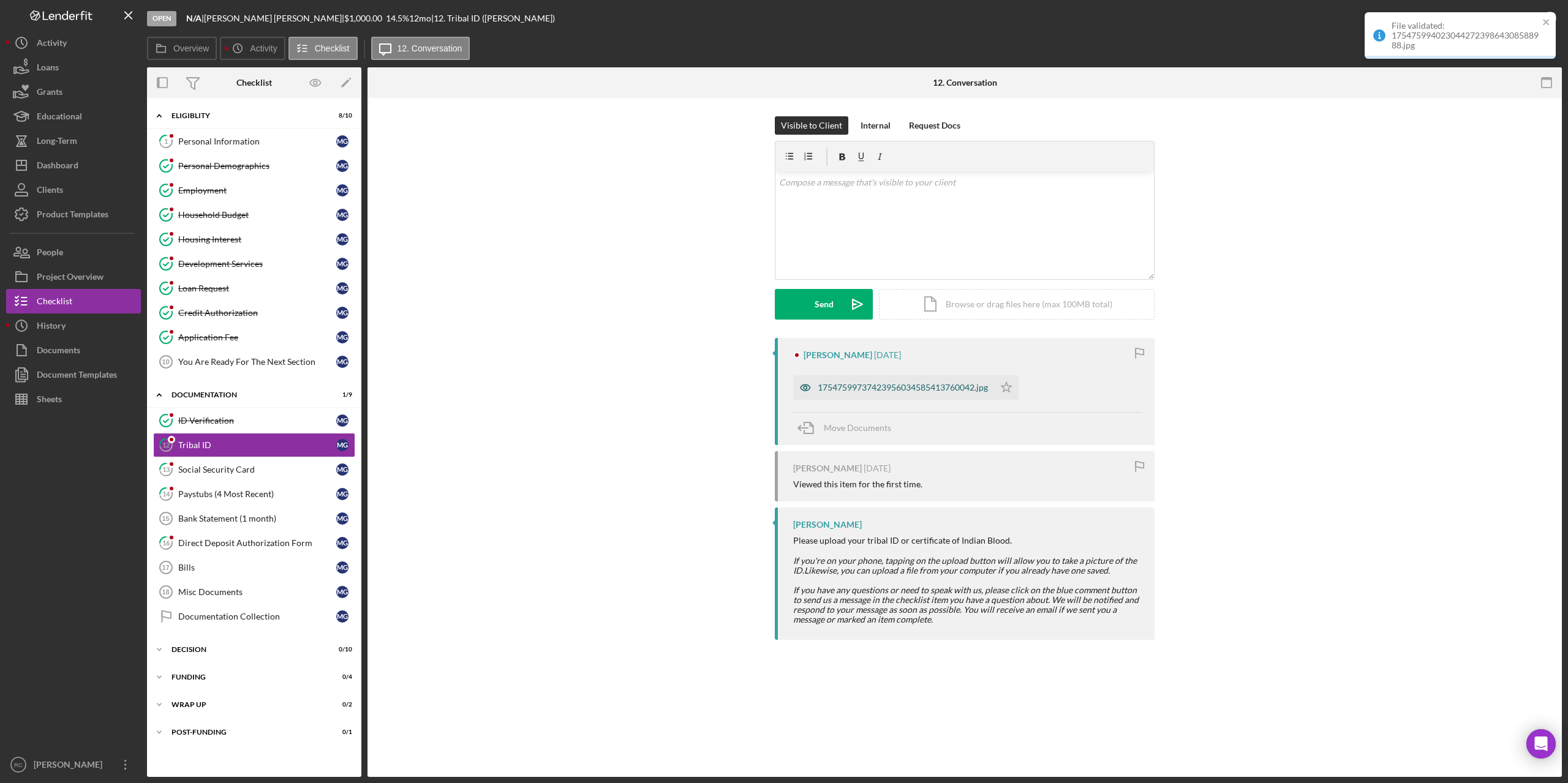
click at [870, 388] on div "17547599737423956034585413760042.jpg" at bounding box center [902, 388] width 170 height 10
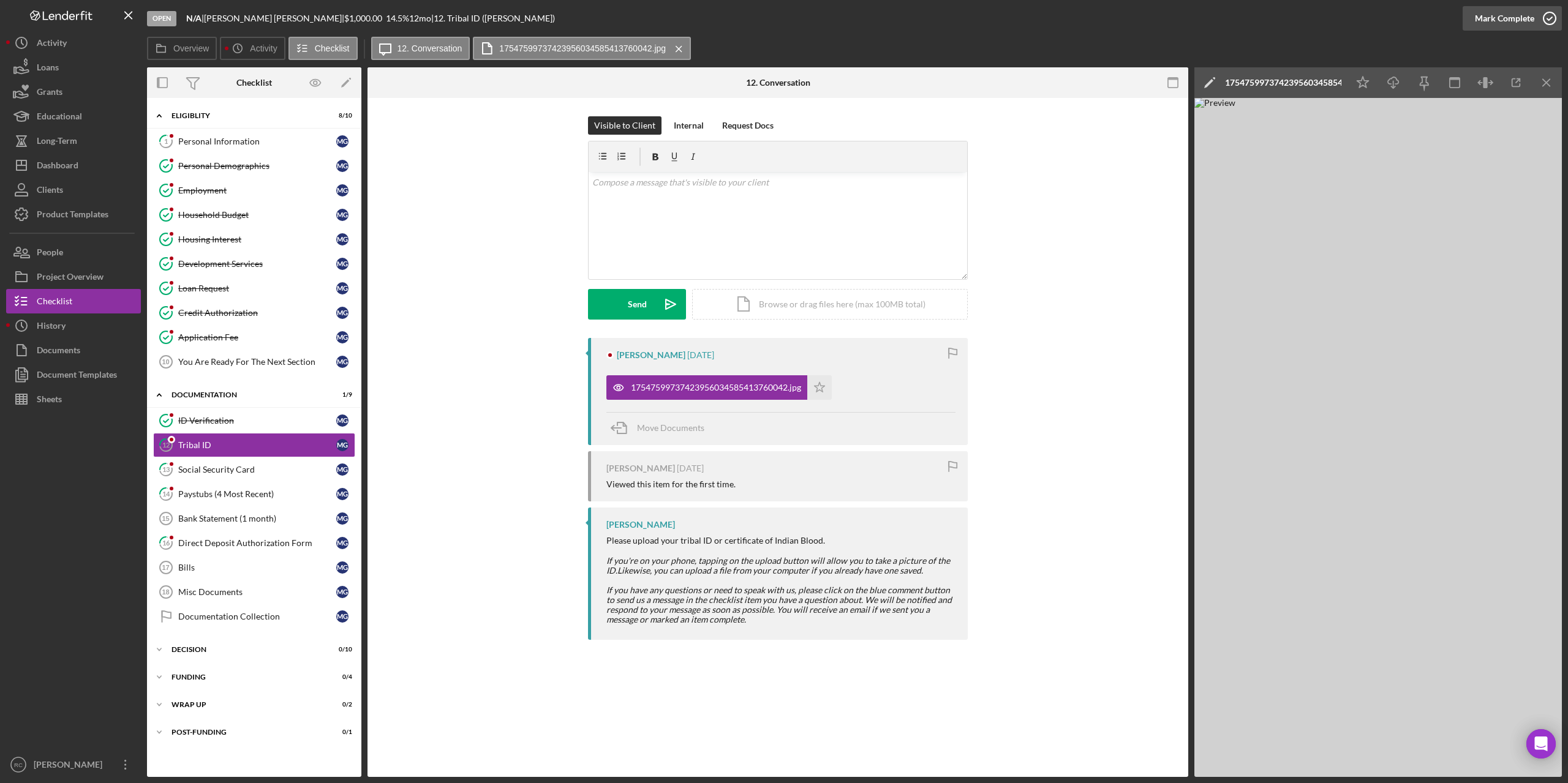
click at [1545, 17] on icon "button" at bounding box center [1549, 18] width 30 height 30
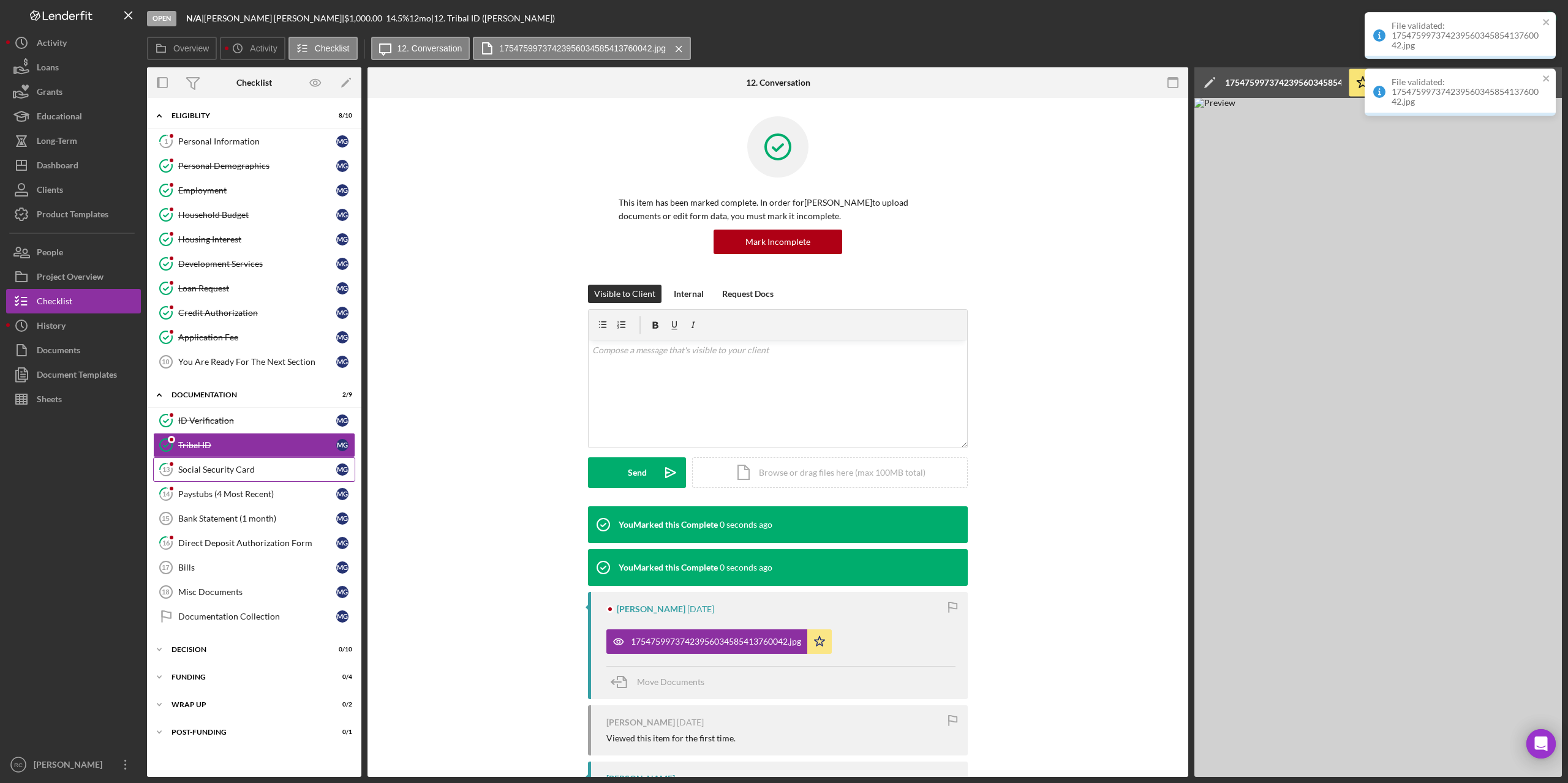
click at [202, 466] on div "Social Security Card" at bounding box center [257, 469] width 158 height 10
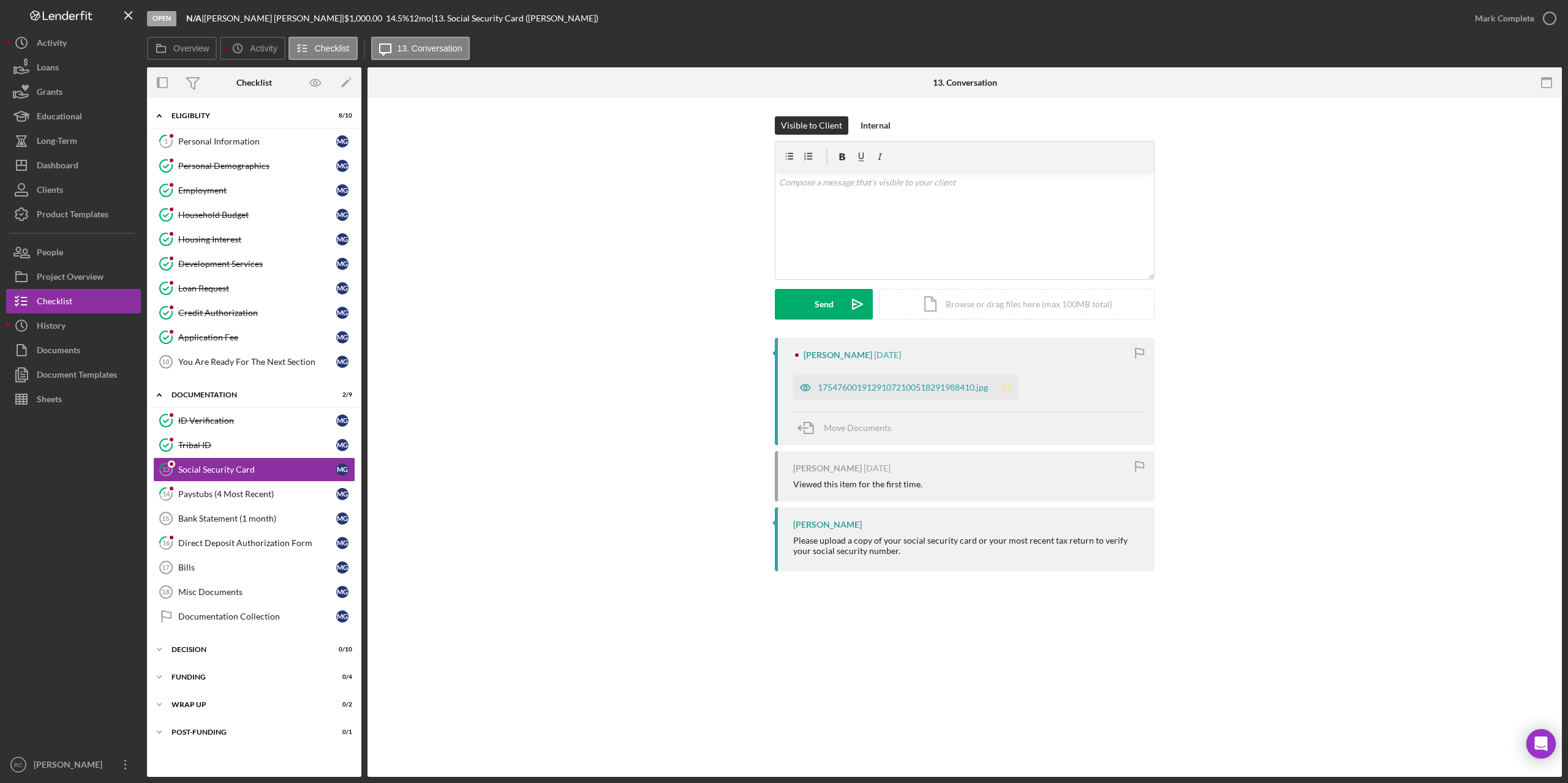
click at [1007, 387] on icon "Icon/Star" at bounding box center [1006, 388] width 24 height 24
click at [1552, 14] on icon "button" at bounding box center [1549, 18] width 30 height 30
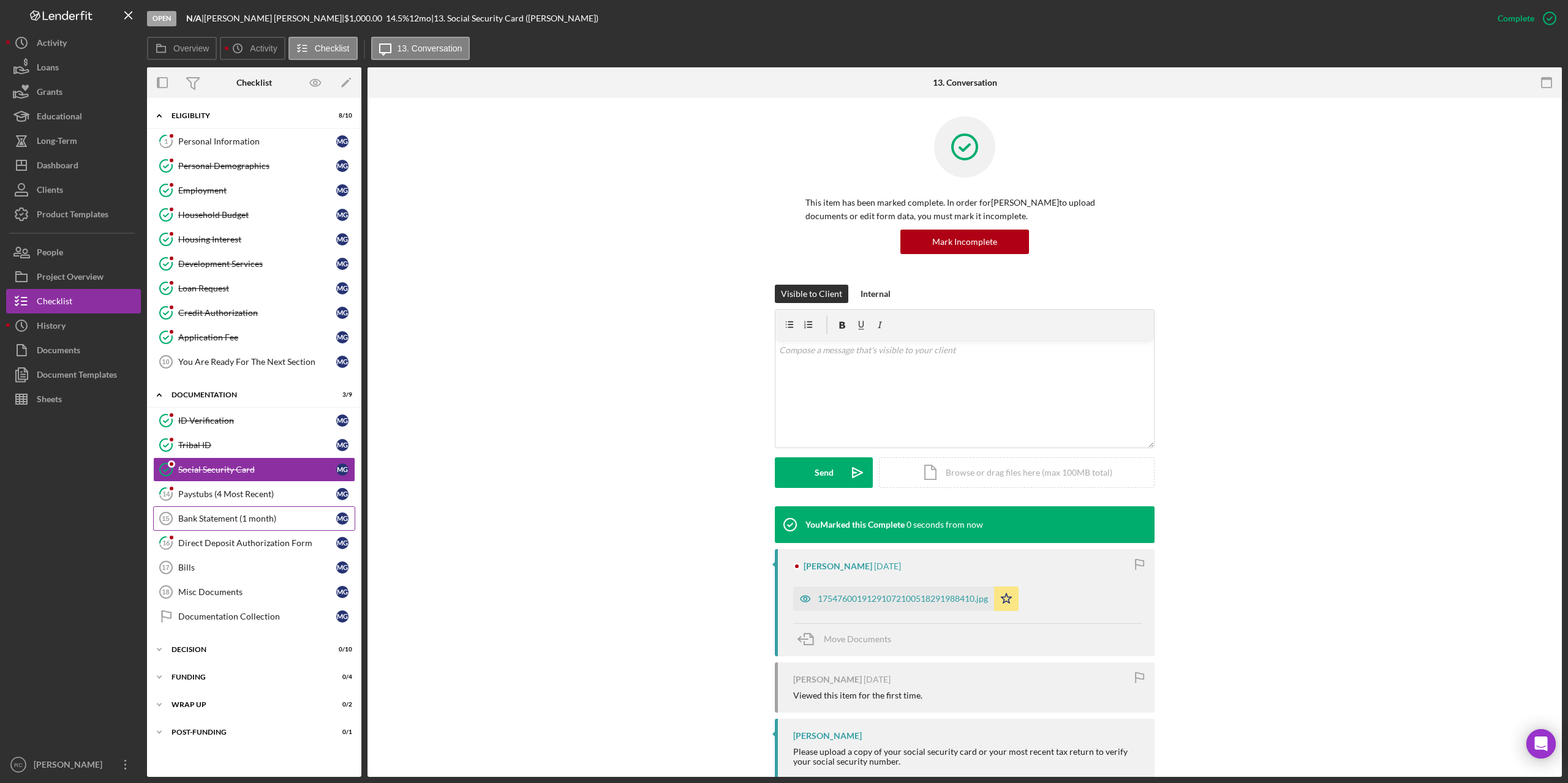
drag, startPoint x: 232, startPoint y: 496, endPoint x: 297, endPoint y: 508, distance: 66.1
click at [232, 496] on div "Paystubs (4 Most Recent)" at bounding box center [257, 494] width 158 height 10
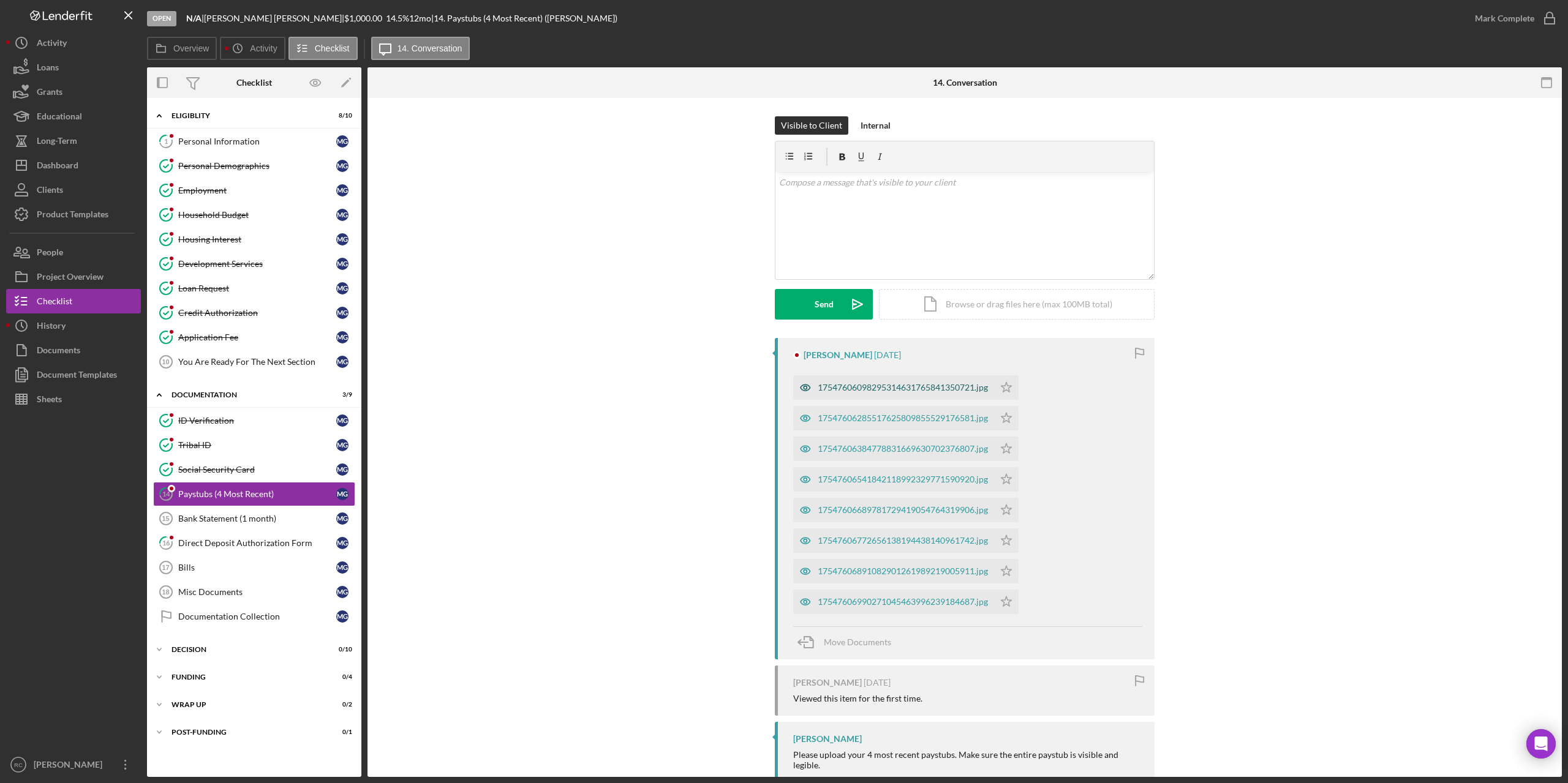
click at [888, 389] on div "17547606098295314631765841350721.jpg" at bounding box center [902, 388] width 170 height 10
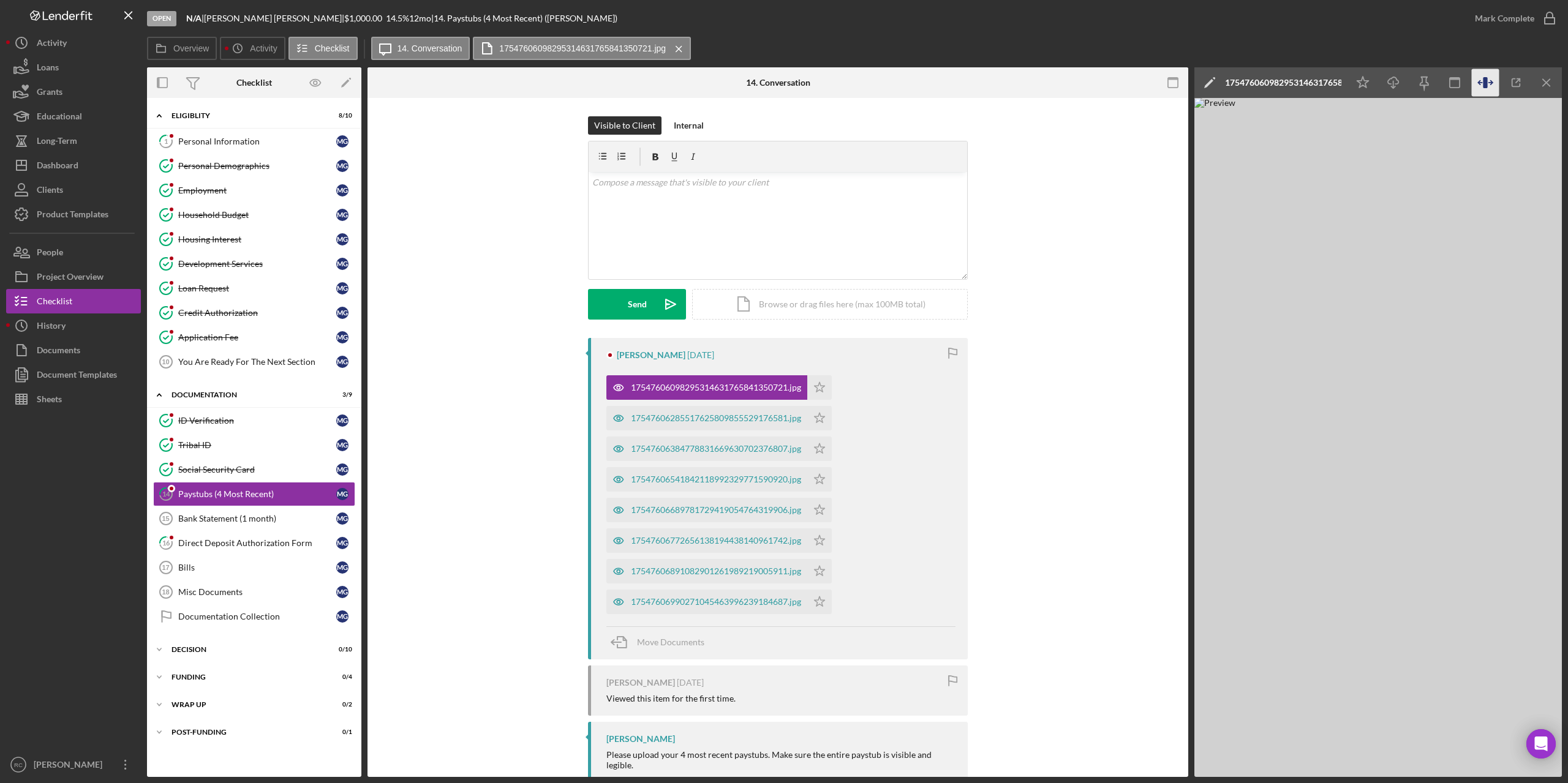
click at [1482, 76] on icon "button" at bounding box center [1485, 83] width 27 height 27
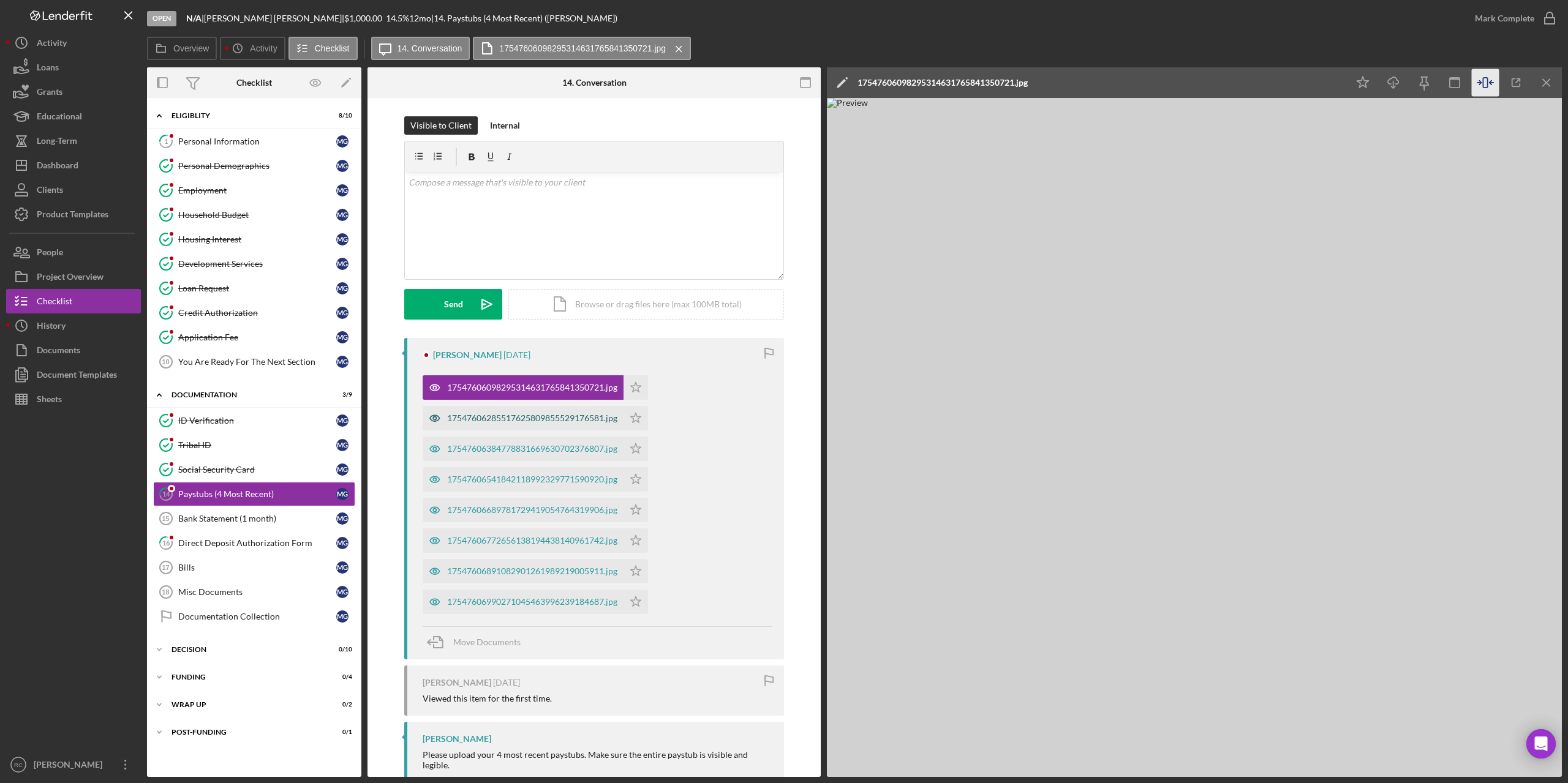
click at [592, 416] on div "17547606285517625809855529176581.jpg" at bounding box center [531, 418] width 170 height 10
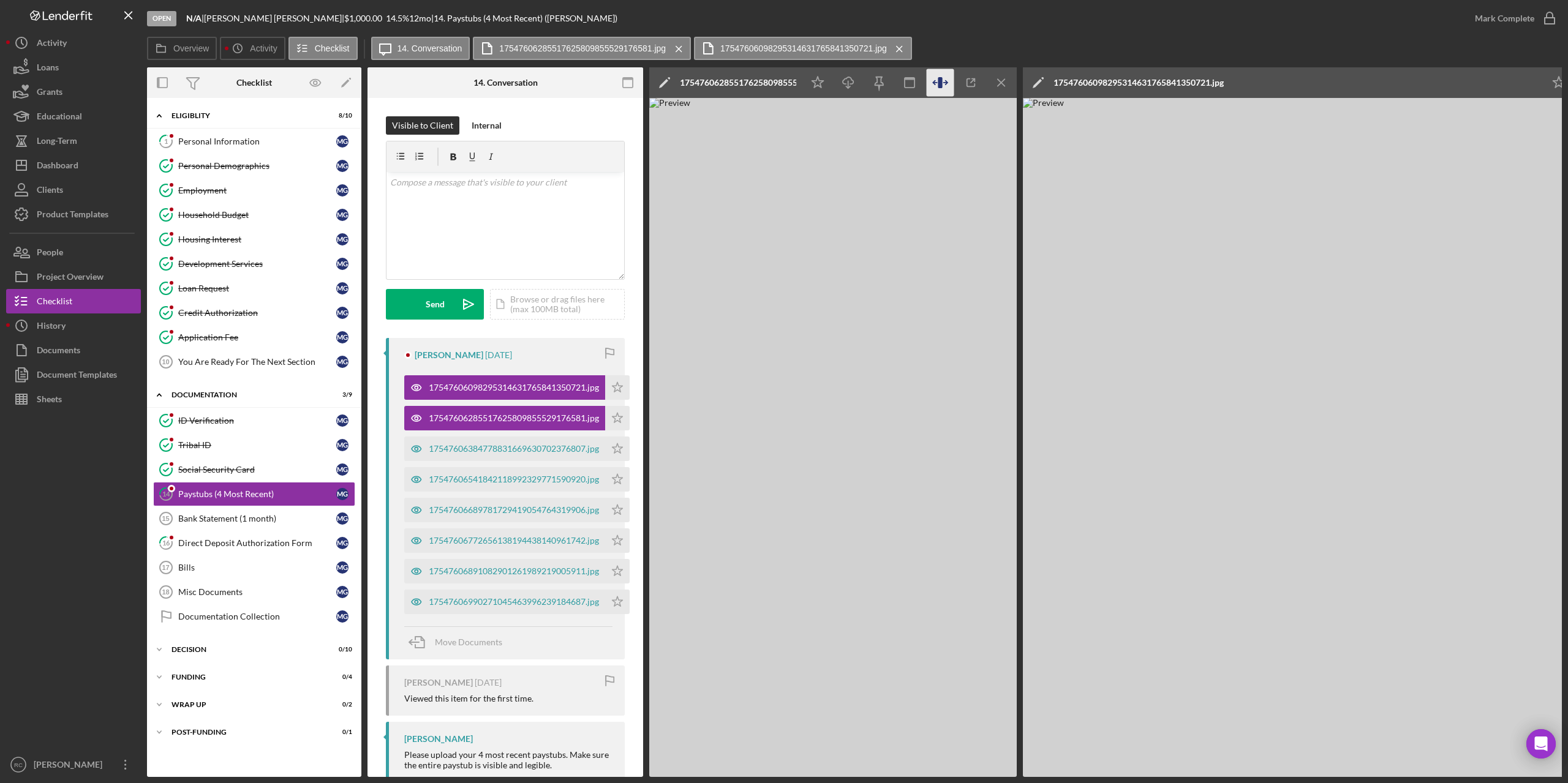
click at [937, 76] on icon "button" at bounding box center [940, 83] width 27 height 27
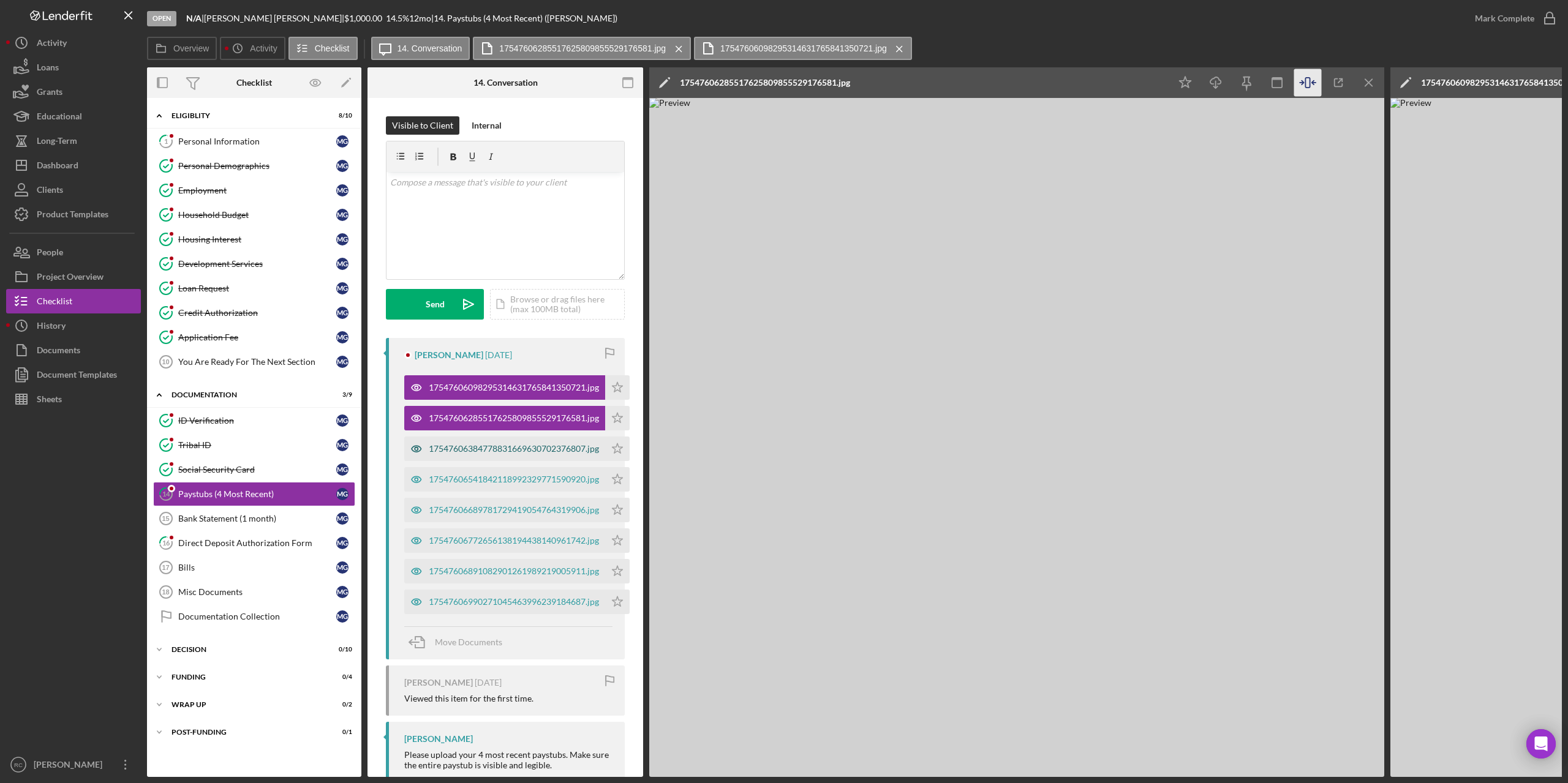
click at [591, 445] on div "17547606384778831669630702376807.jpg" at bounding box center [513, 448] width 170 height 10
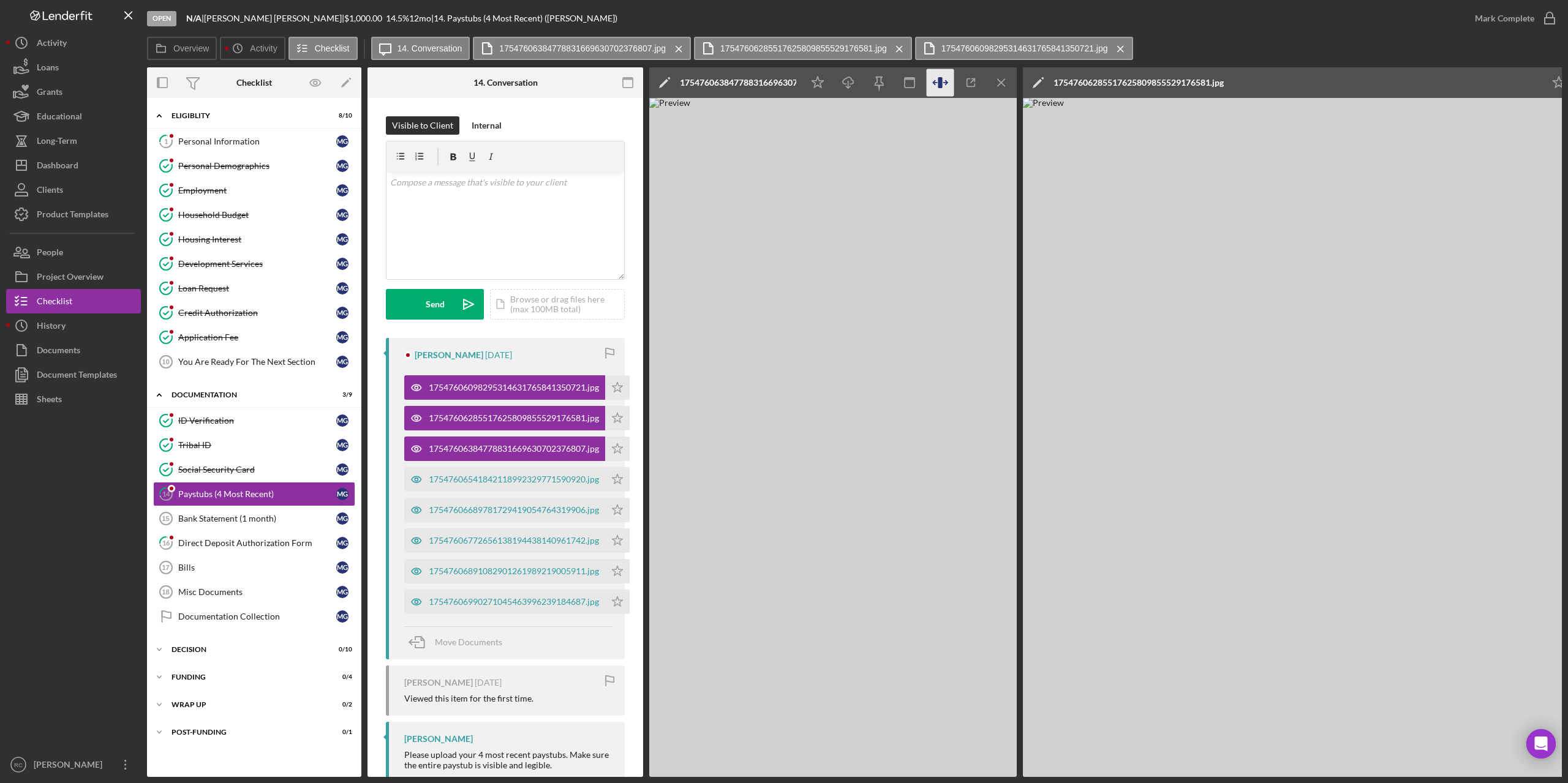
click at [940, 78] on icon "button" at bounding box center [940, 83] width 5 height 11
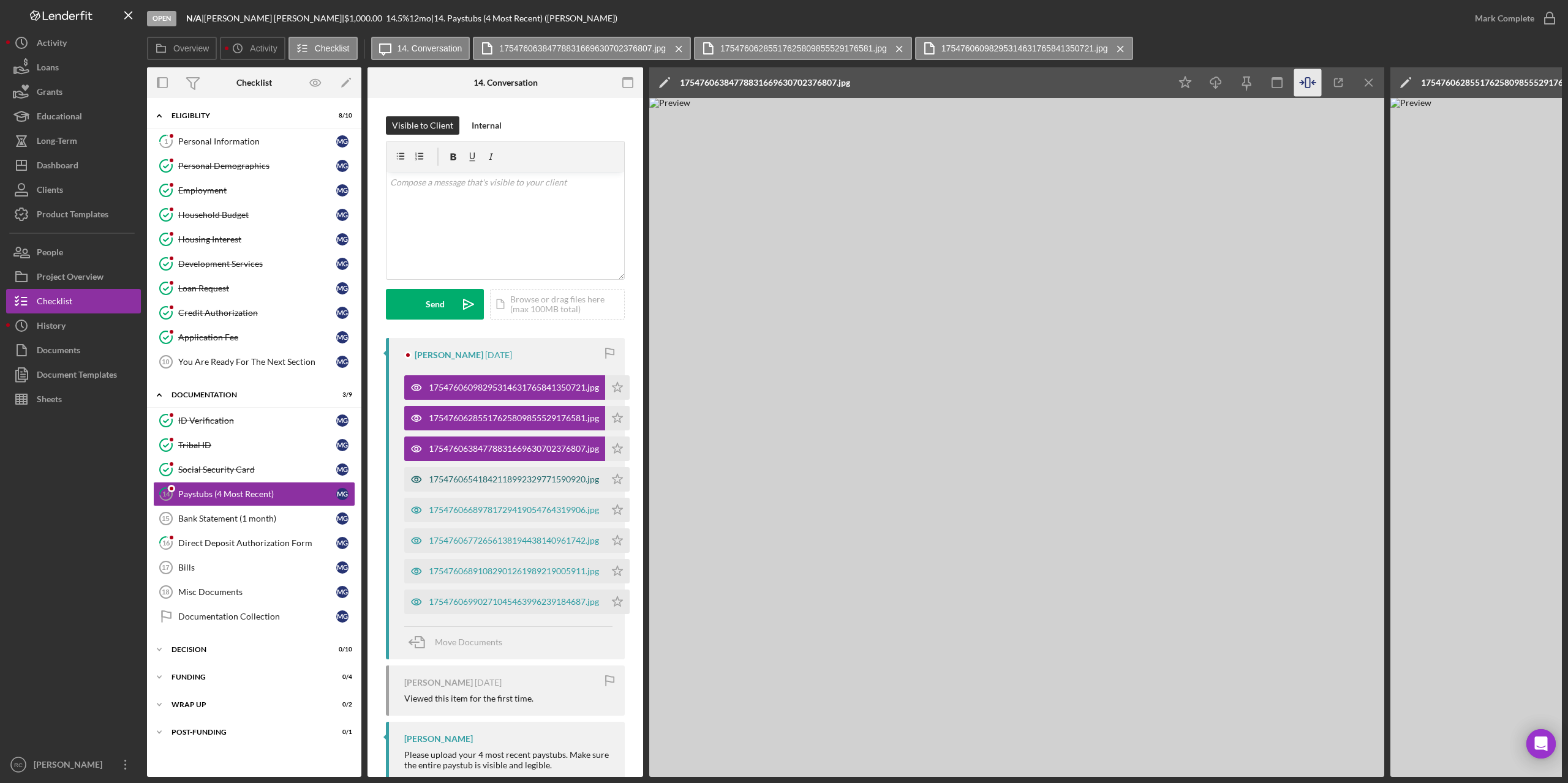
click at [534, 476] on div "17547606541842118992329771590920.jpg" at bounding box center [513, 479] width 170 height 10
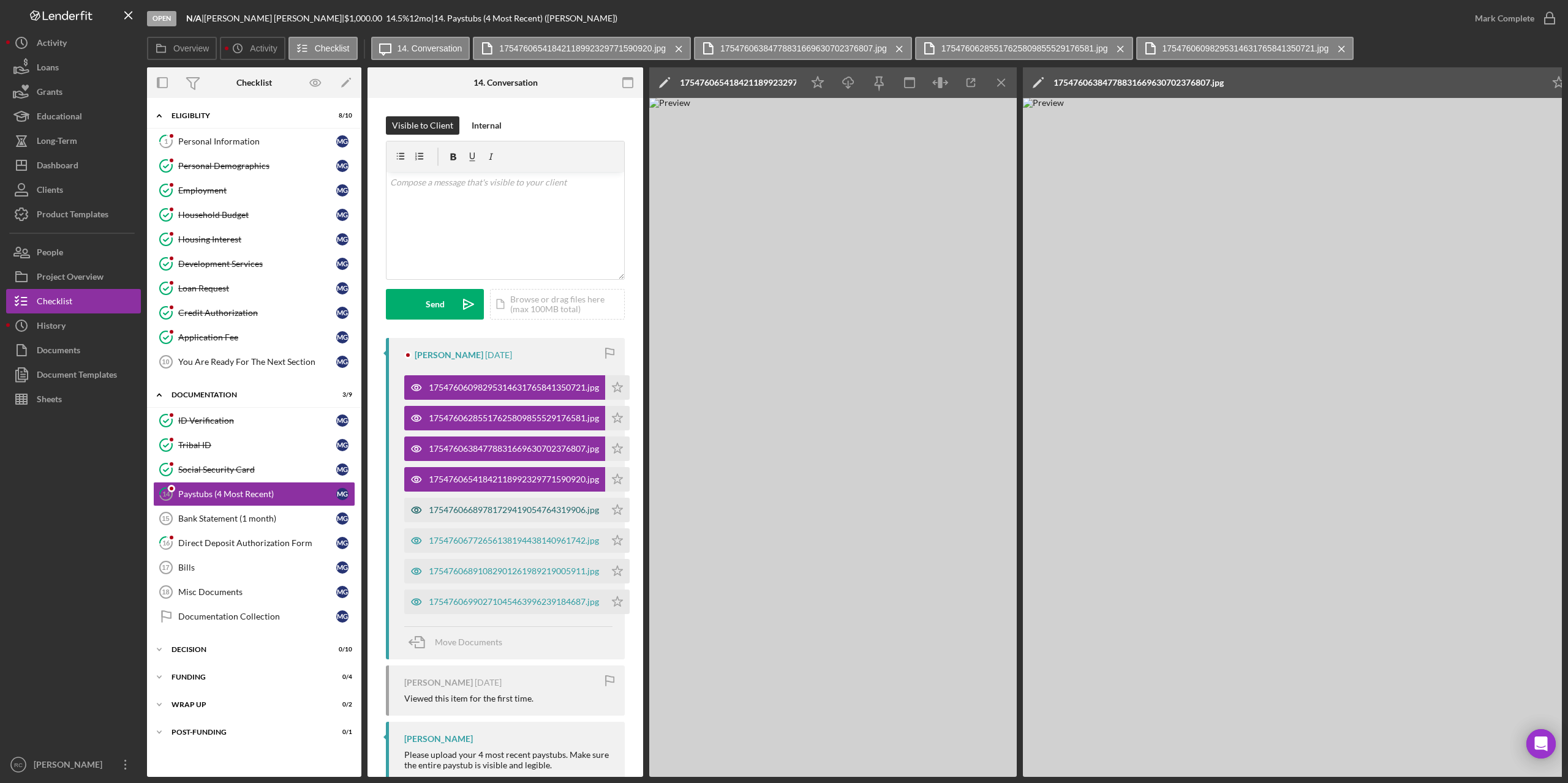
click at [560, 507] on div "17547606689781729419054764319906.jpg" at bounding box center [513, 510] width 170 height 10
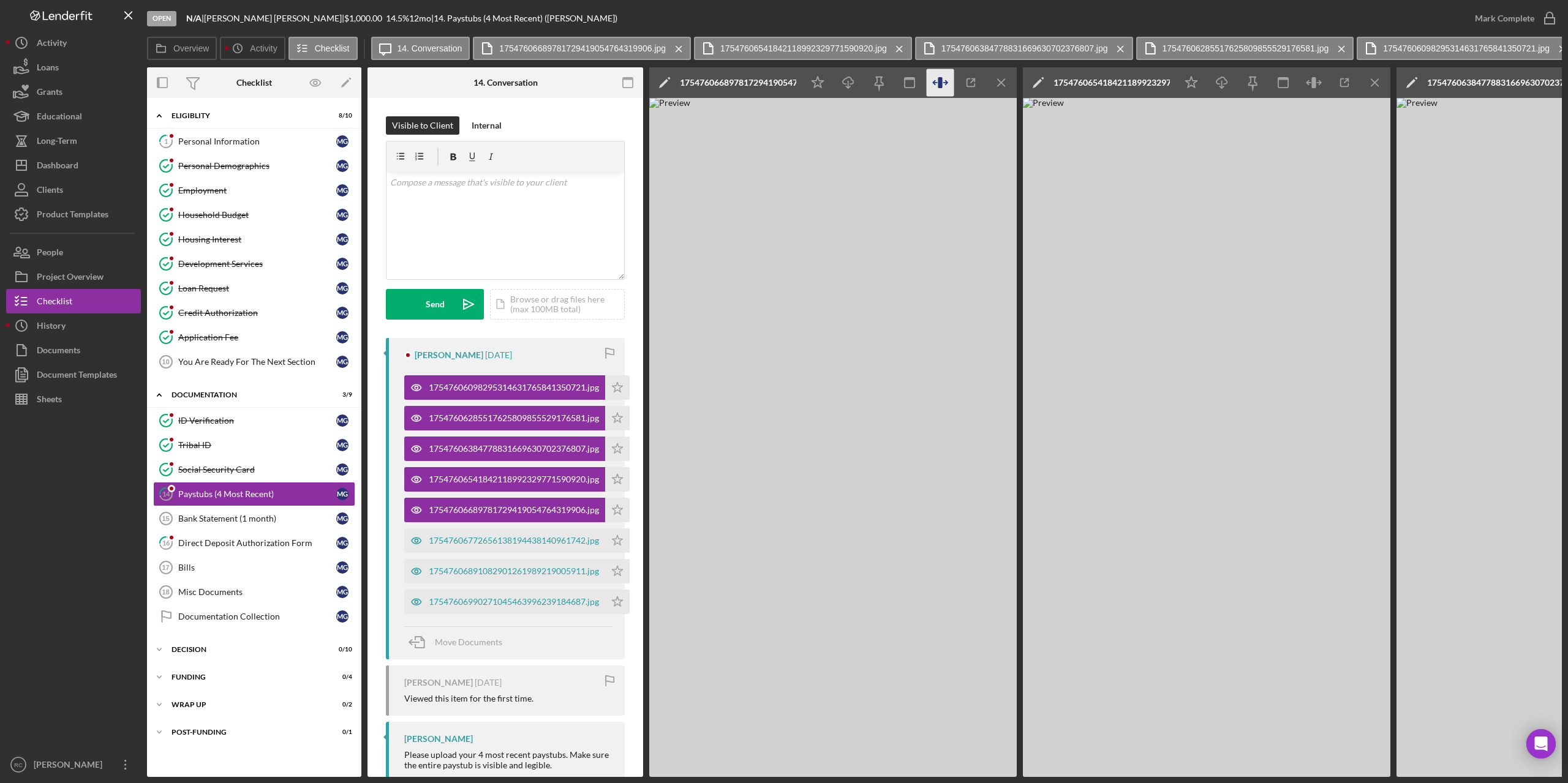
click at [940, 82] on icon "button" at bounding box center [940, 83] width 5 height 11
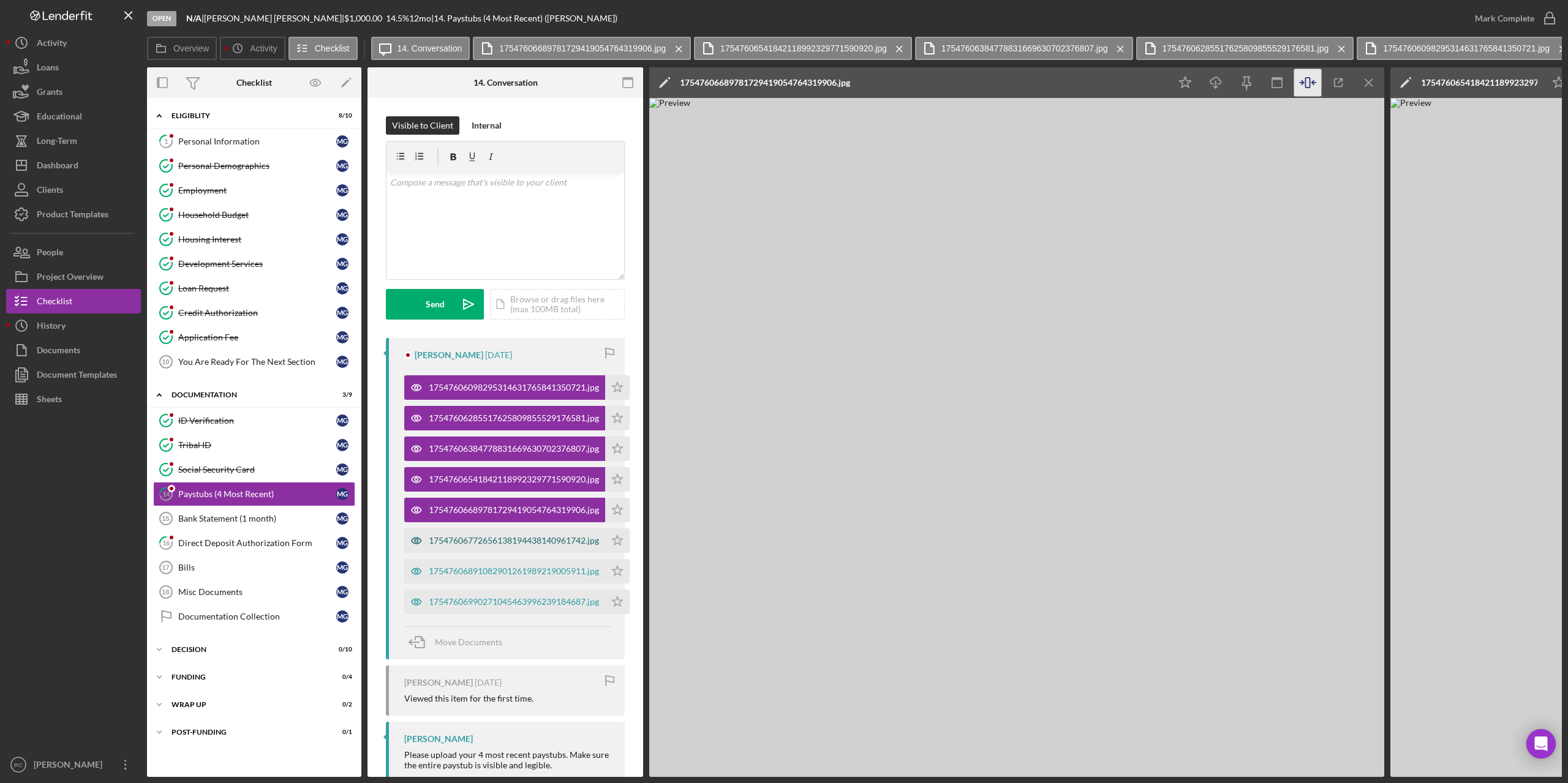
click at [515, 539] on div "17547606772656138194438140961742.jpg" at bounding box center [513, 541] width 170 height 10
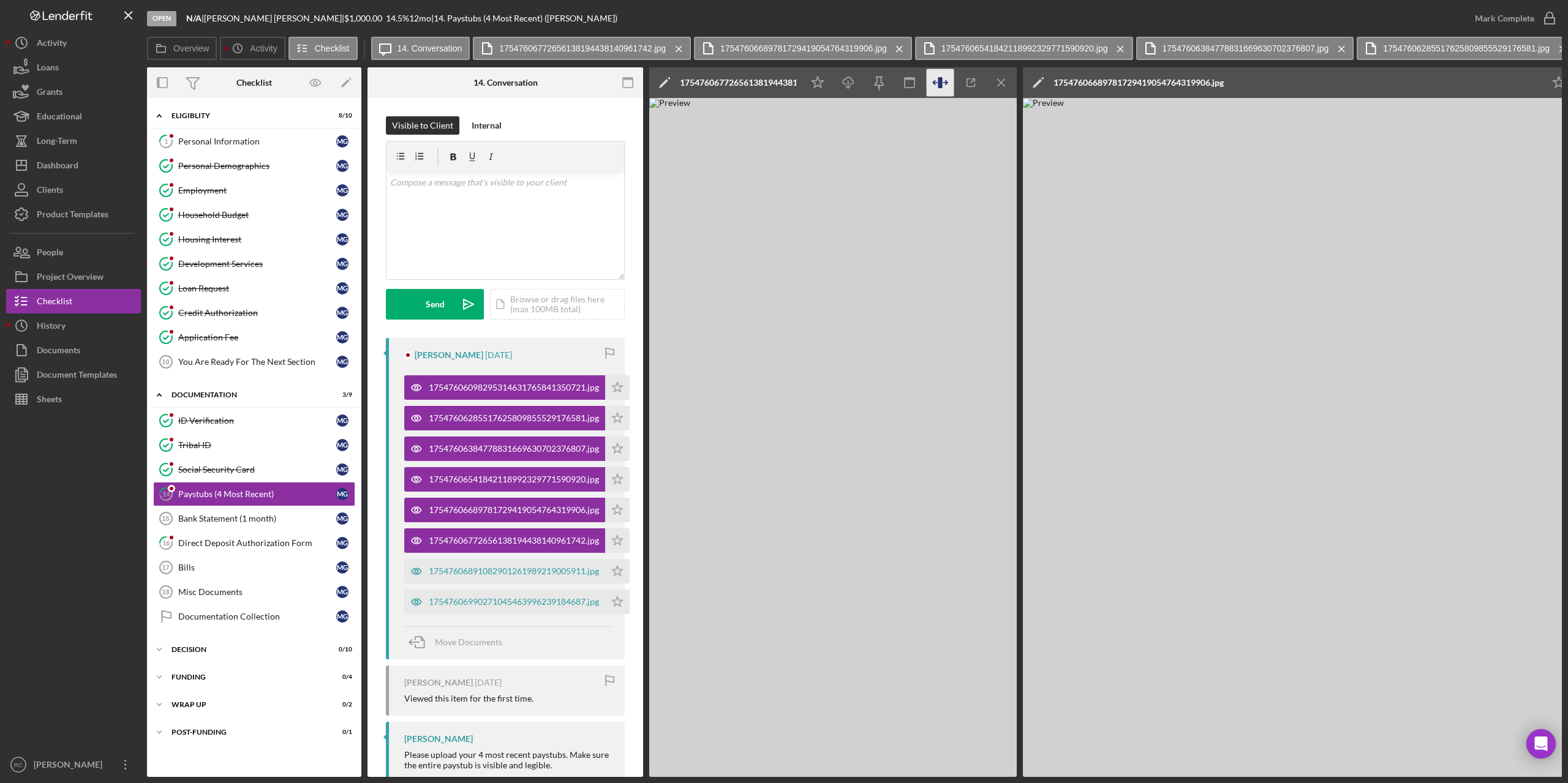
click at [943, 80] on icon "button" at bounding box center [940, 83] width 27 height 27
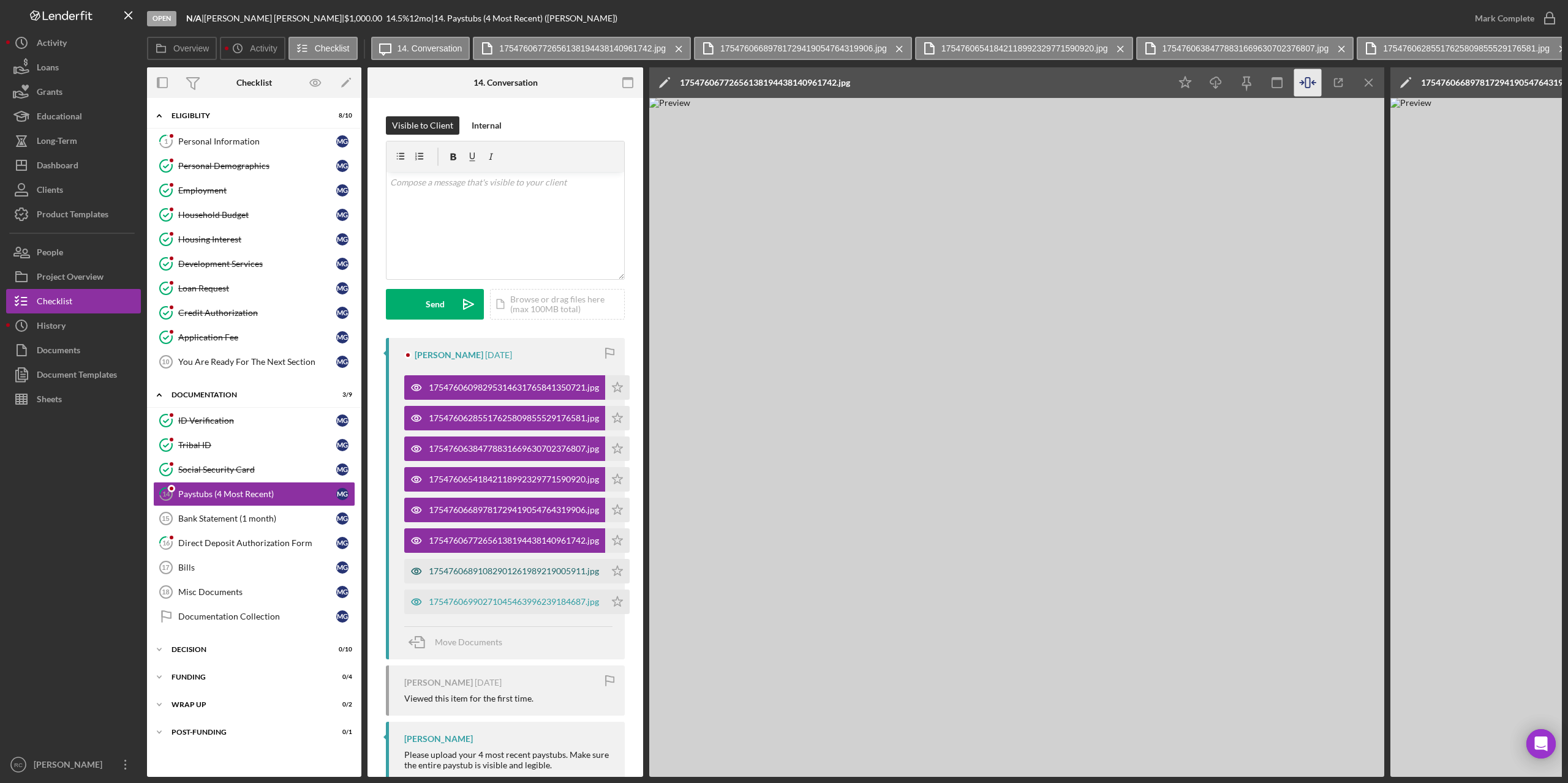
click at [511, 563] on div "17547606891082901261989219005911.jpg" at bounding box center [504, 571] width 201 height 24
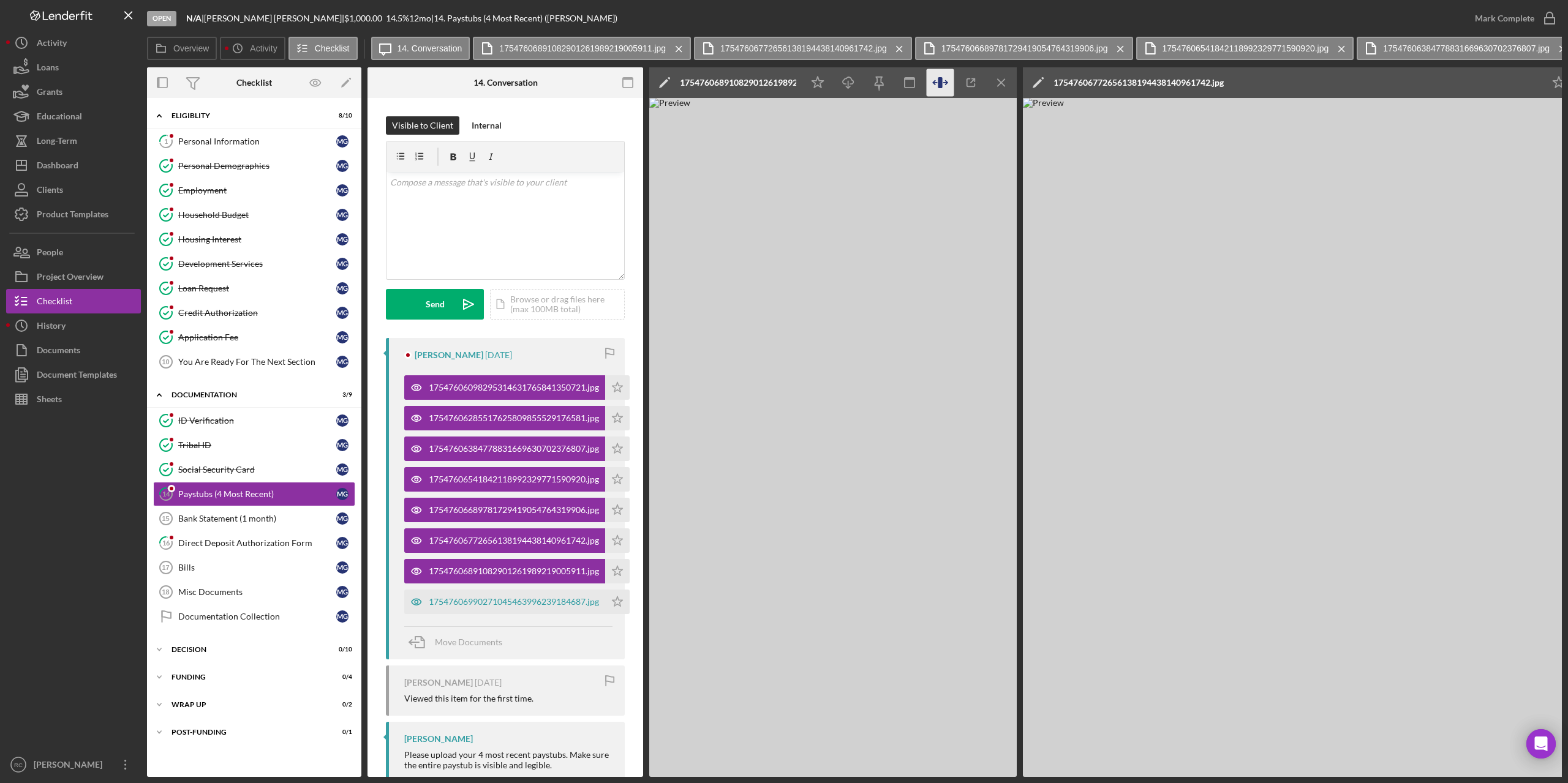
click at [941, 80] on icon "button" at bounding box center [940, 83] width 5 height 11
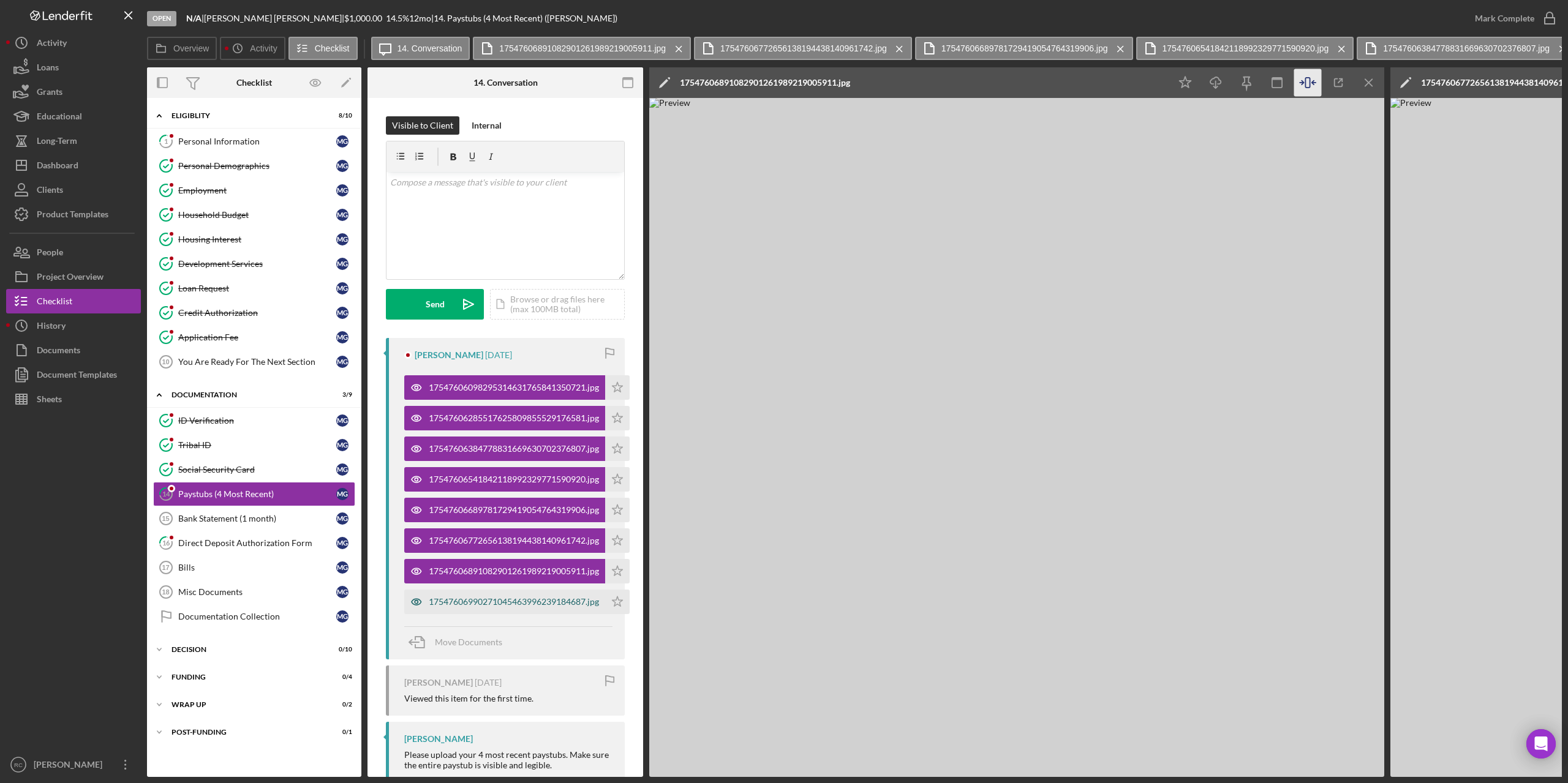
click at [547, 592] on div "17547606990271045463996239184687.jpg" at bounding box center [504, 602] width 201 height 24
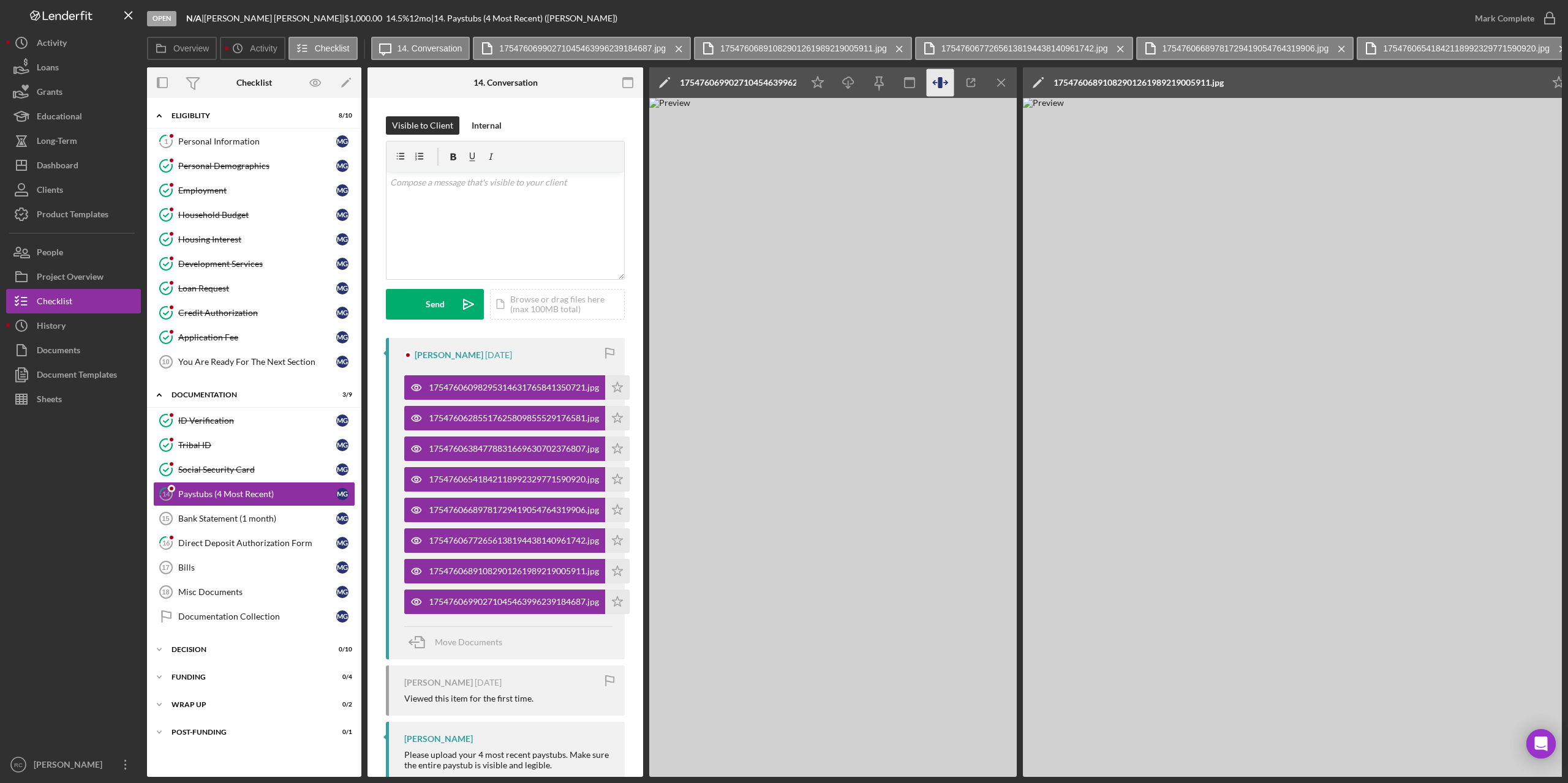
click at [927, 82] on icon "button" at bounding box center [940, 83] width 27 height 27
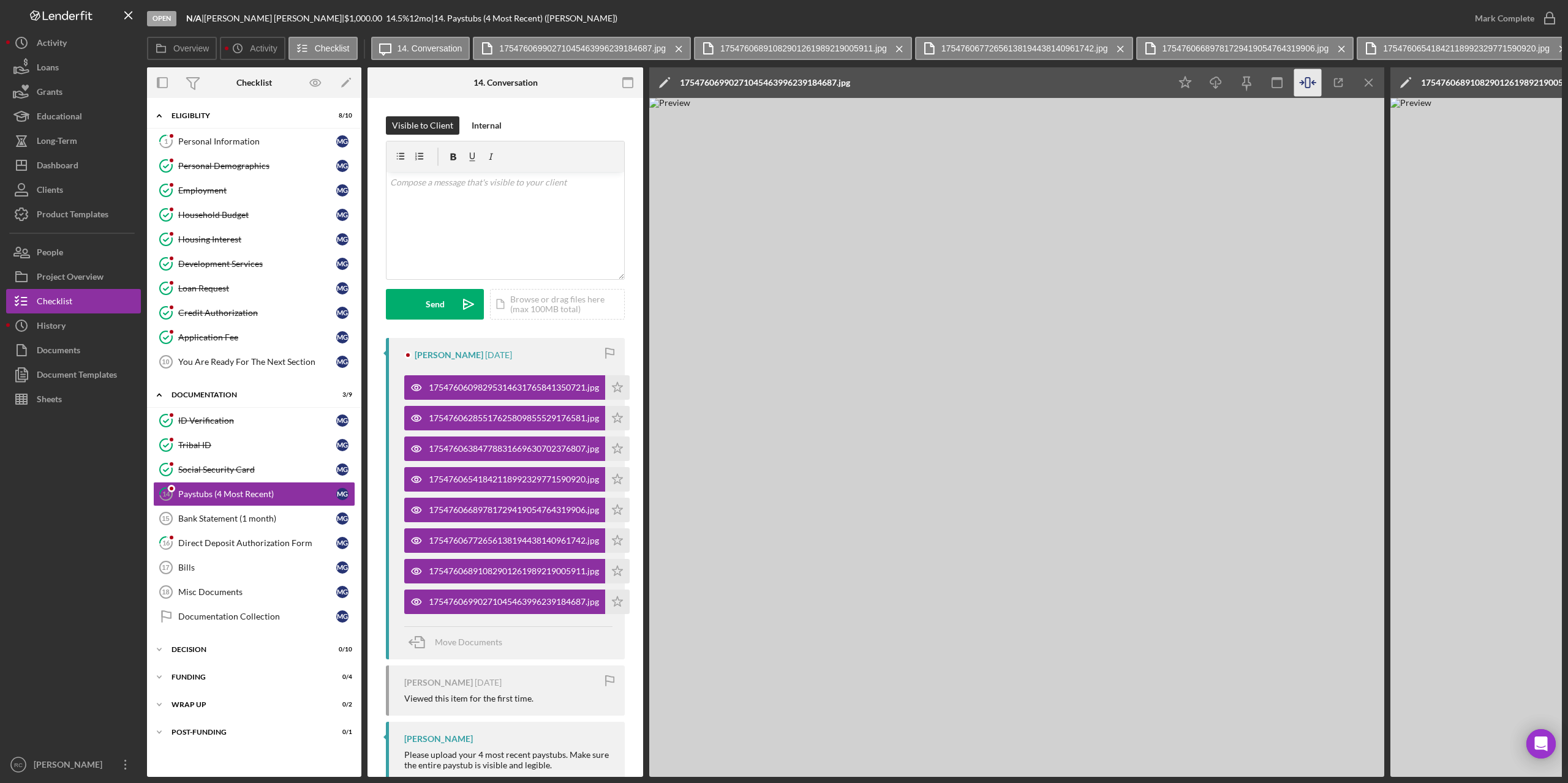
scroll to position [37, 0]
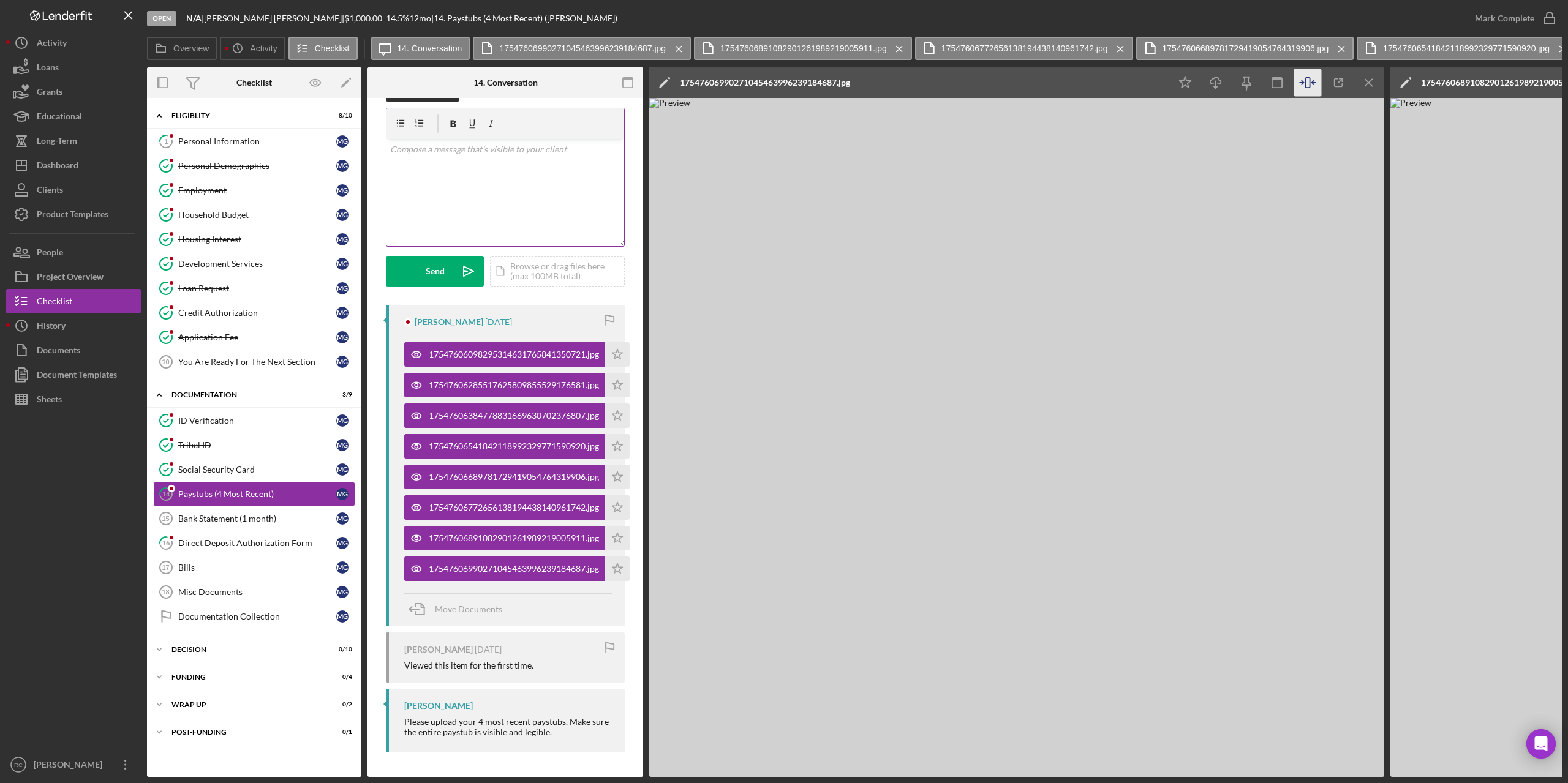
click at [504, 146] on p at bounding box center [505, 149] width 231 height 14
click at [447, 258] on button "Send Icon/icon-invite-send" at bounding box center [435, 271] width 98 height 30
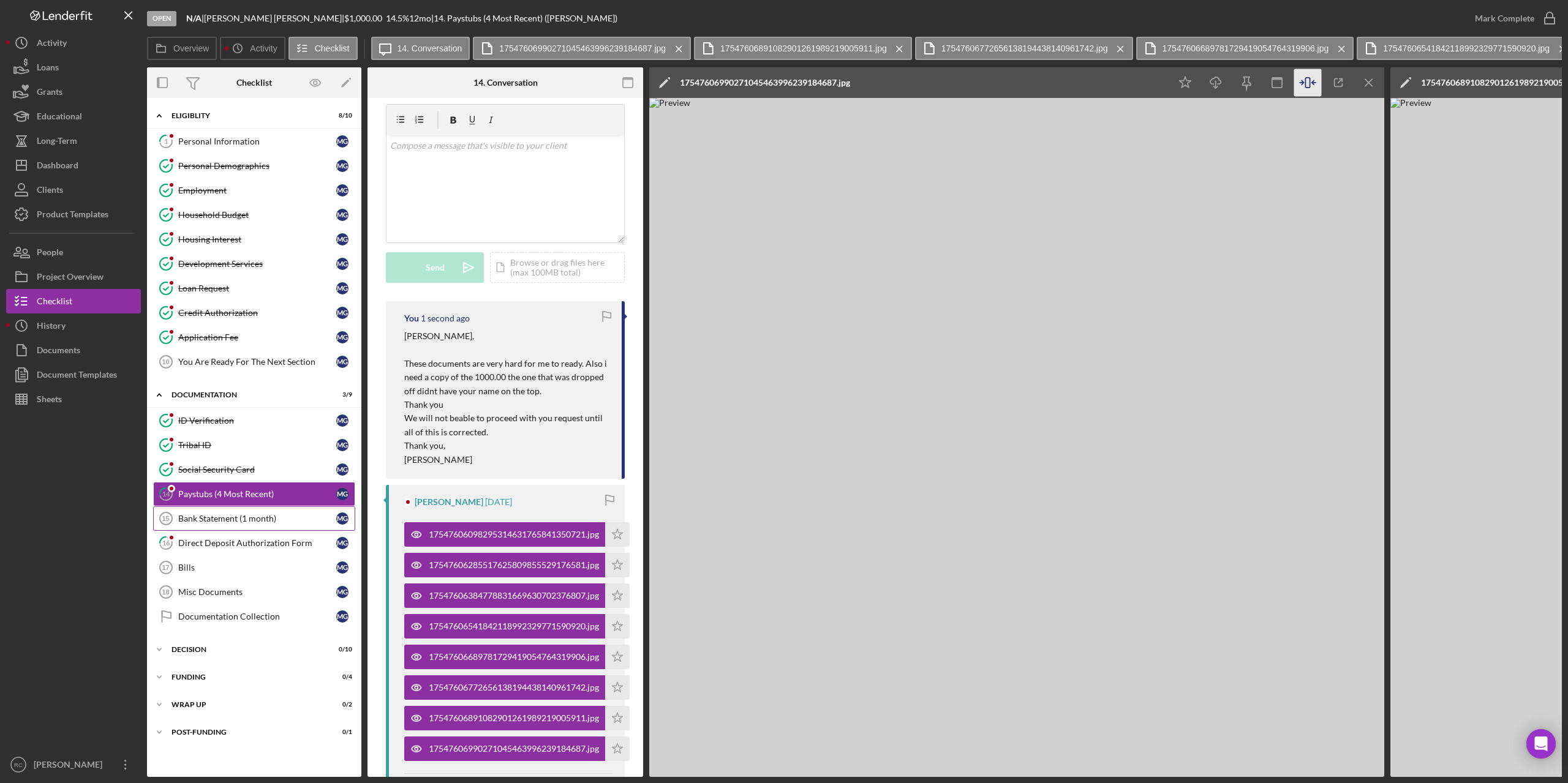
click at [210, 514] on div "Bank Statement (1 month)" at bounding box center [257, 519] width 158 height 10
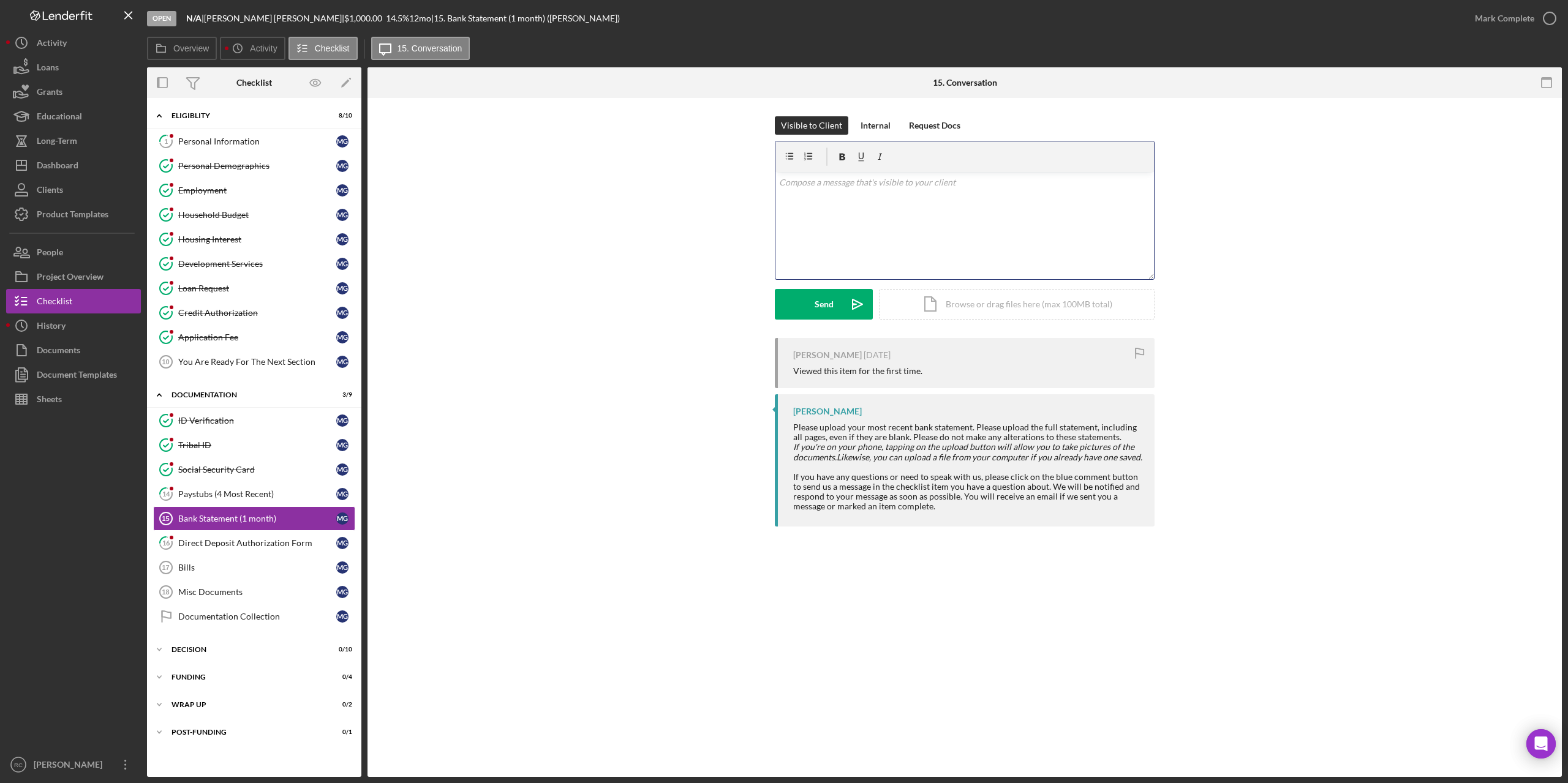
click at [845, 184] on p at bounding box center [965, 182] width 372 height 14
click at [804, 305] on button "Send Icon/icon-invite-send" at bounding box center [823, 304] width 98 height 30
click at [253, 544] on div "Direct Deposit Authorization Form" at bounding box center [257, 543] width 158 height 10
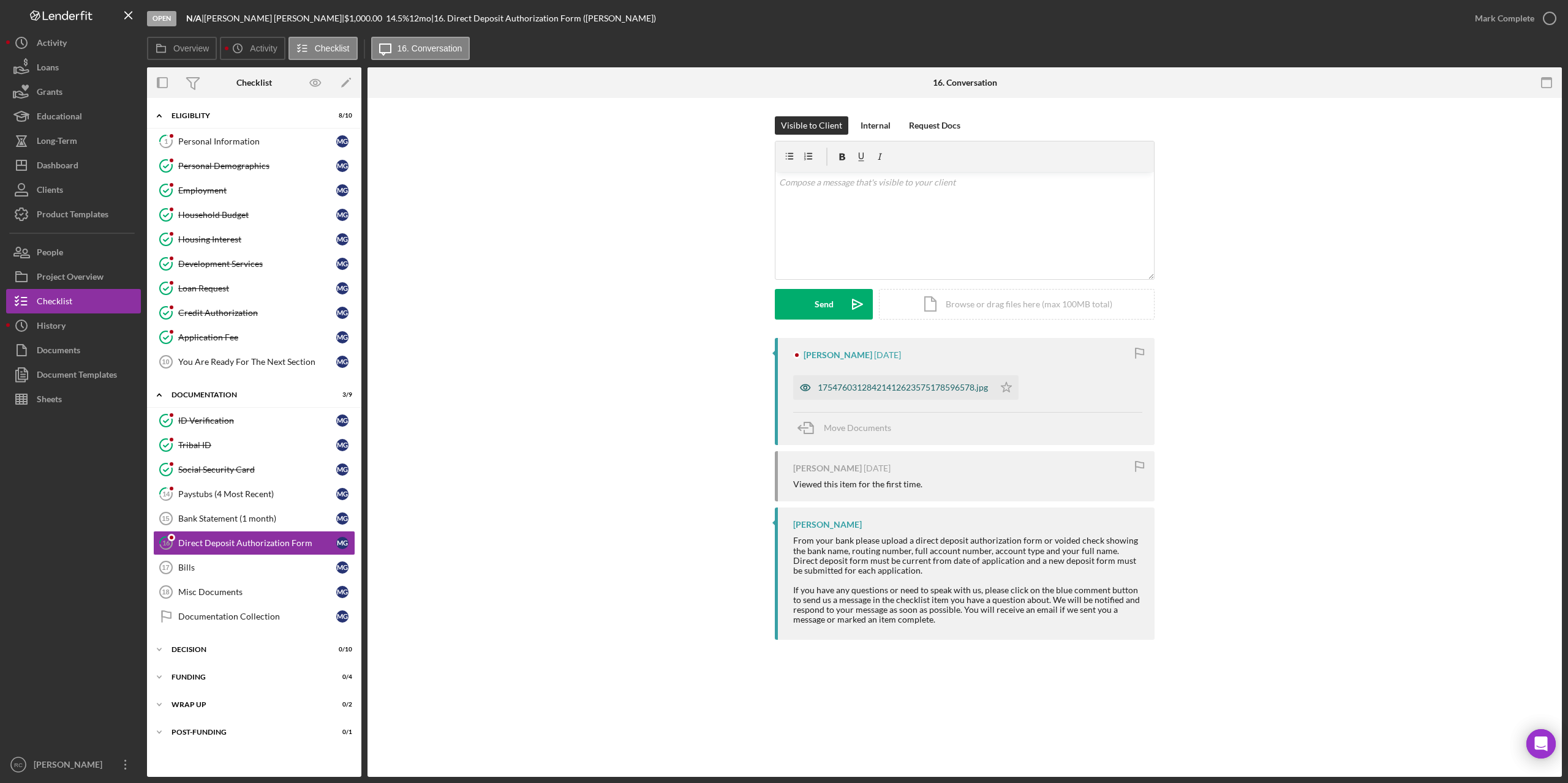
click at [916, 387] on div "17547603128421412623575178596578.jpg" at bounding box center [902, 388] width 170 height 10
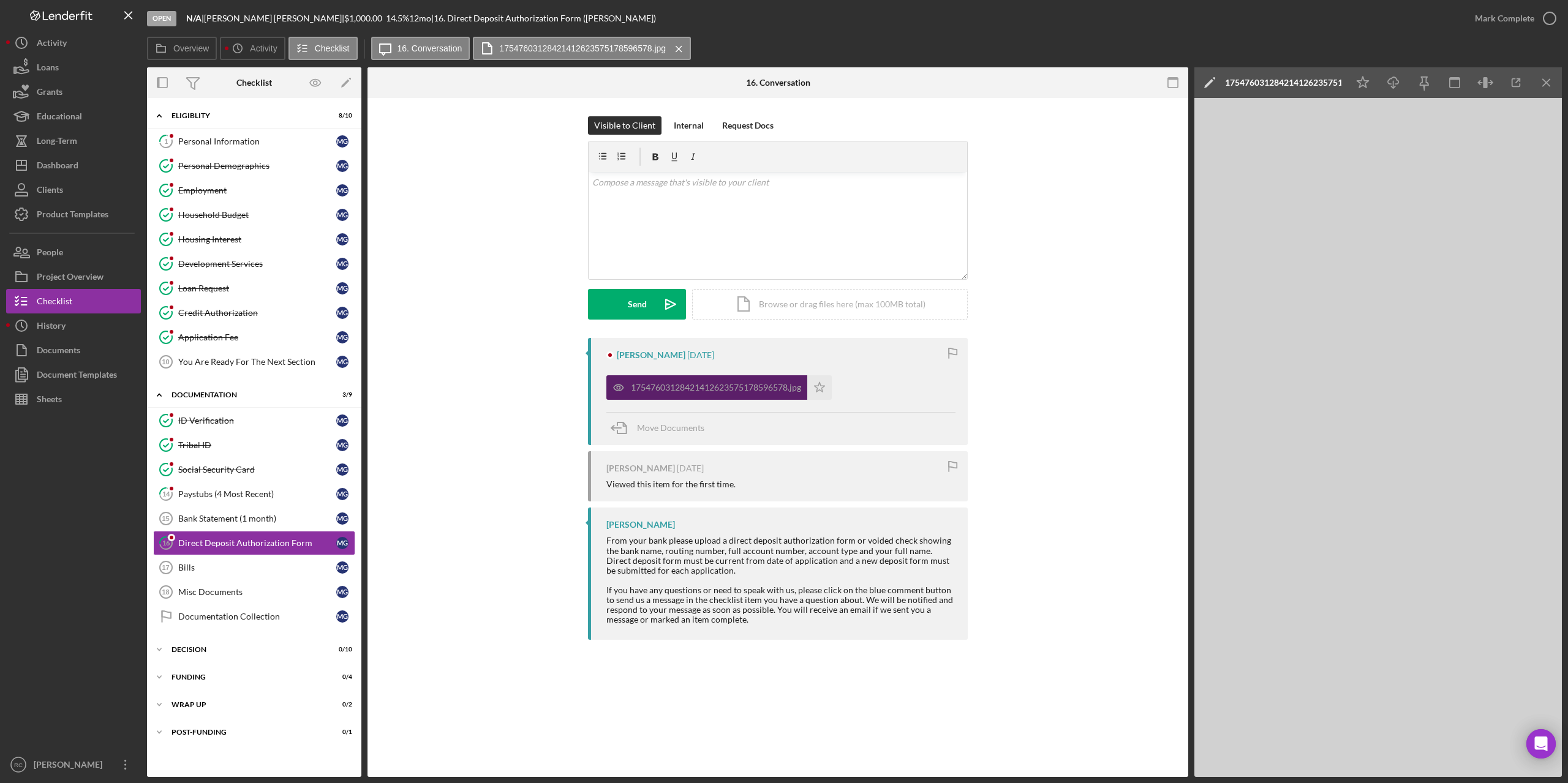
click at [762, 392] on div "17547603128421412623575178596578.jpg" at bounding box center [715, 388] width 170 height 10
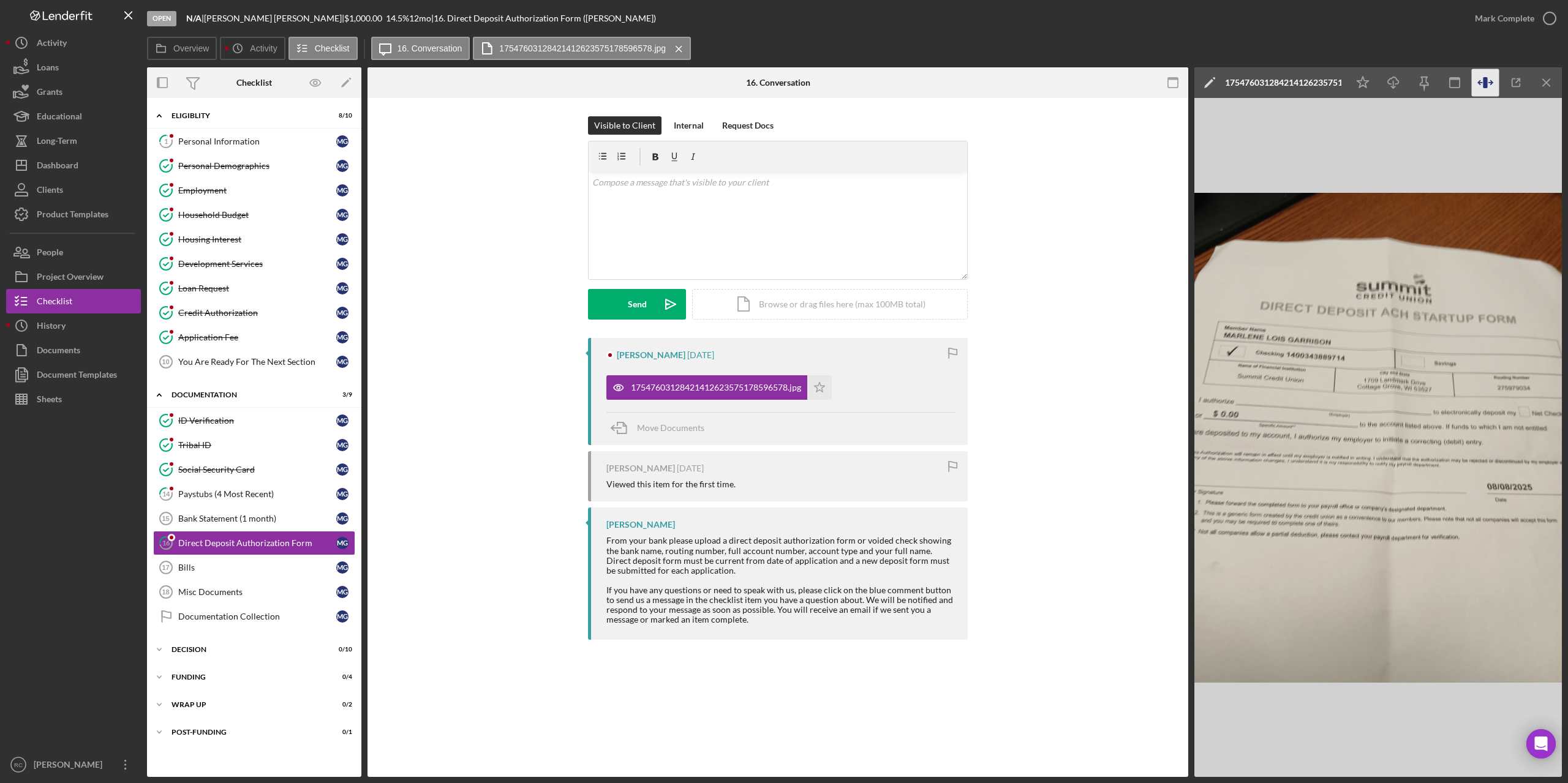
click at [1489, 85] on icon "button" at bounding box center [1485, 83] width 27 height 27
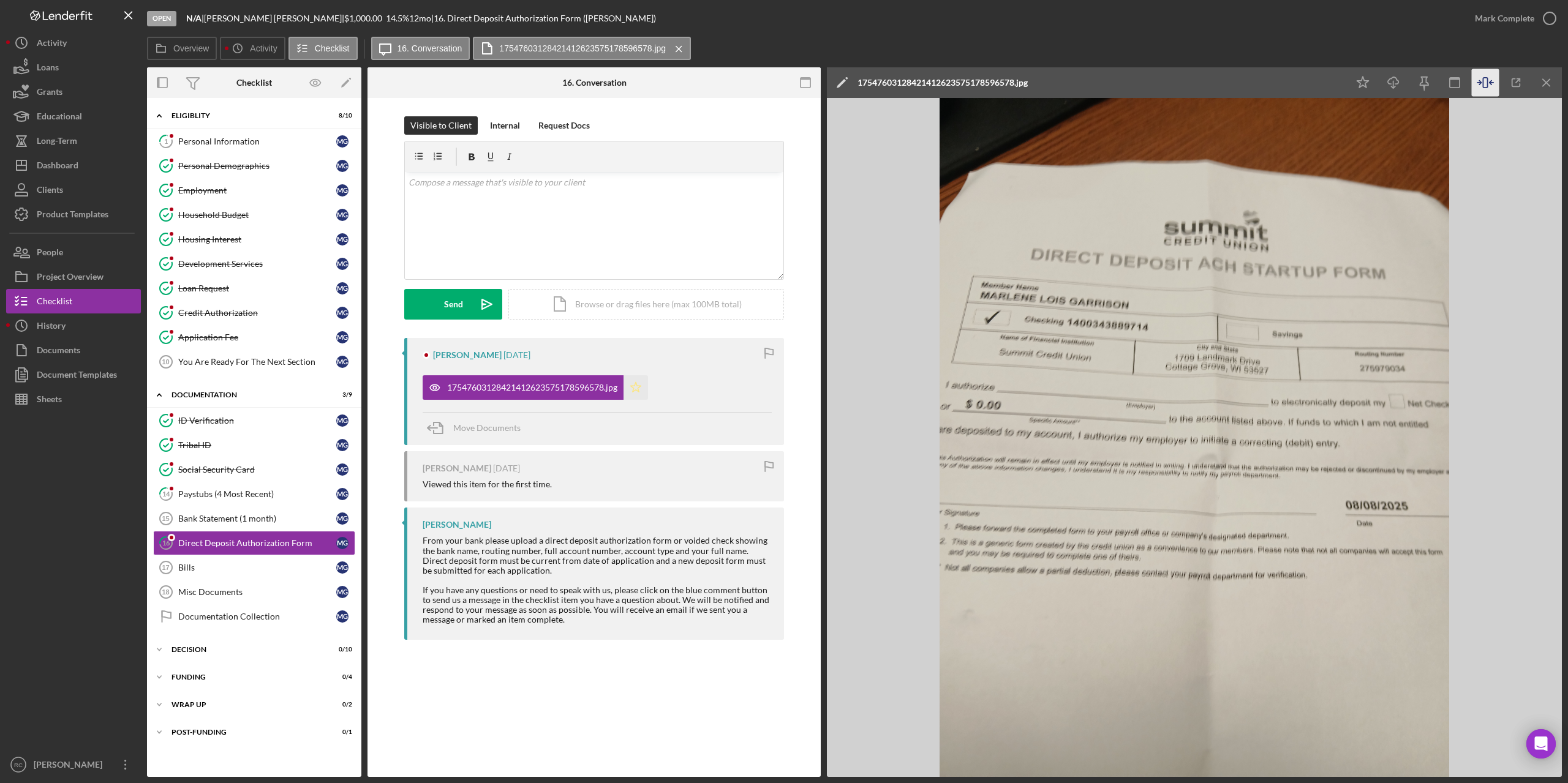
click at [639, 386] on polygon "button" at bounding box center [636, 387] width 11 height 10
click at [1551, 14] on icon "button" at bounding box center [1549, 18] width 30 height 30
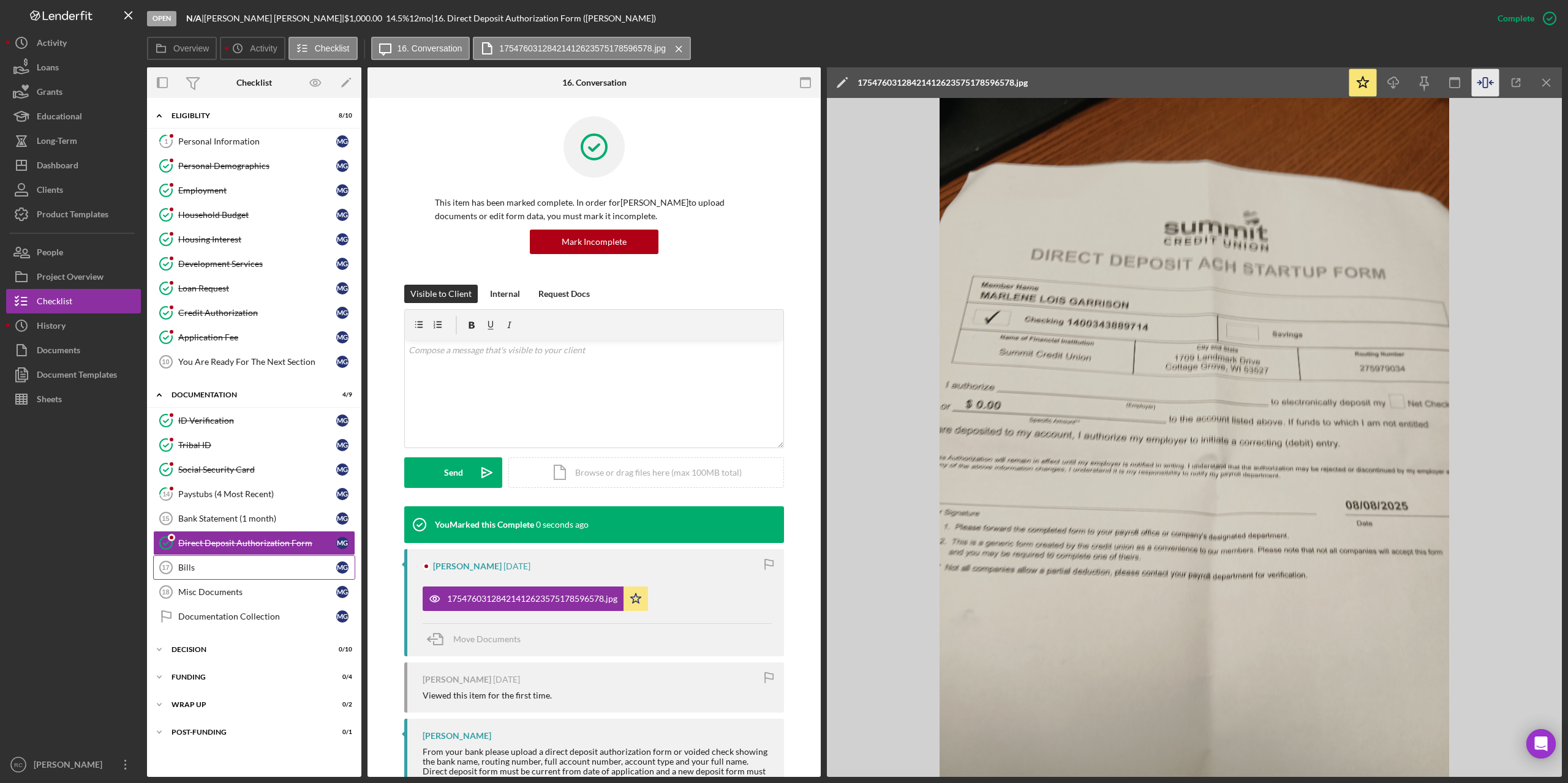
click at [182, 564] on div "Bills" at bounding box center [257, 567] width 158 height 10
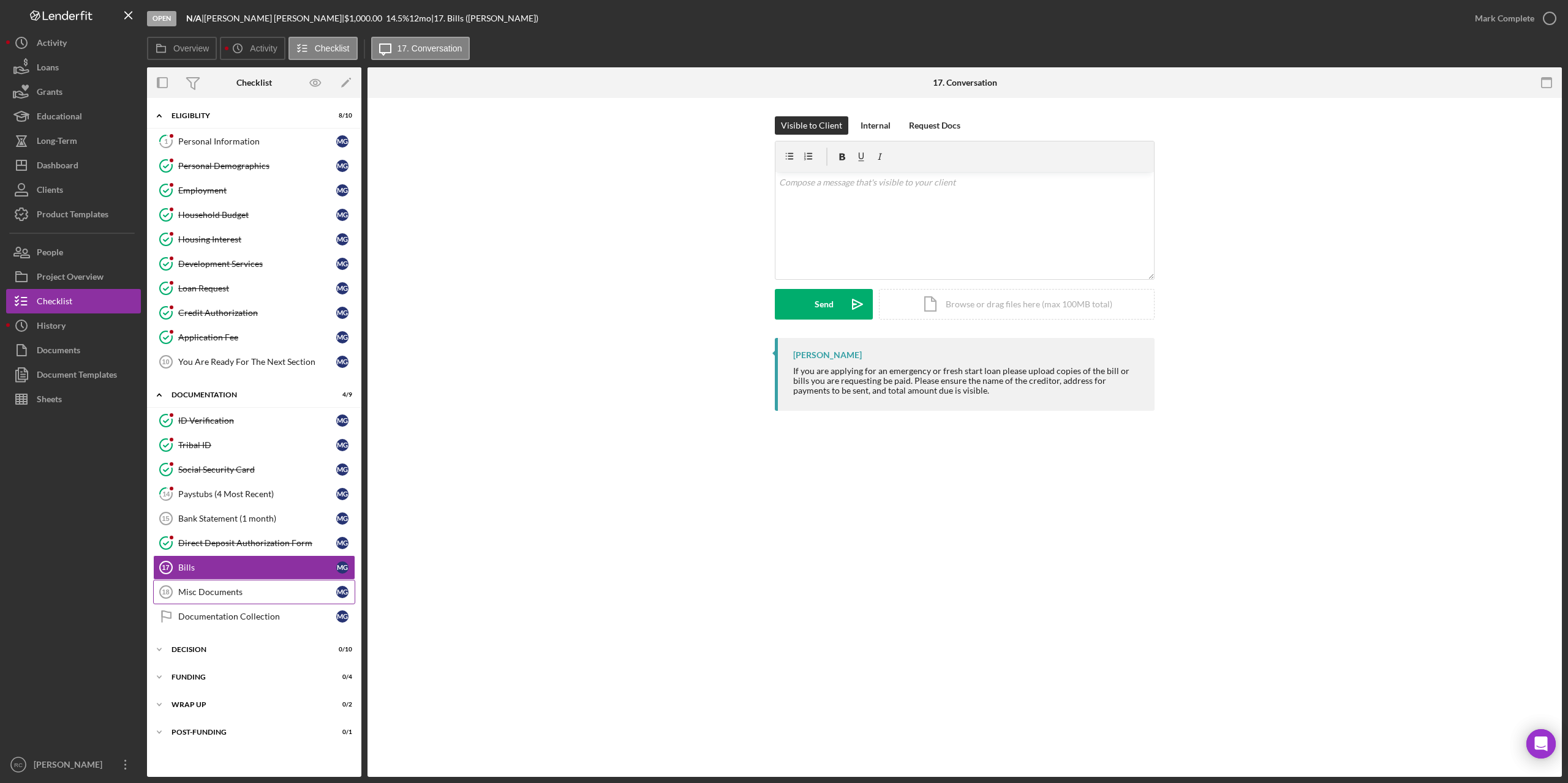
click at [198, 585] on link "Misc Documents 18 Misc Documents M G" at bounding box center [254, 592] width 202 height 24
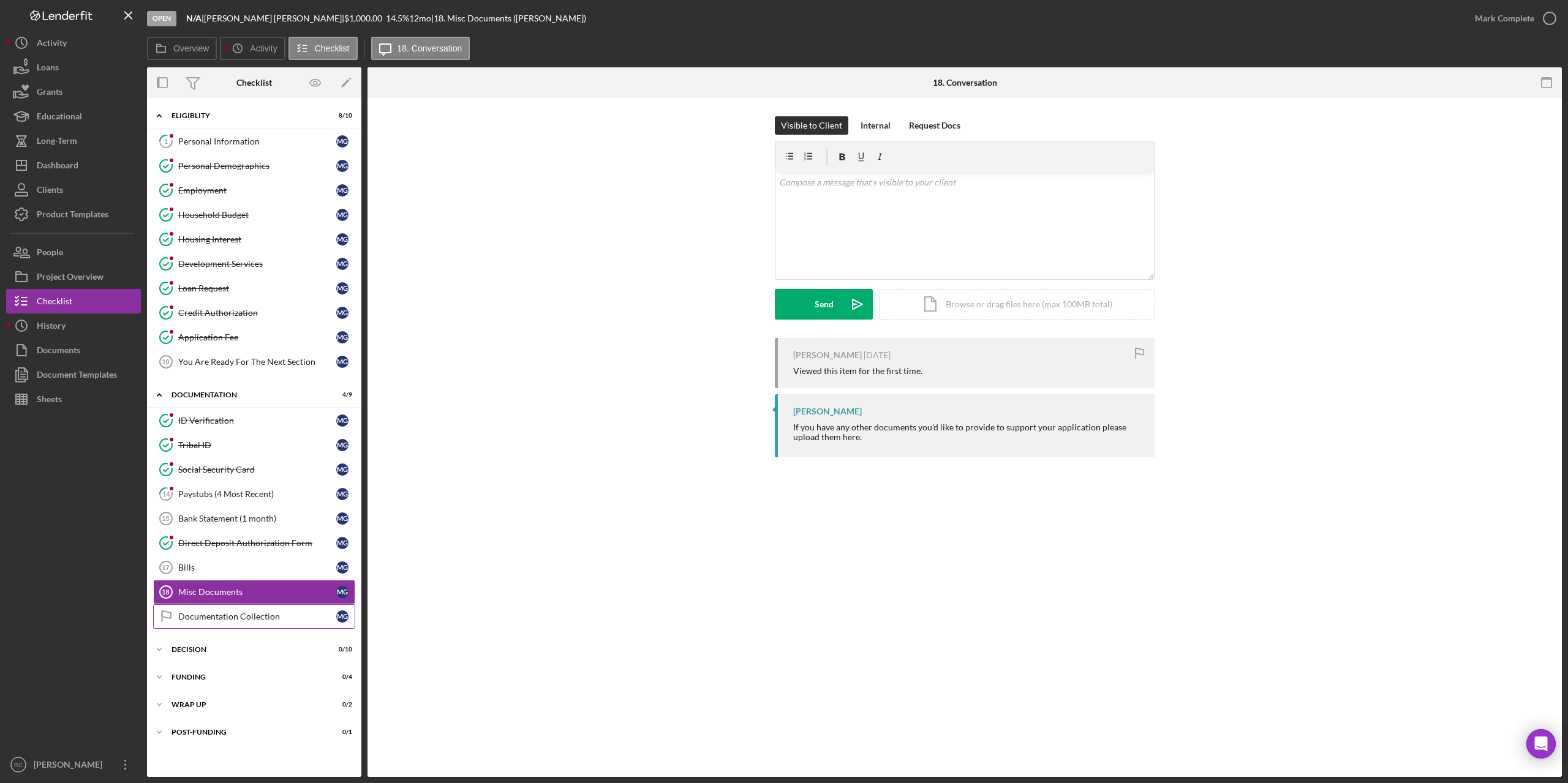
click at [204, 612] on div "Documentation Collection" at bounding box center [257, 616] width 158 height 10
